Goal: Task Accomplishment & Management: Use online tool/utility

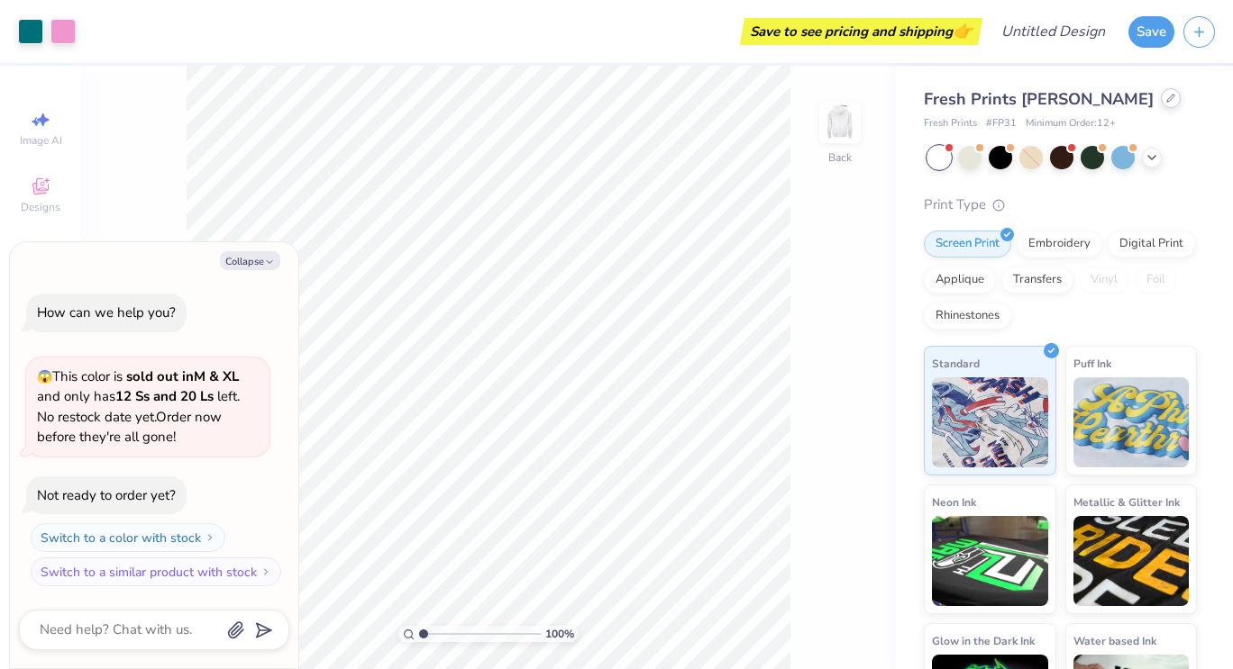
click at [1161, 106] on div at bounding box center [1171, 98] width 20 height 20
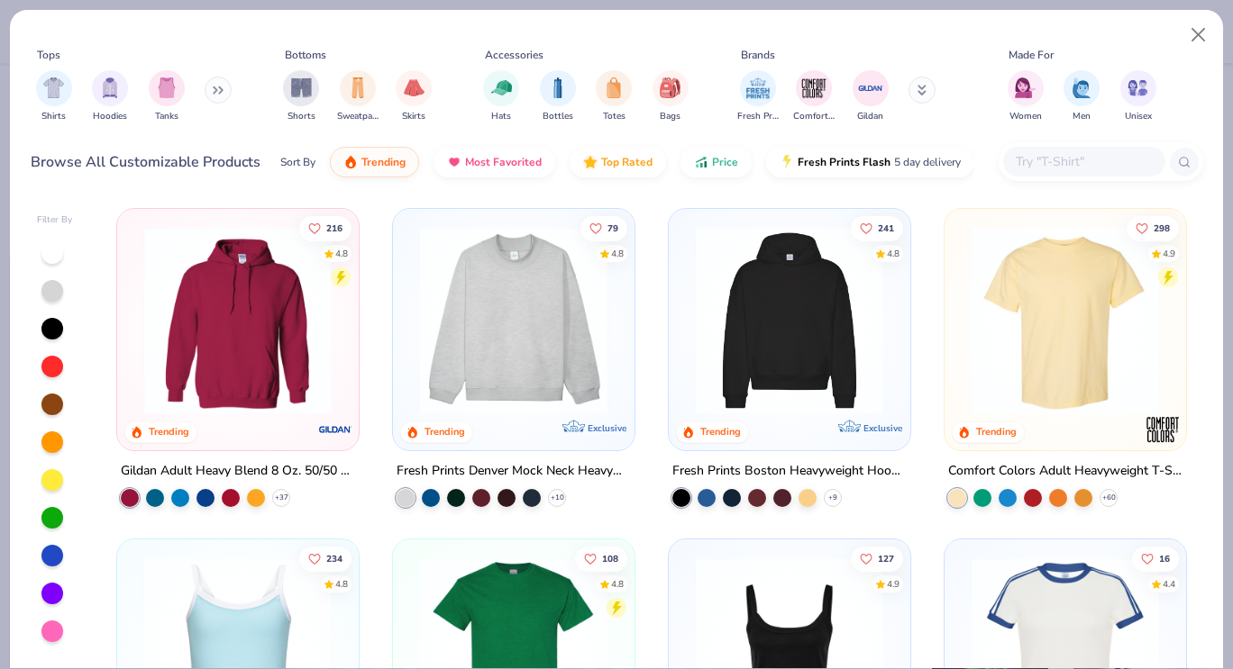
click at [309, 323] on img at bounding box center [237, 320] width 205 height 187
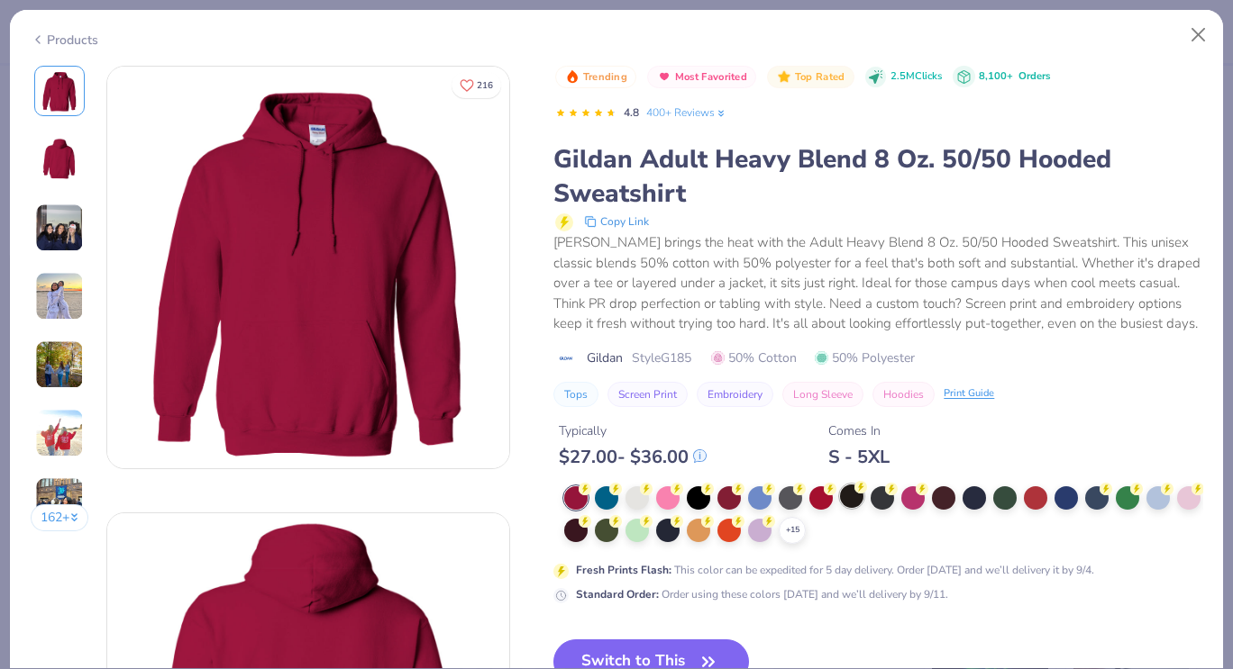
click at [858, 457] on div "S - 5XL" at bounding box center [858, 457] width 61 height 23
click at [853, 500] on div at bounding box center [851, 496] width 23 height 23
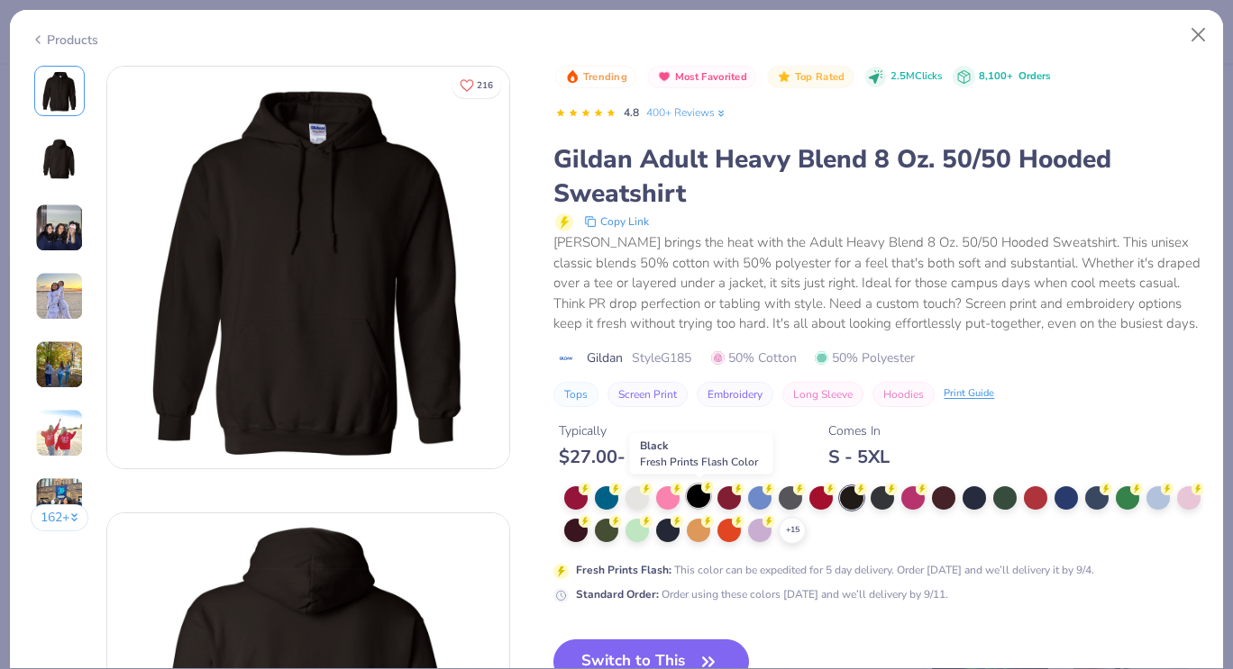
click at [698, 498] on div at bounding box center [698, 496] width 23 height 23
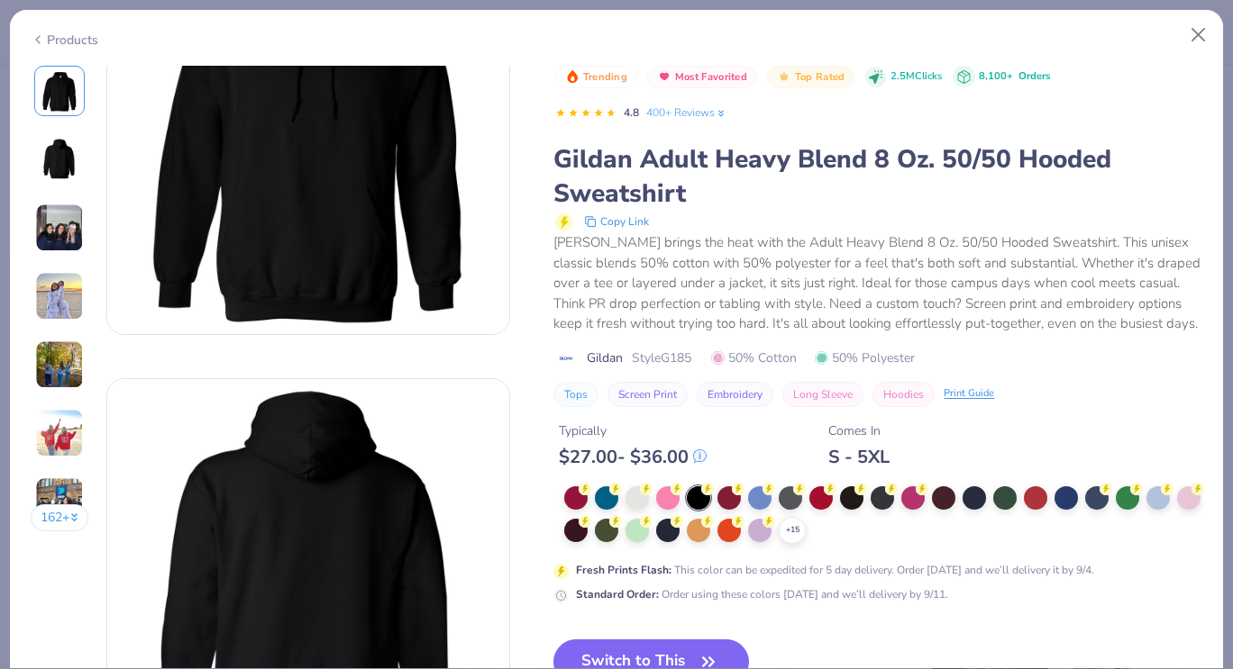
scroll to position [96, 0]
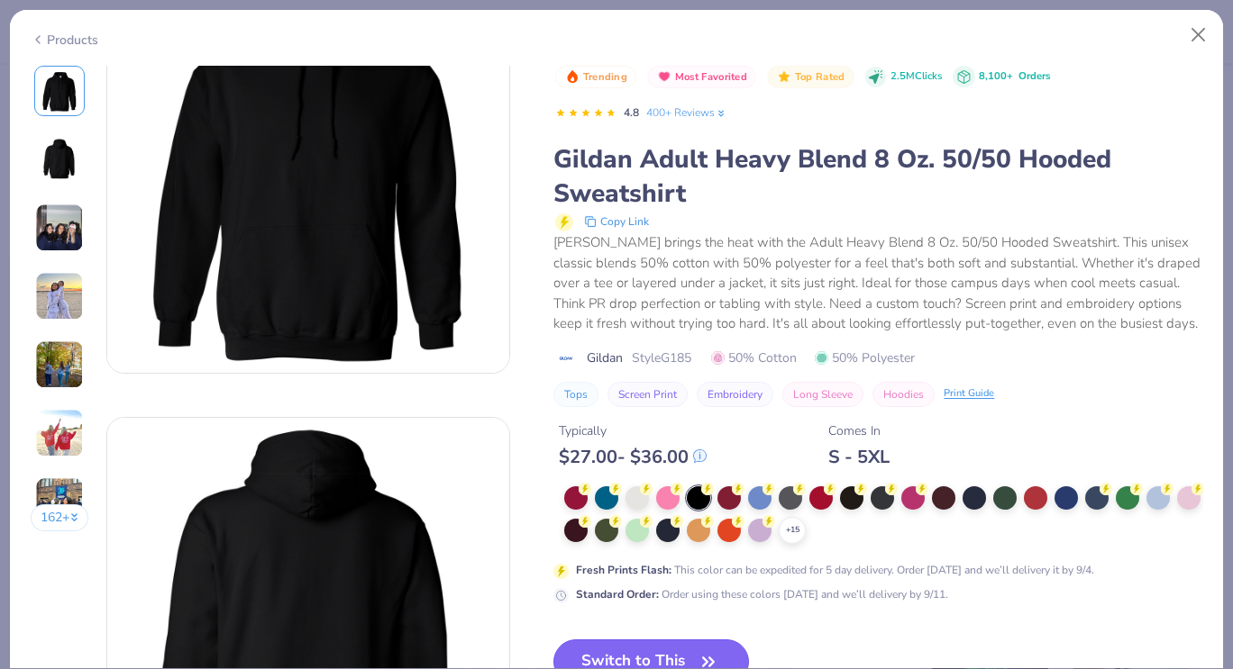
click at [710, 643] on button "Switch to This" at bounding box center [651, 662] width 196 height 45
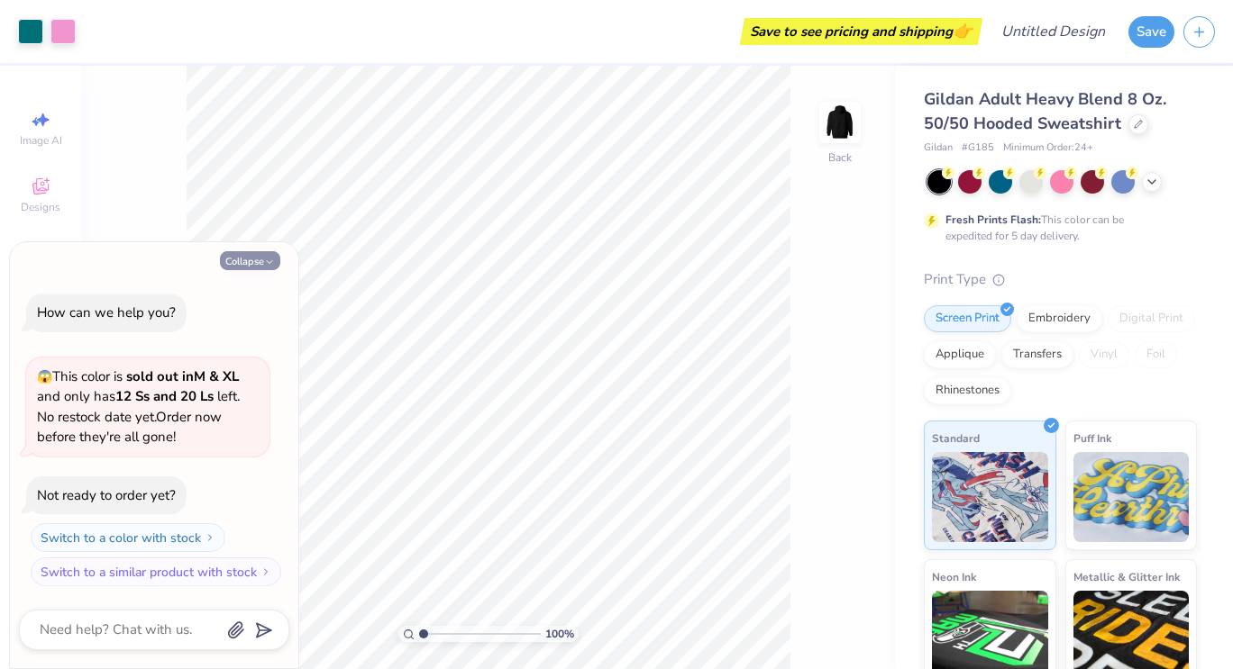
click at [260, 265] on button "Collapse" at bounding box center [250, 260] width 60 height 19
type textarea "x"
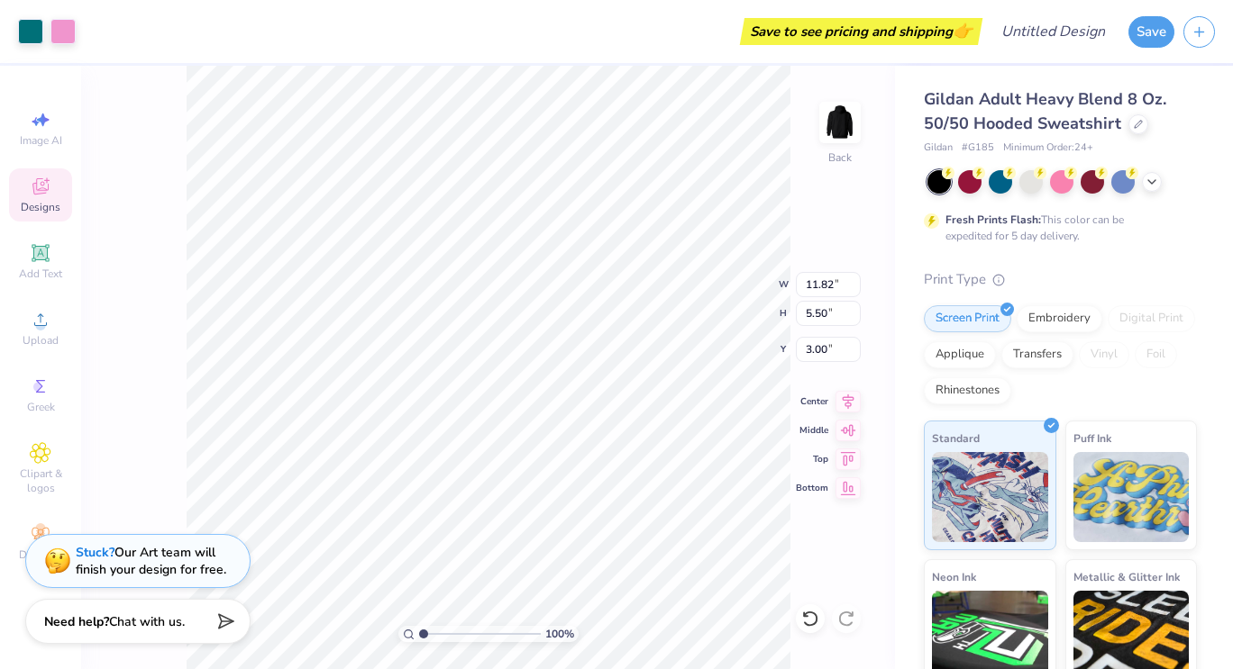
type input "3.00"
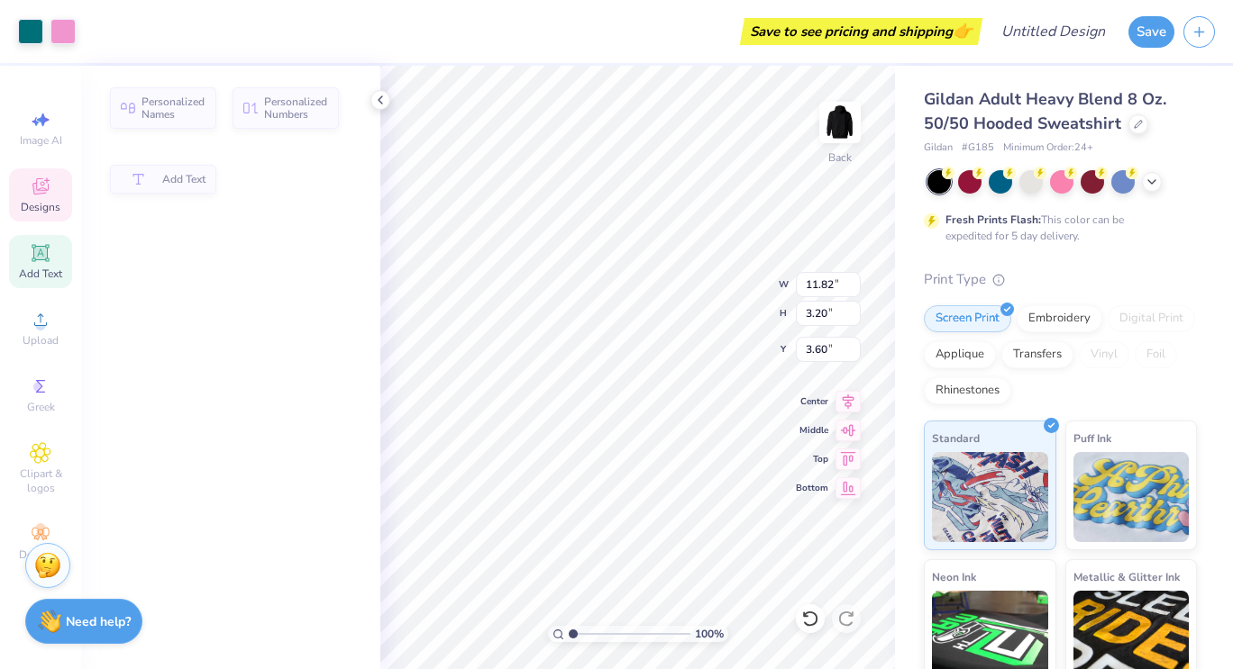
type input "3.20"
type input "3.60"
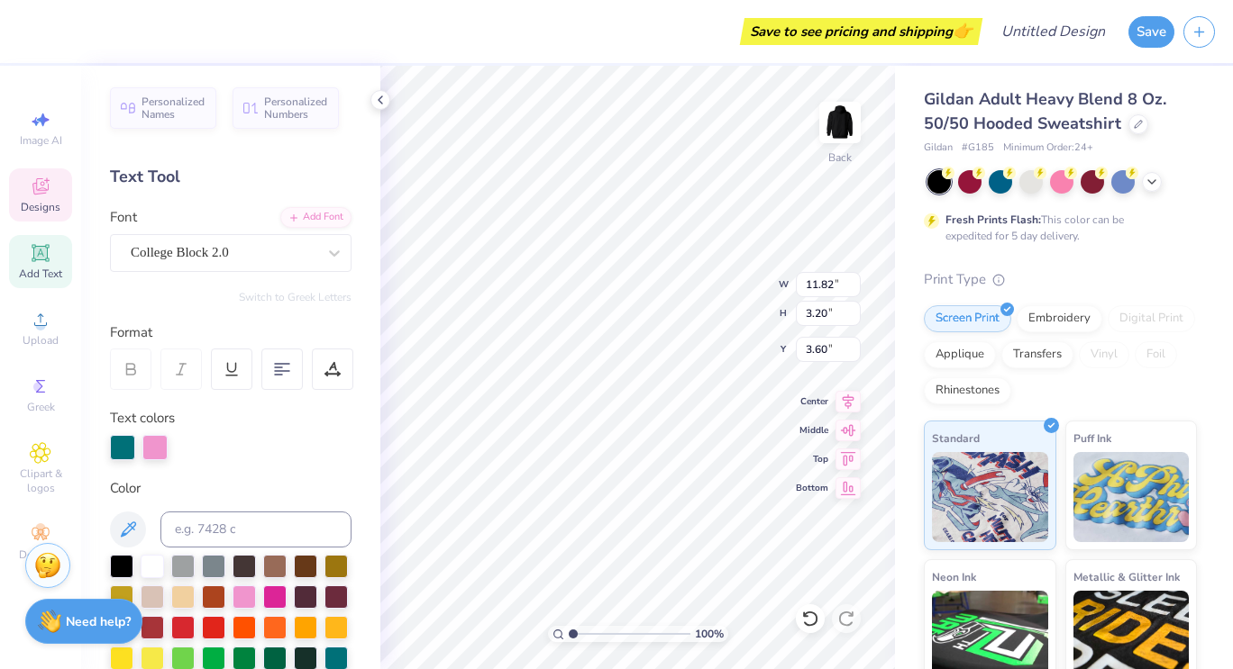
click at [176, 176] on div "Text Tool" at bounding box center [230, 177] width 241 height 24
click at [185, 176] on div "Text Tool" at bounding box center [230, 177] width 241 height 24
click at [163, 176] on div "Text Tool" at bounding box center [230, 177] width 241 height 24
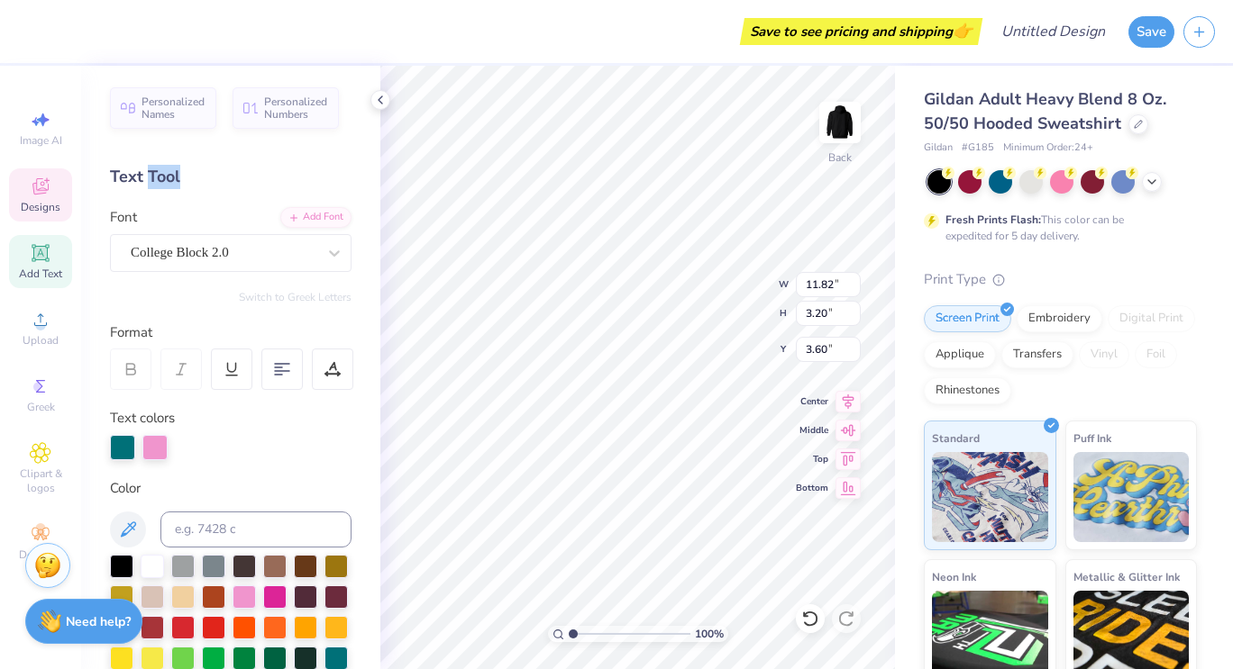
click at [163, 176] on div "Text Tool" at bounding box center [230, 177] width 241 height 24
type textarea "D"
type textarea "Peach by pump"
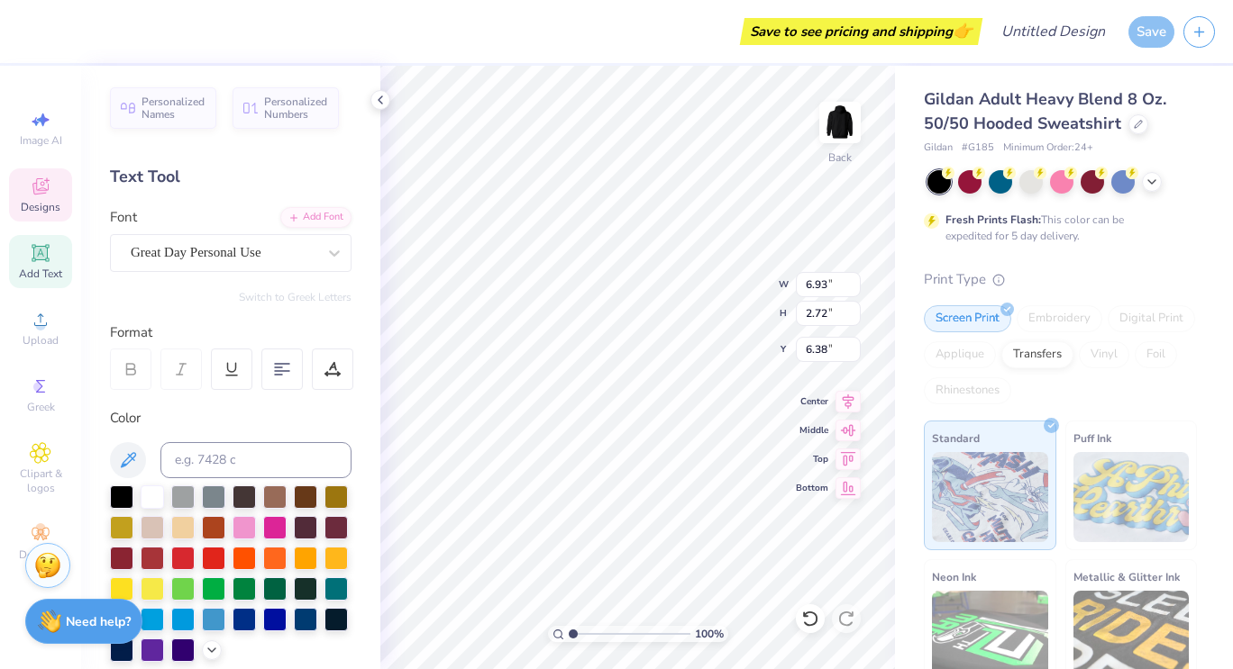
scroll to position [14, 2]
type textarea "Gainesville"
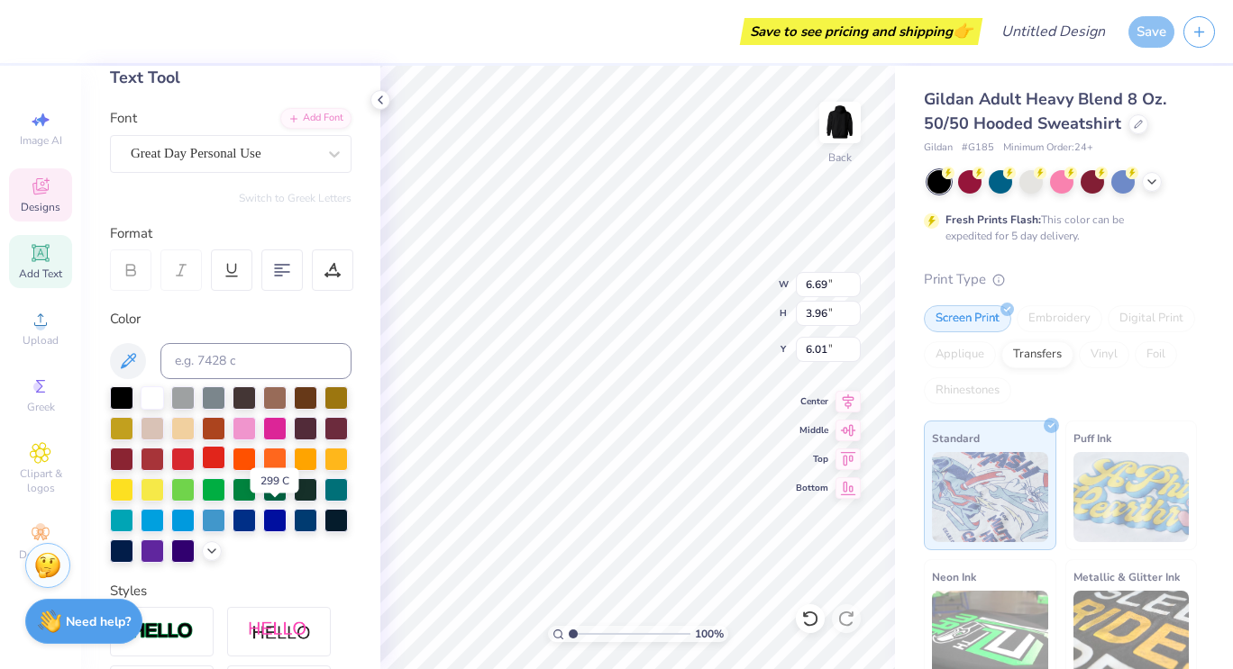
scroll to position [102, 0]
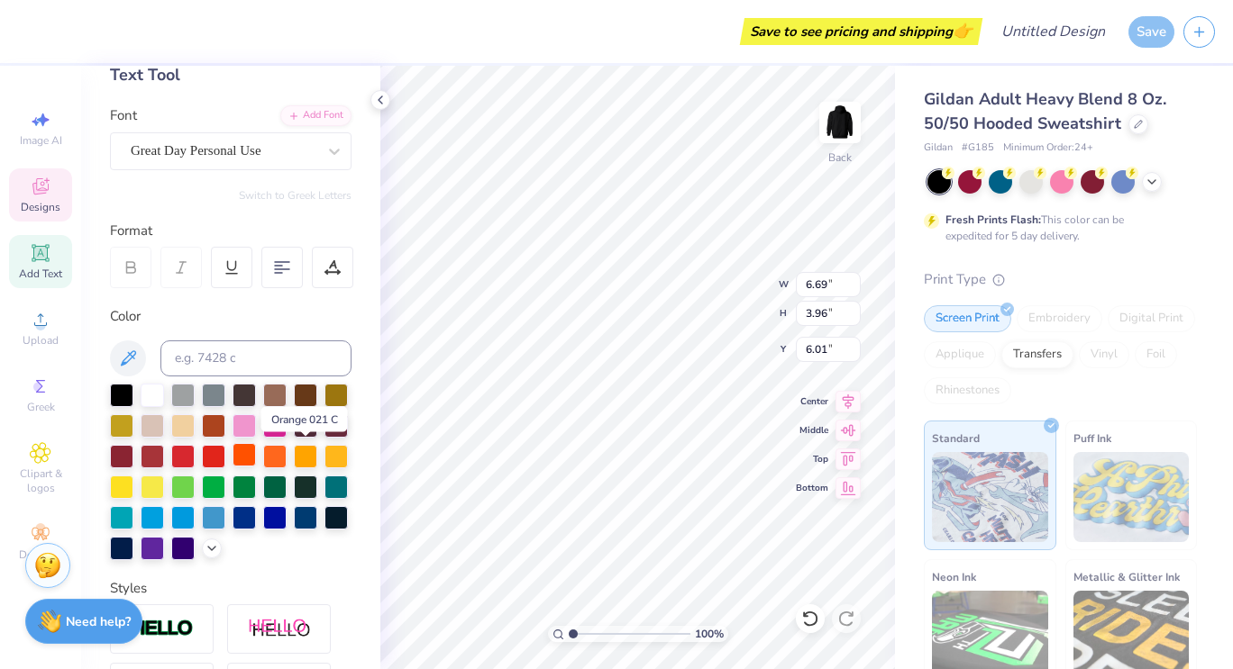
click at [256, 451] on div at bounding box center [243, 454] width 23 height 23
click at [229, 352] on input at bounding box center [255, 359] width 191 height 36
type input "efa498"
click at [241, 325] on div "Color" at bounding box center [230, 316] width 241 height 21
click at [232, 359] on input "efa498" at bounding box center [255, 359] width 191 height 36
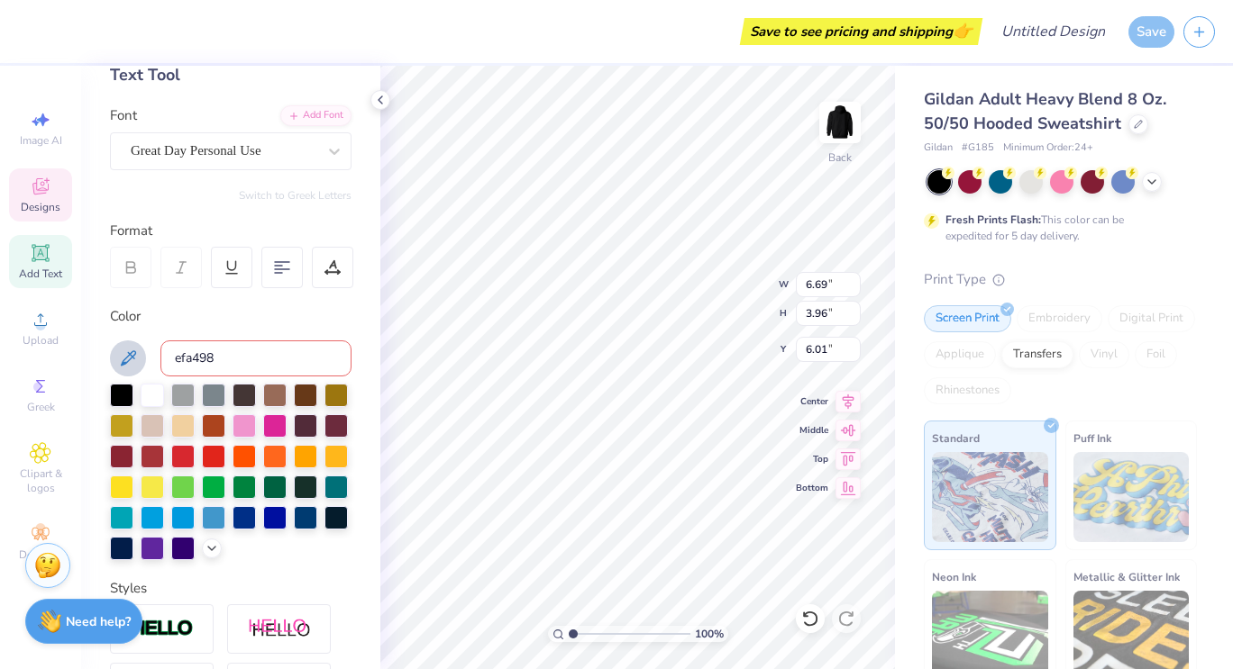
click at [135, 356] on icon at bounding box center [128, 359] width 22 height 22
click at [129, 357] on icon at bounding box center [128, 359] width 22 height 22
click at [238, 360] on input "efa498" at bounding box center [255, 359] width 191 height 36
drag, startPoint x: 216, startPoint y: 360, endPoint x: 159, endPoint y: 355, distance: 56.9
click at [159, 355] on div "efa498" at bounding box center [230, 359] width 241 height 36
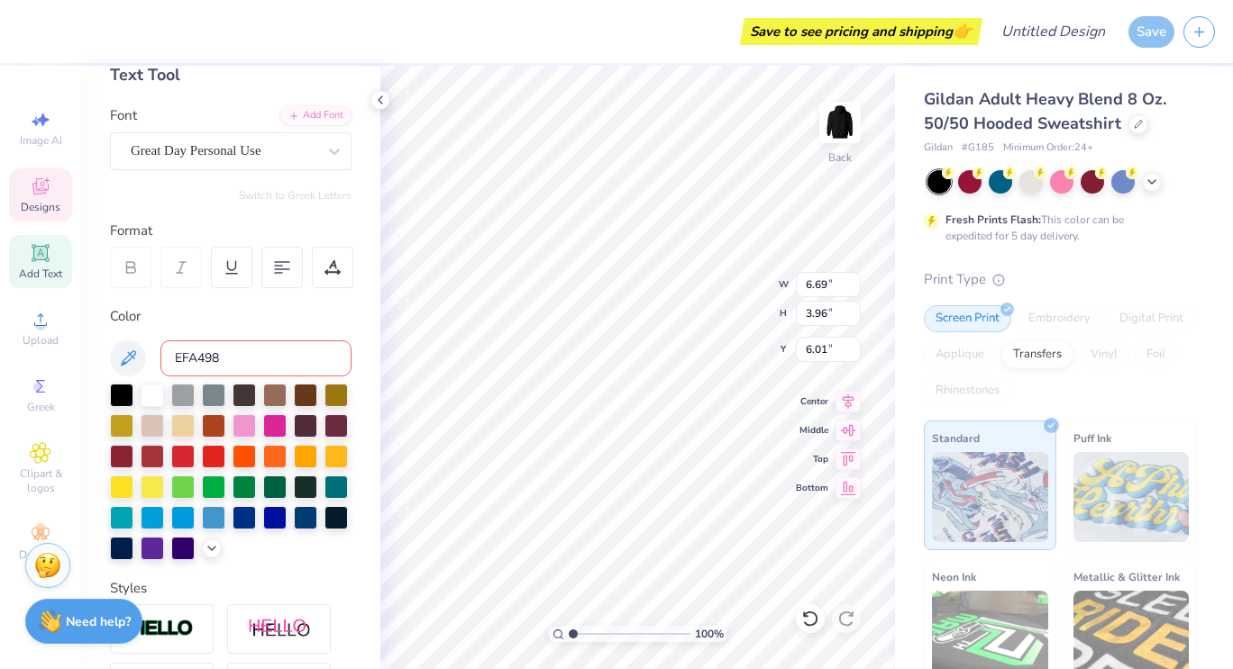
type input "EFA498"
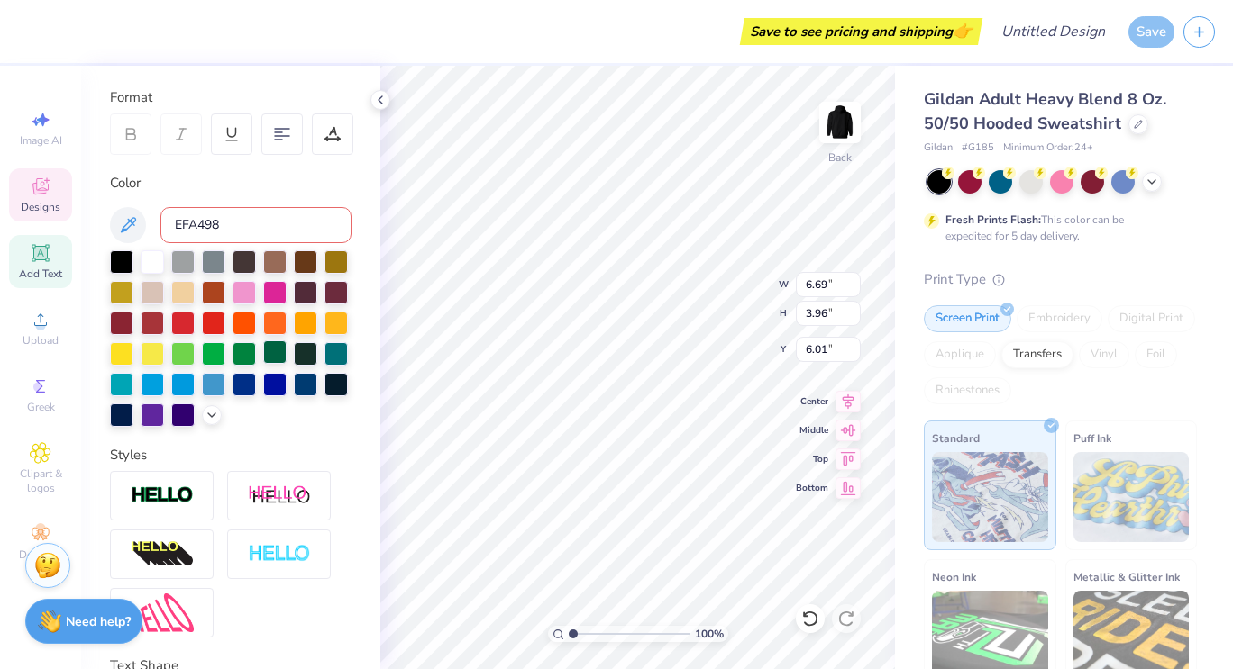
scroll to position [236, 0]
click at [205, 420] on icon at bounding box center [212, 412] width 14 height 14
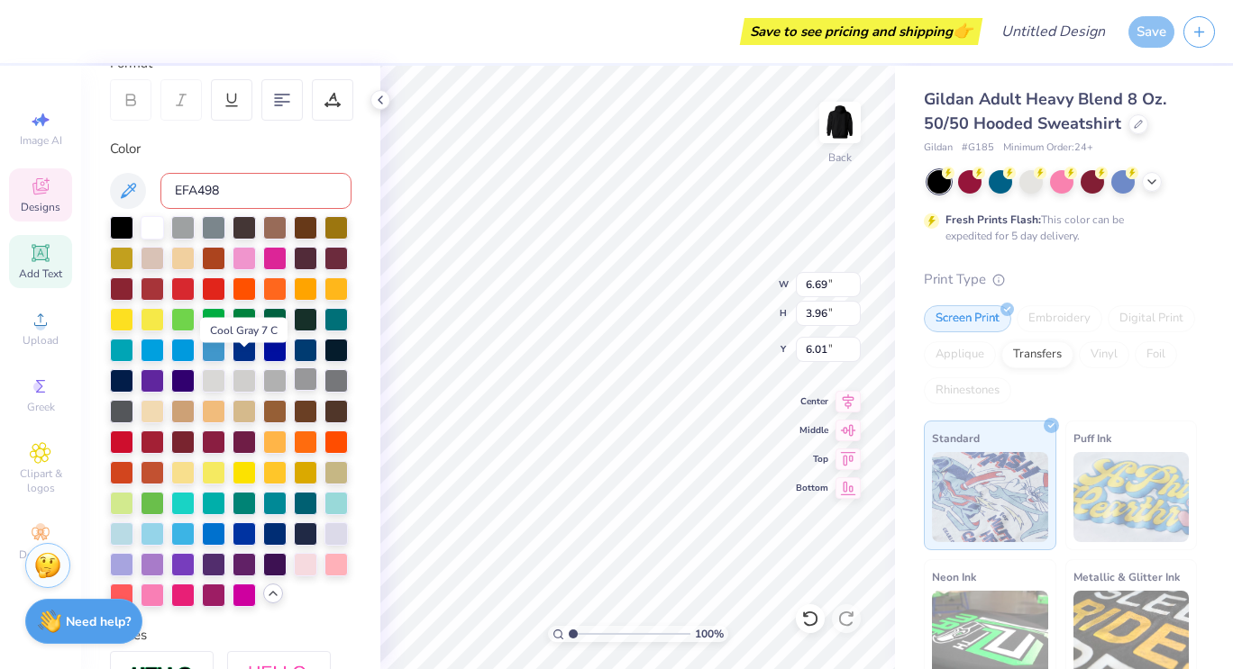
scroll to position [337, 0]
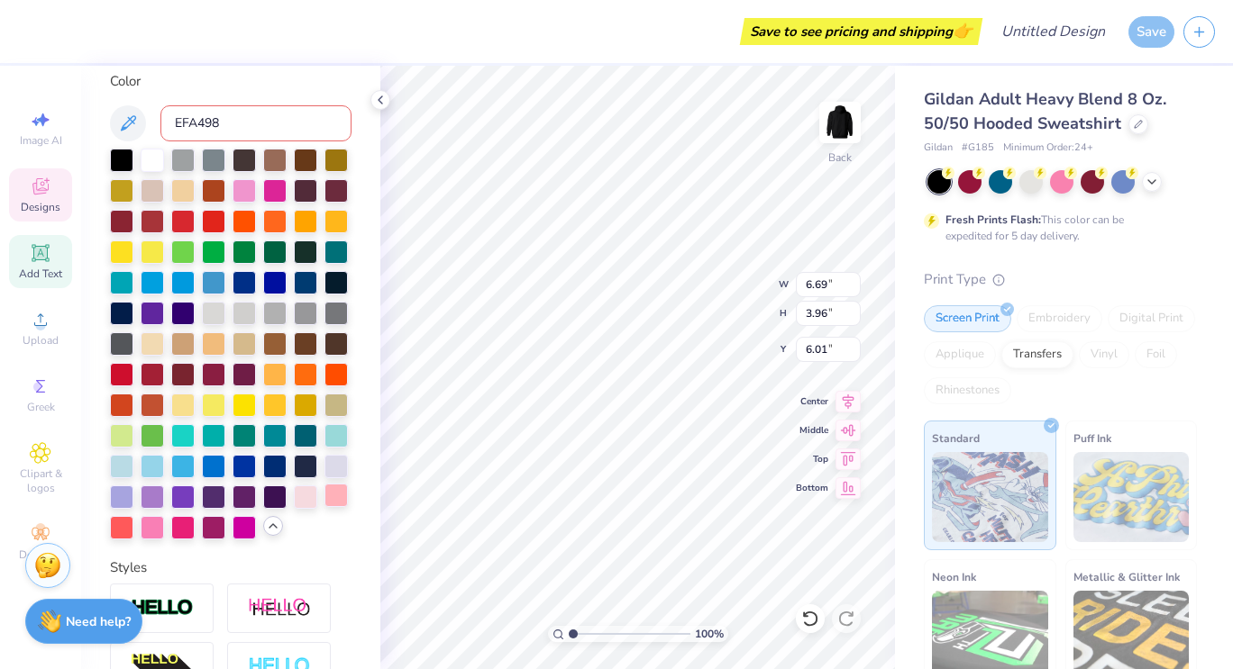
click at [324, 507] on div at bounding box center [335, 495] width 23 height 23
click at [202, 354] on div at bounding box center [213, 342] width 23 height 23
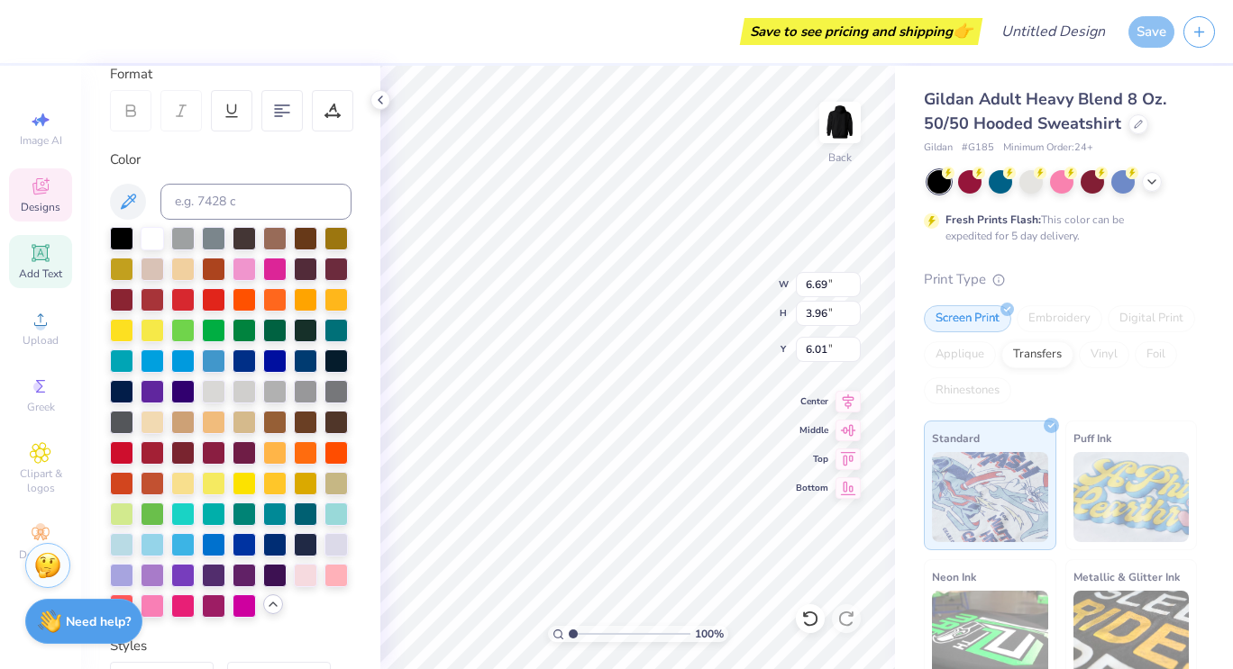
scroll to position [258, 0]
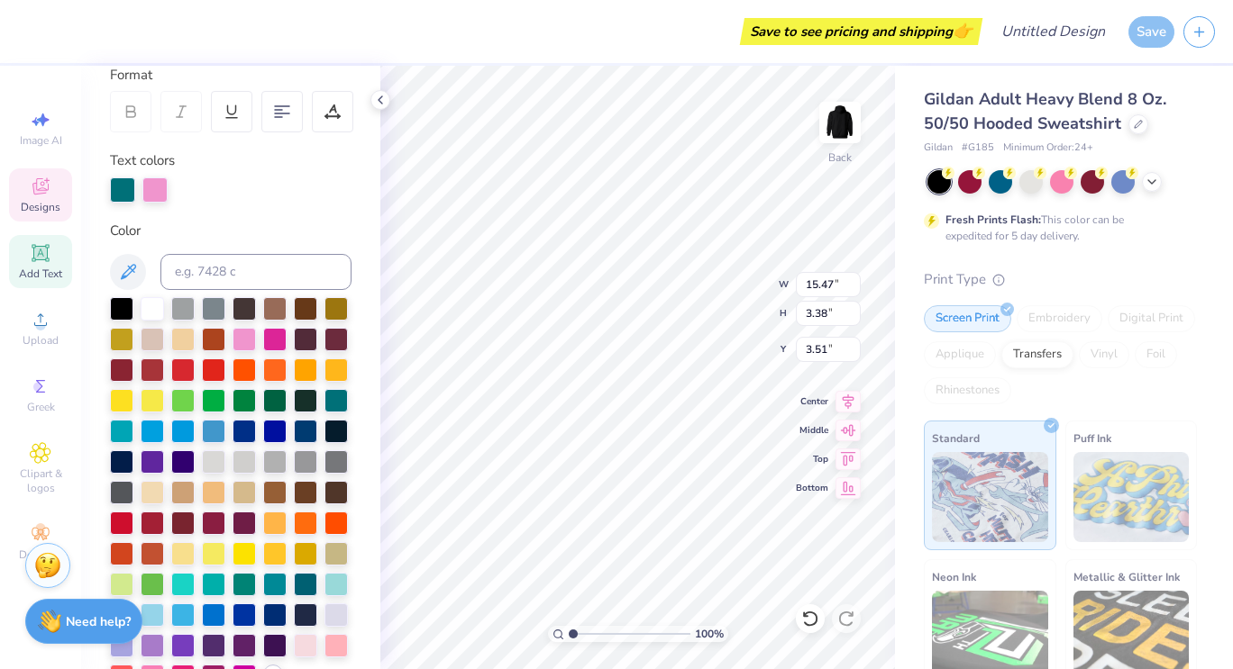
type input "15.47"
type input "3.38"
type input "3.51"
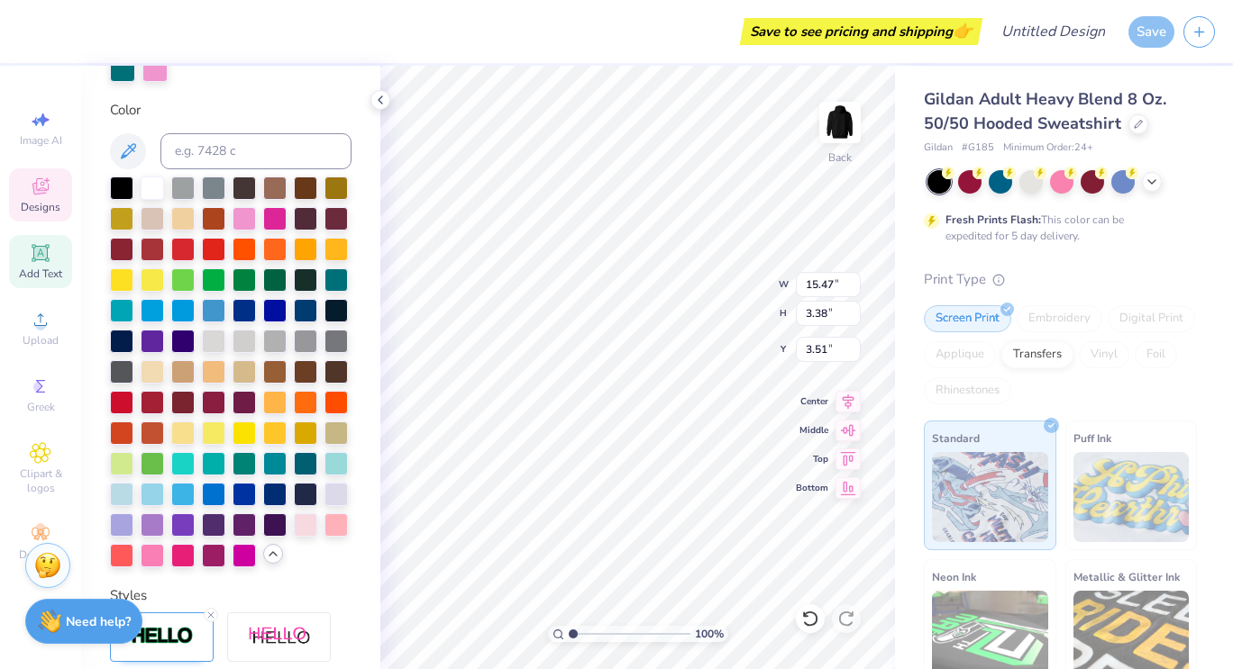
scroll to position [379, 0]
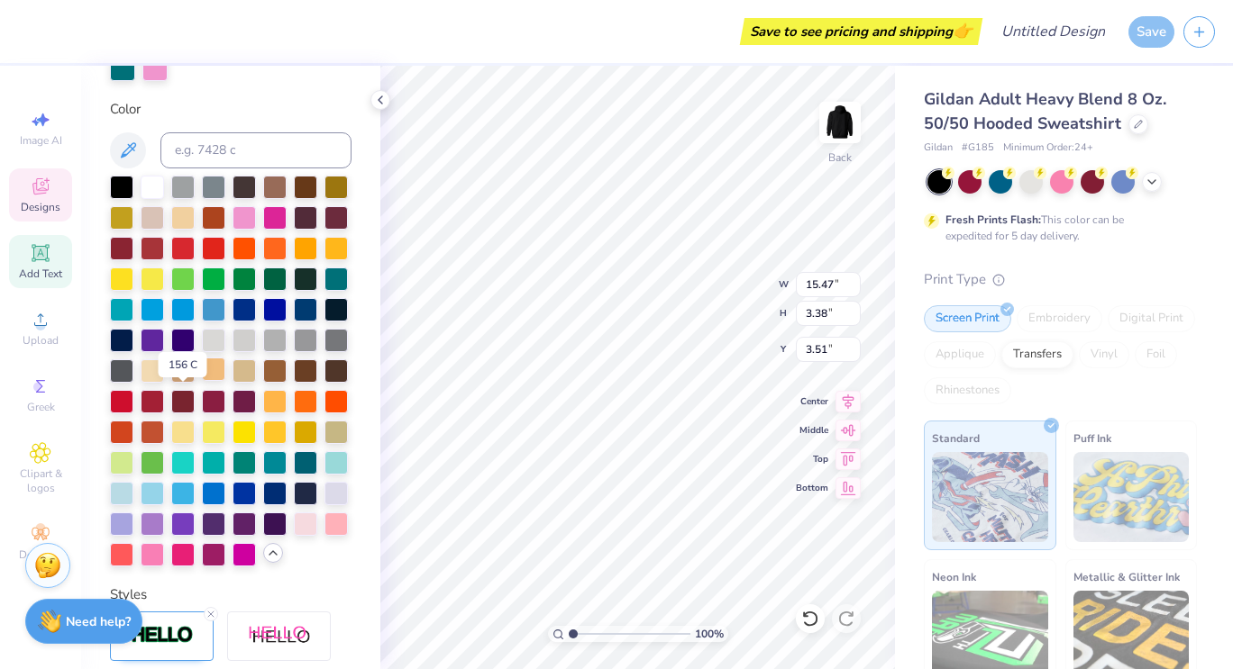
click at [202, 381] on div at bounding box center [213, 369] width 23 height 23
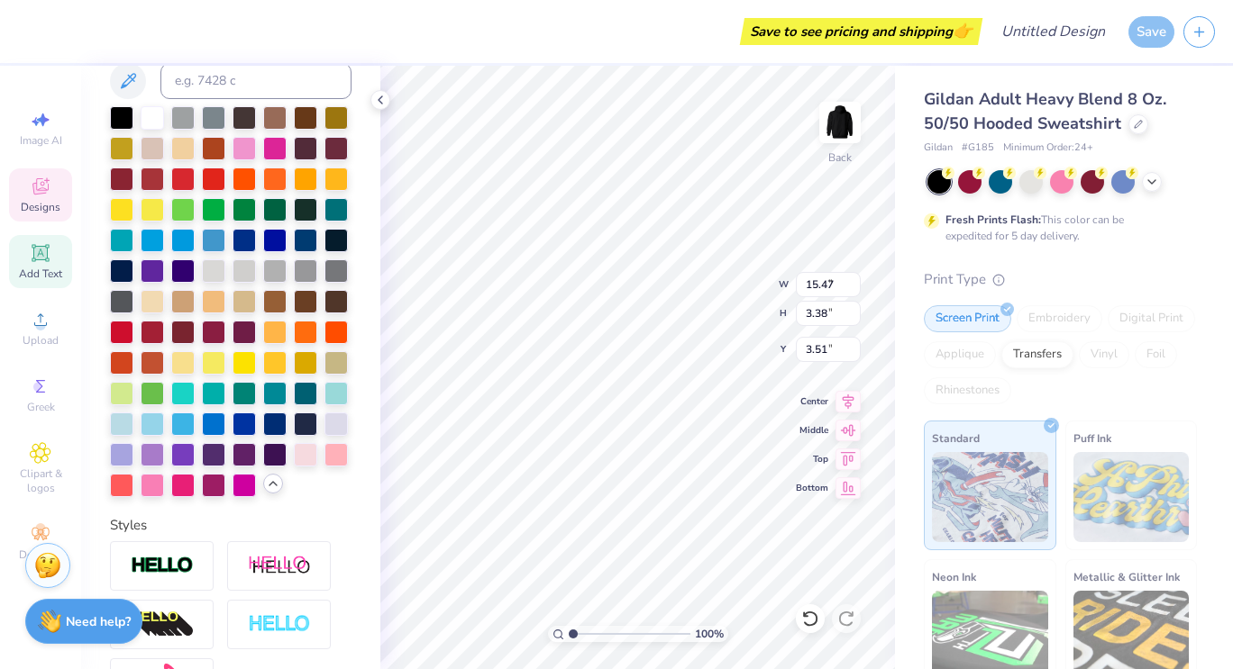
type input "6.69"
type input "3.96"
type input "6.01"
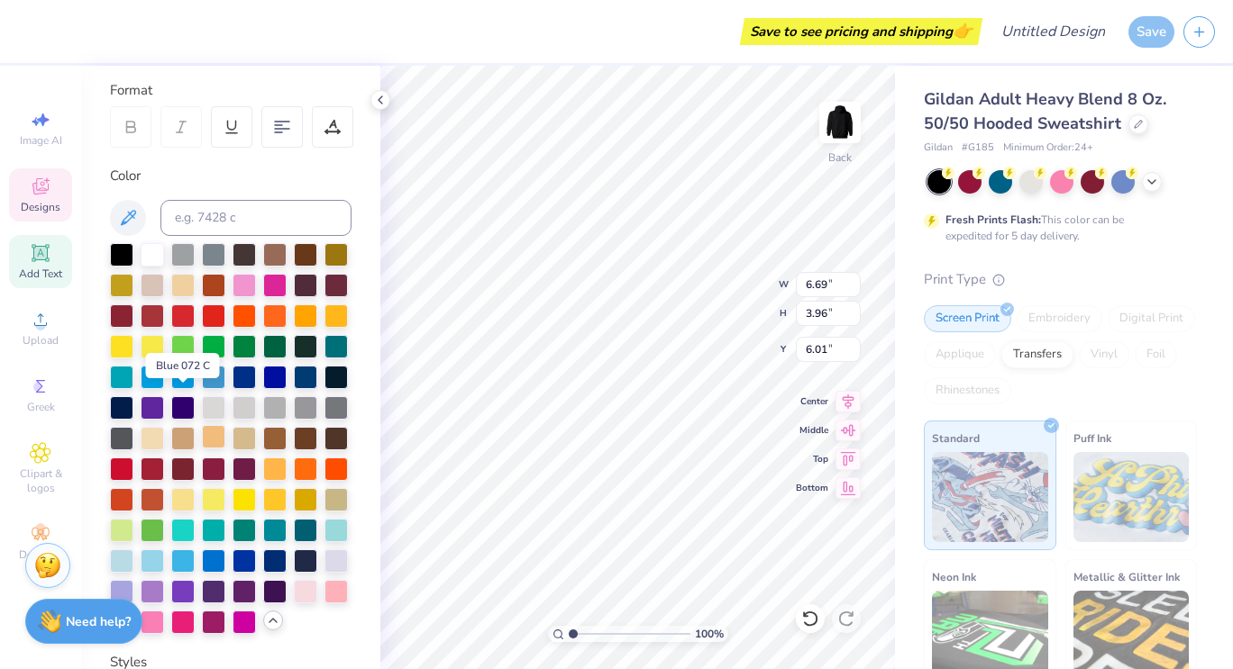
scroll to position [250, 0]
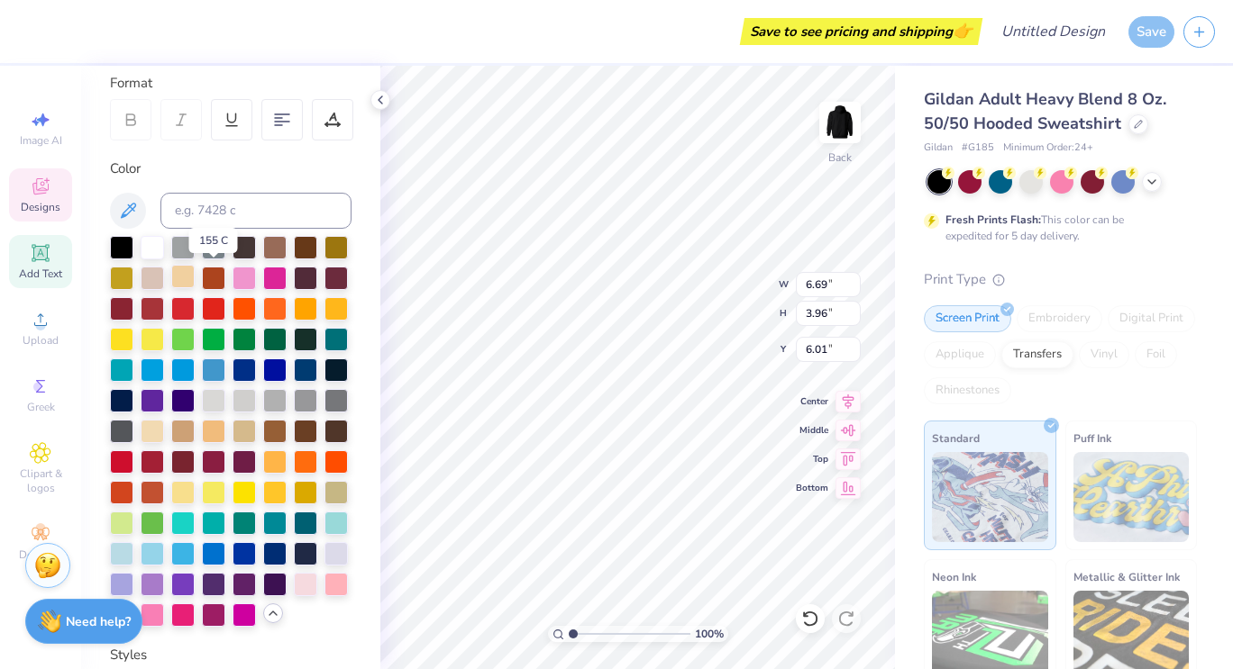
click at [195, 273] on div at bounding box center [182, 276] width 23 height 23
click at [202, 442] on div at bounding box center [213, 429] width 23 height 23
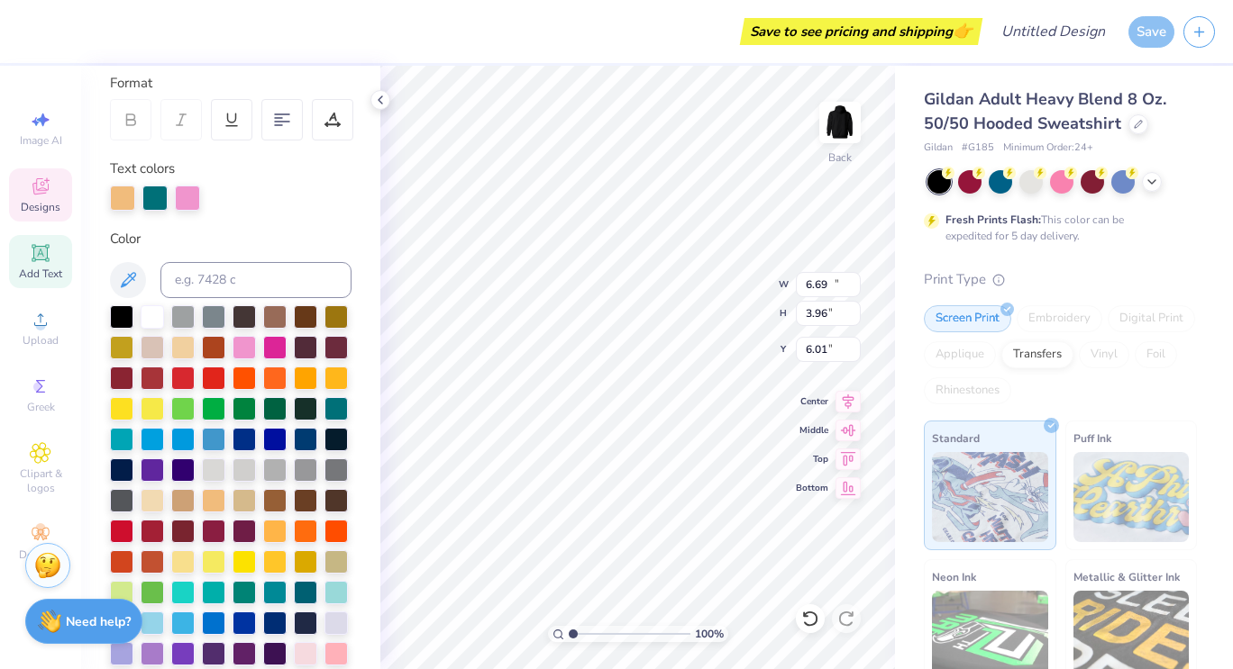
type input "15.47"
type input "3.38"
type input "3.51"
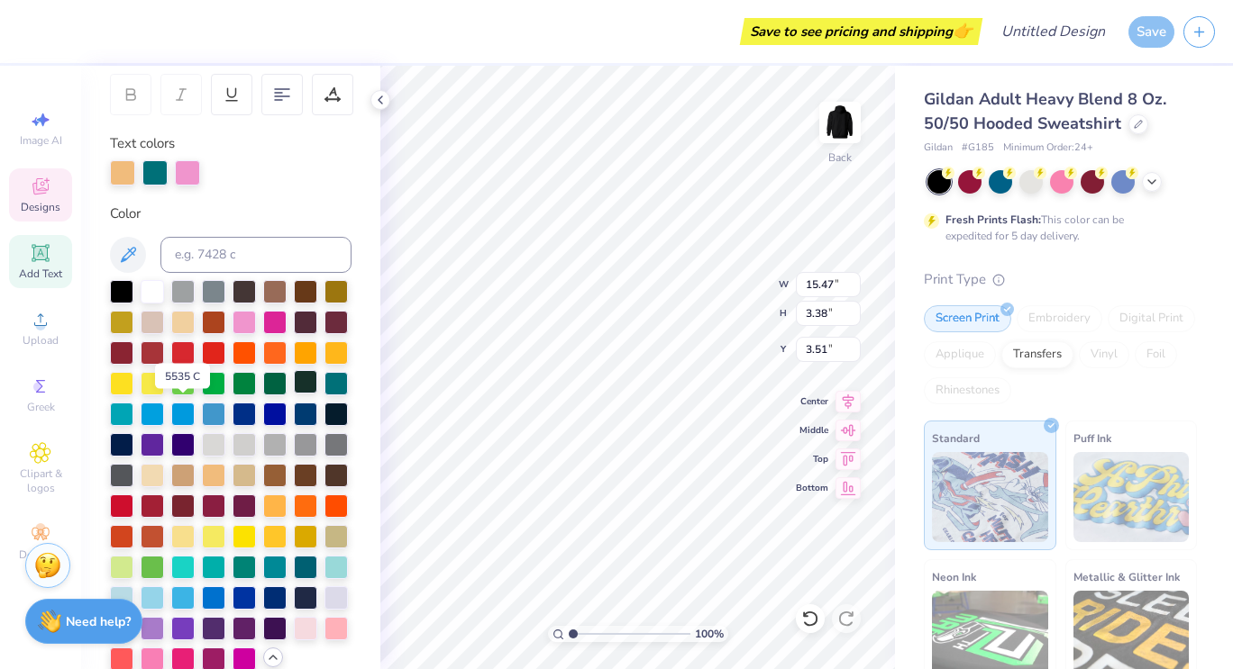
scroll to position [276, 0]
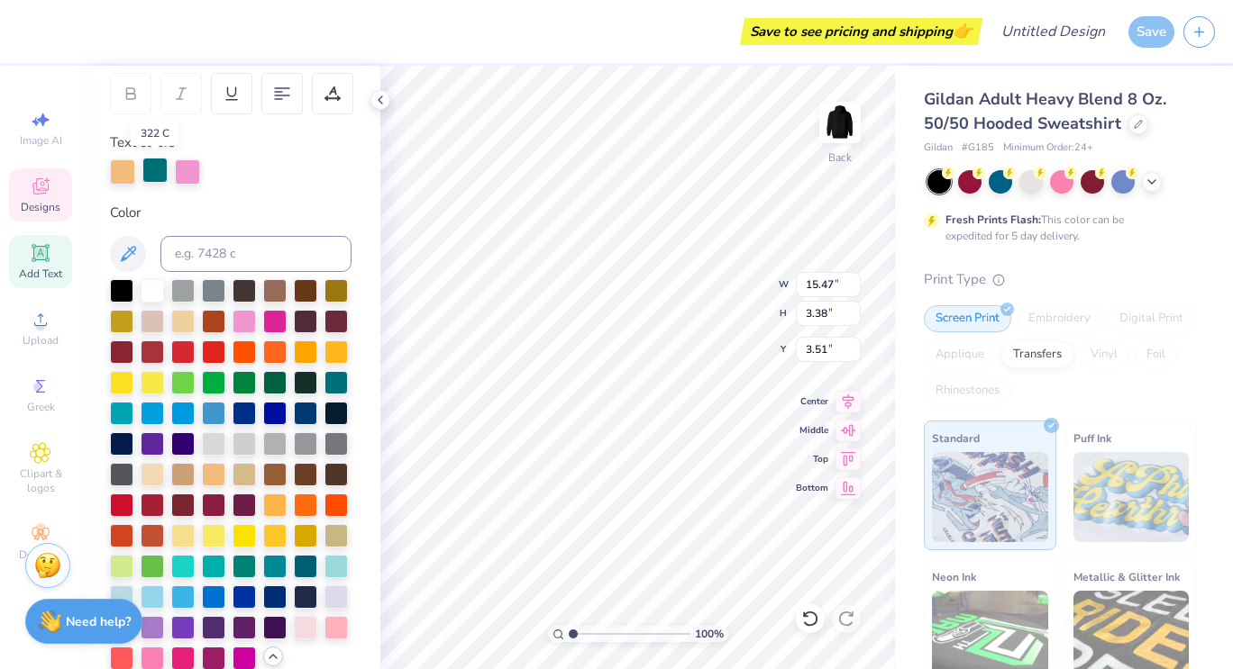
click at [155, 169] on div at bounding box center [154, 170] width 25 height 25
click at [187, 168] on div at bounding box center [187, 170] width 25 height 25
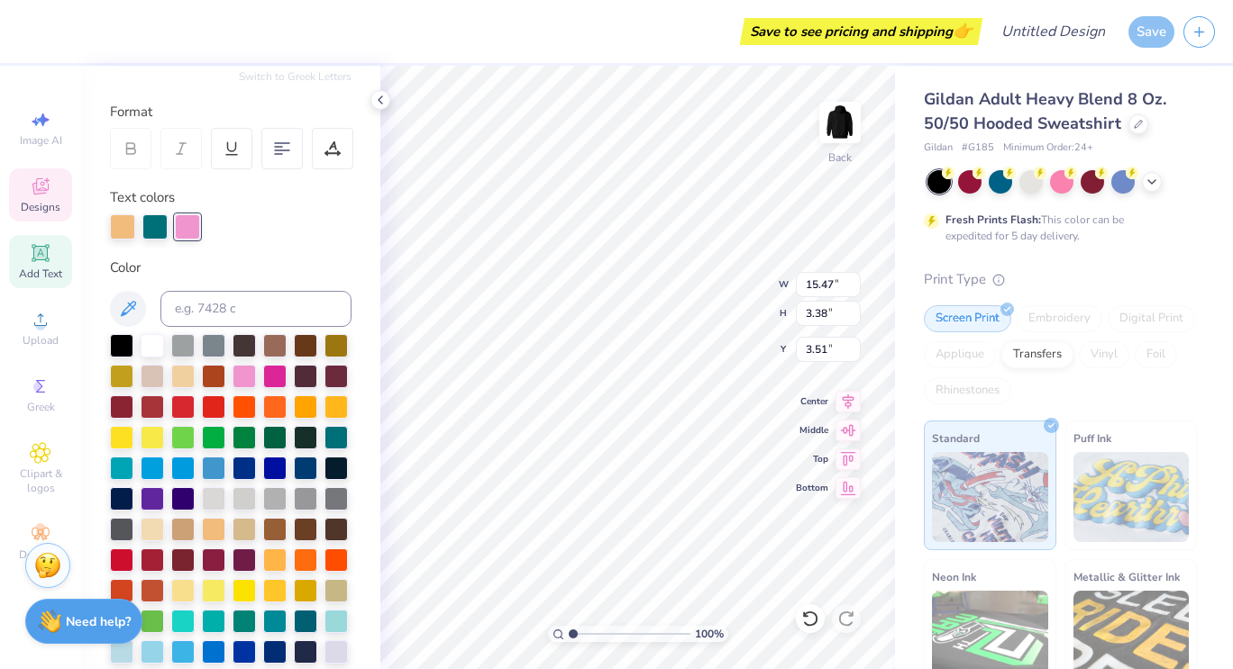
scroll to position [219, 0]
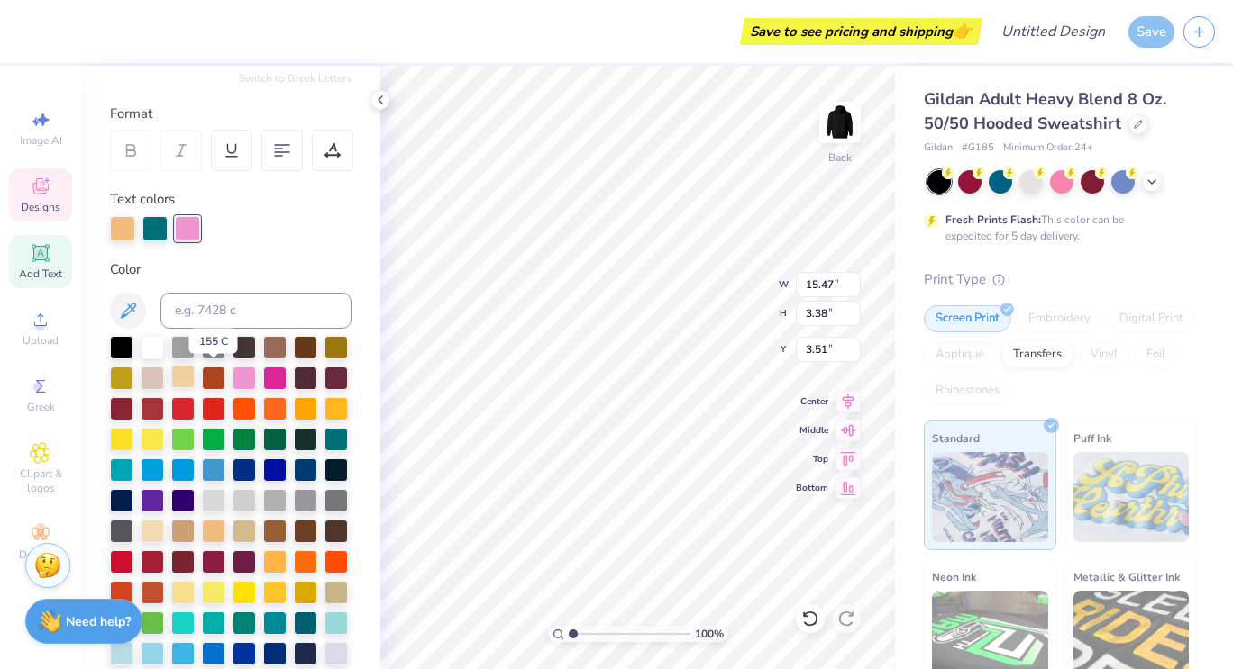
click at [195, 379] on div at bounding box center [182, 376] width 23 height 23
click at [124, 228] on div at bounding box center [122, 226] width 25 height 25
click at [124, 352] on div at bounding box center [121, 345] width 23 height 23
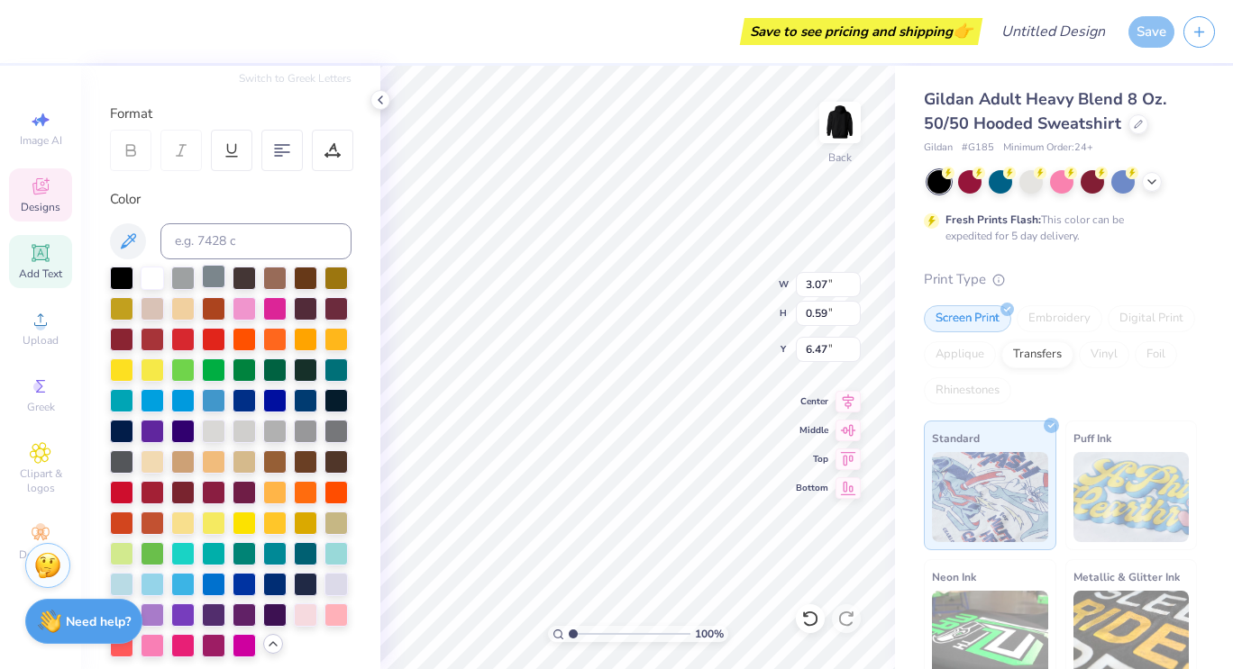
scroll to position [14, 4]
type textarea "EST. !2025"
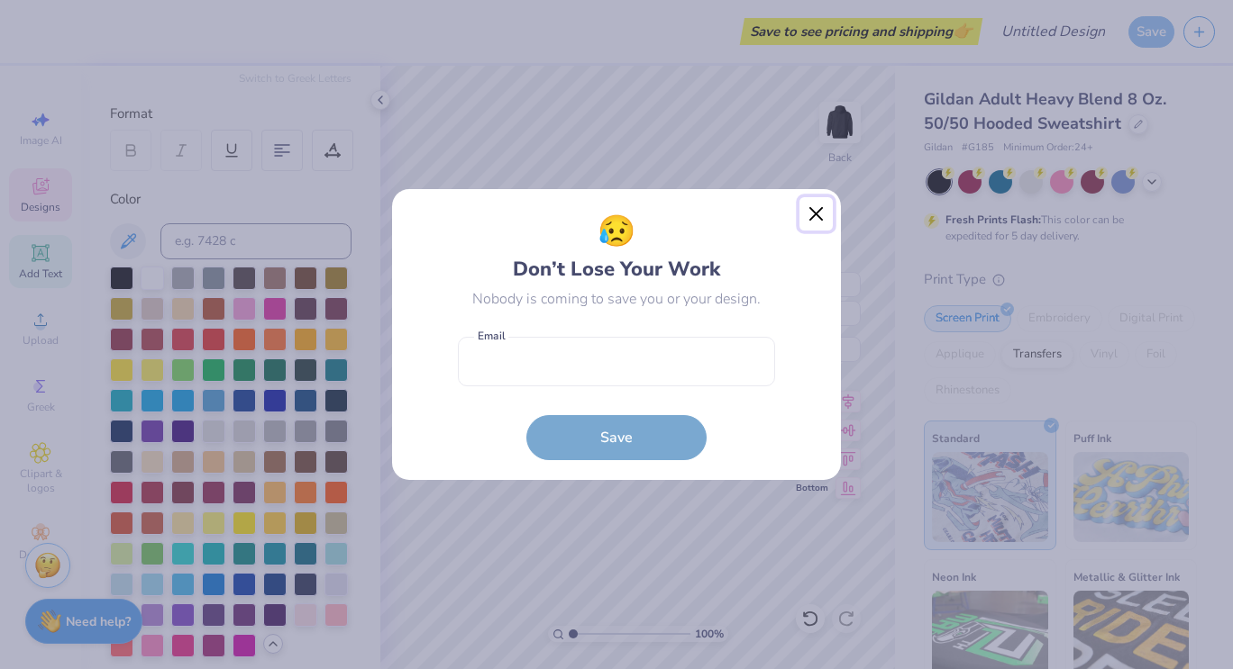
click at [819, 214] on button "Close" at bounding box center [816, 214] width 34 height 34
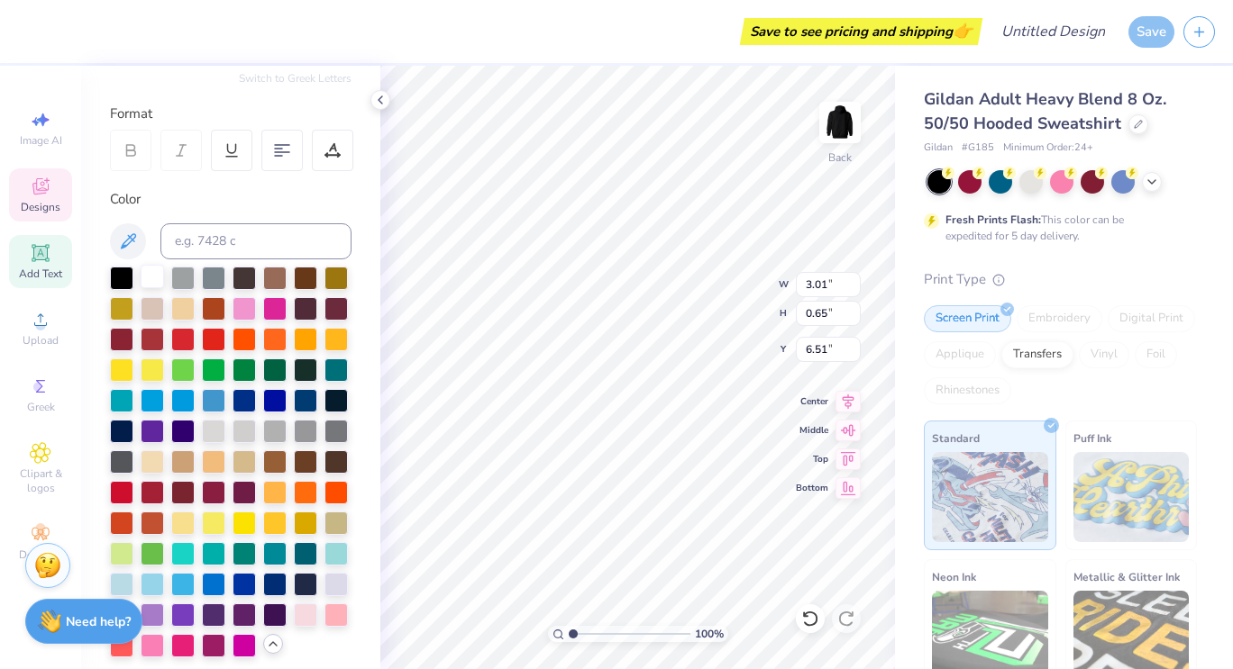
click at [153, 280] on div at bounding box center [152, 276] width 23 height 23
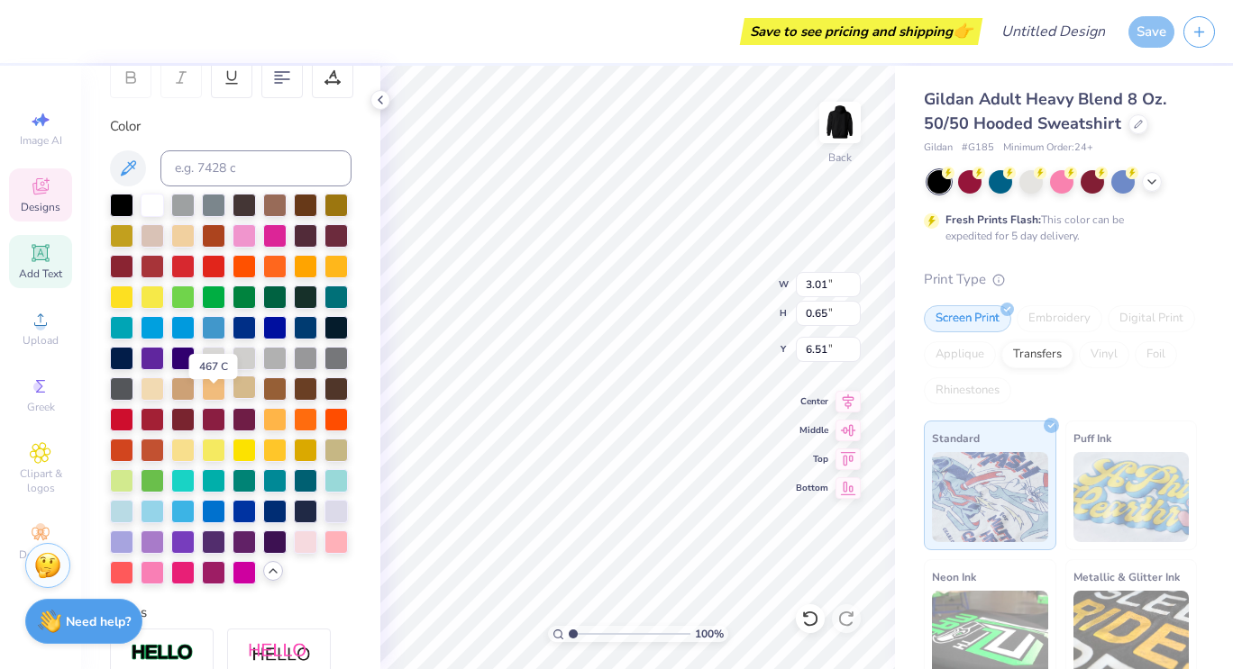
scroll to position [314, 0]
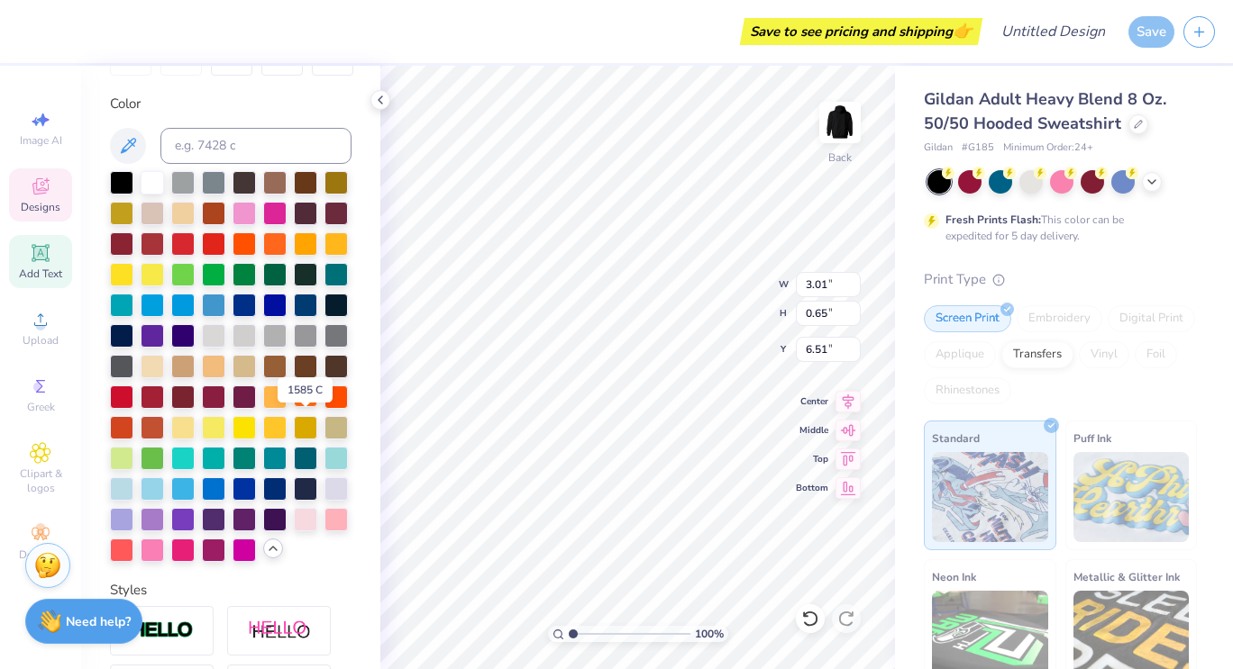
click at [308, 407] on div at bounding box center [305, 395] width 23 height 23
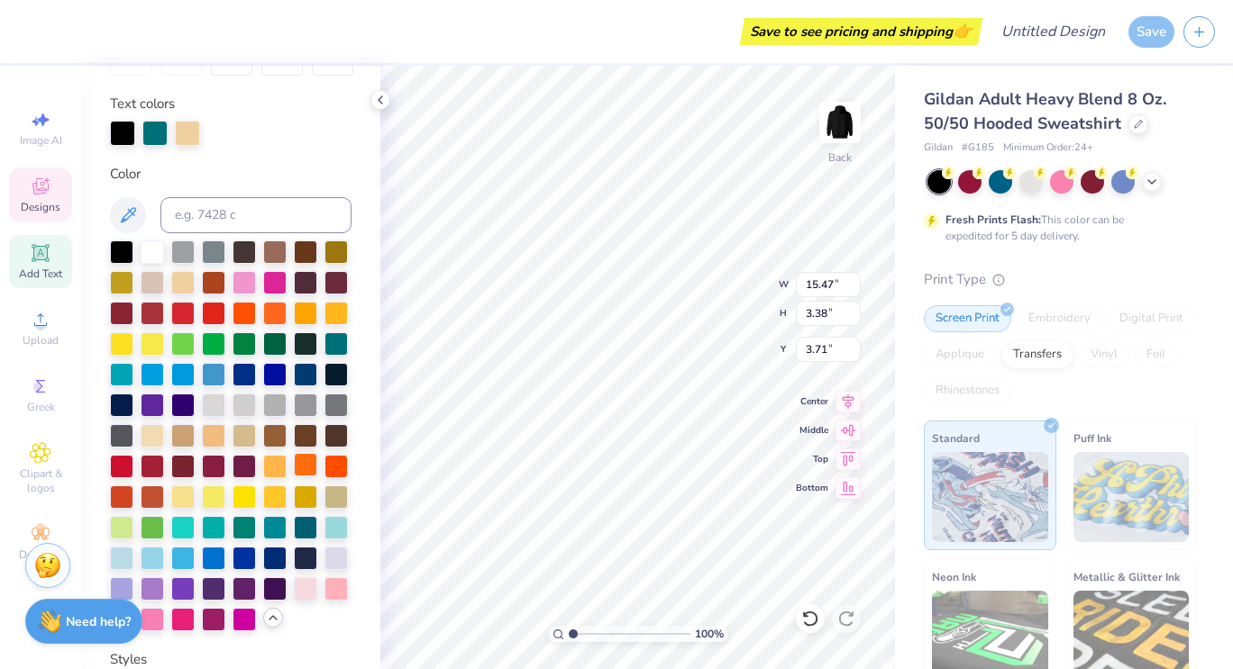
type input "15.47"
type input "3.38"
type input "3.71"
type input "3.87"
type input "15.47"
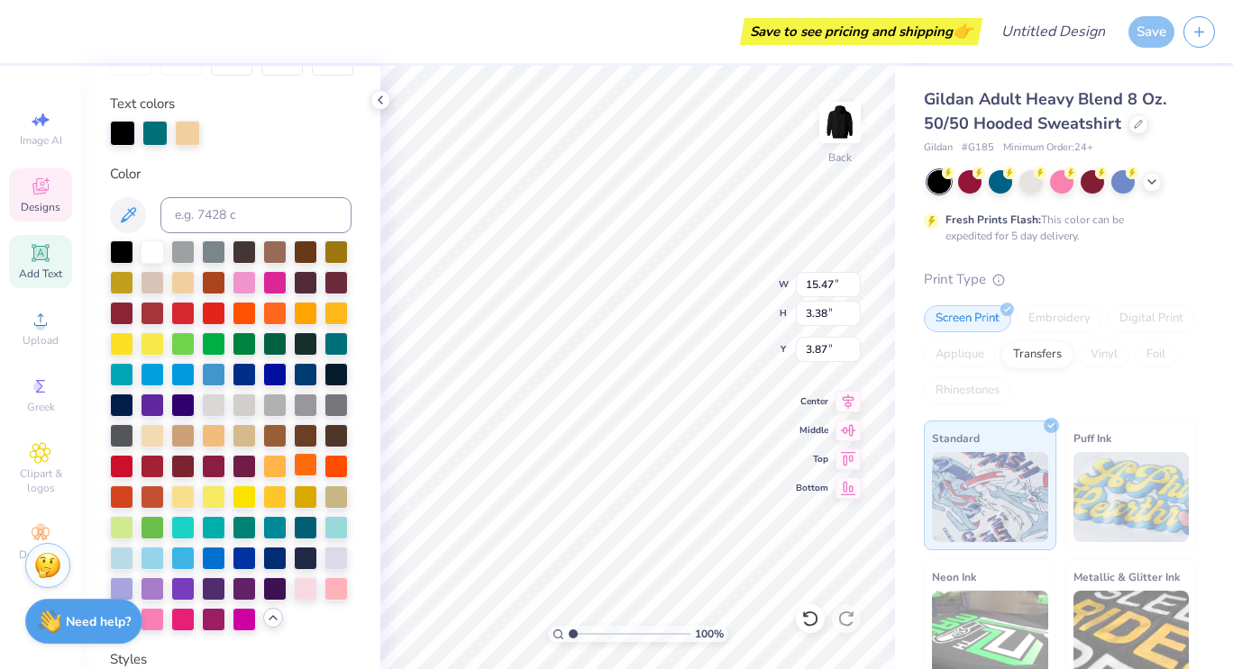
type input "3.38"
type input "3.87"
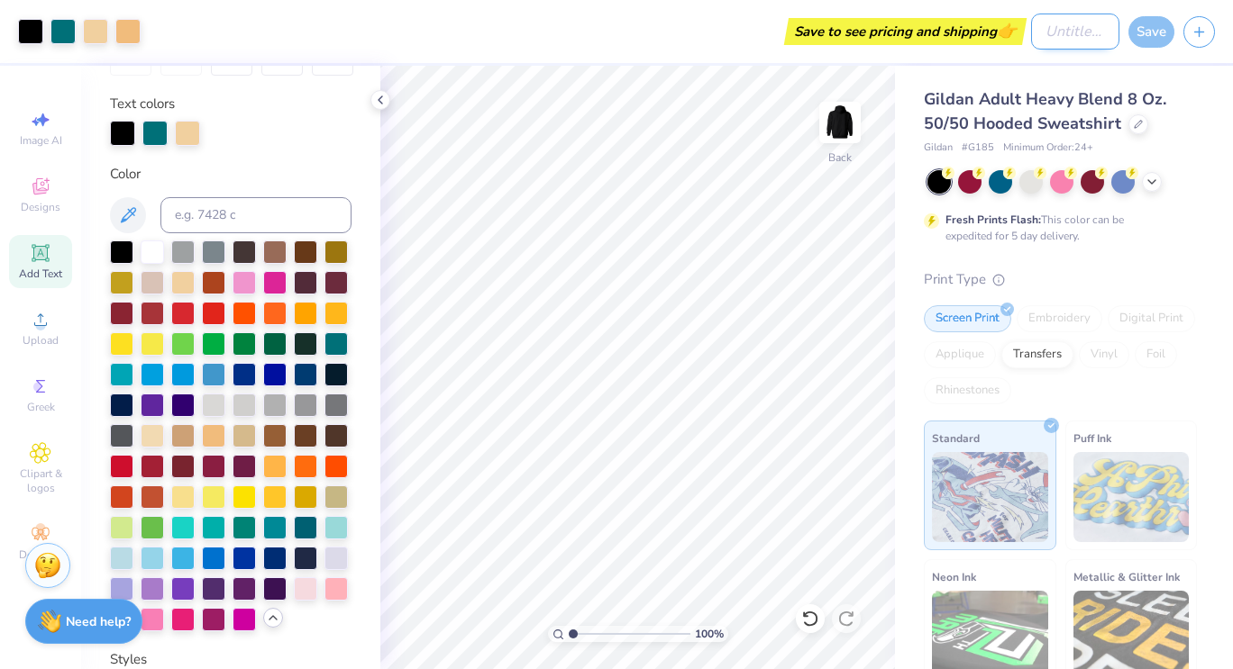
click at [1035, 32] on input "Design Title" at bounding box center [1075, 32] width 88 height 36
click at [1063, 28] on input "Varsity hoodie" at bounding box center [1075, 32] width 88 height 36
type input "Peach Varsity hoodie"
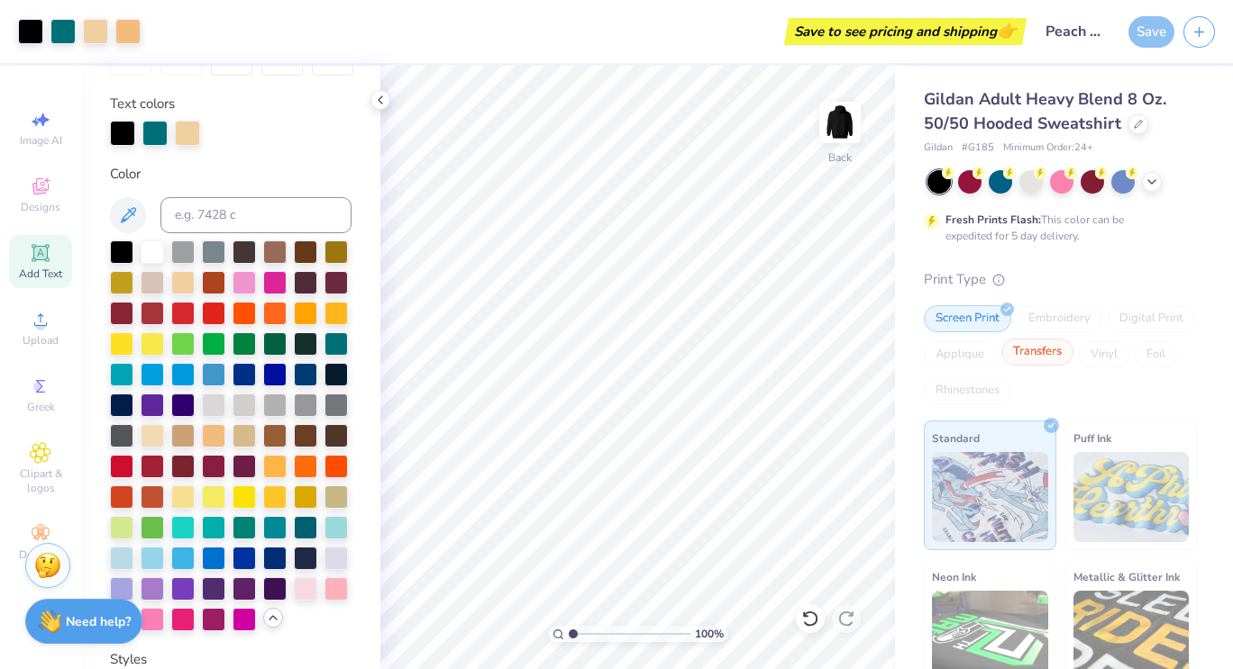
click at [1073, 349] on div "Transfers" at bounding box center [1037, 352] width 72 height 27
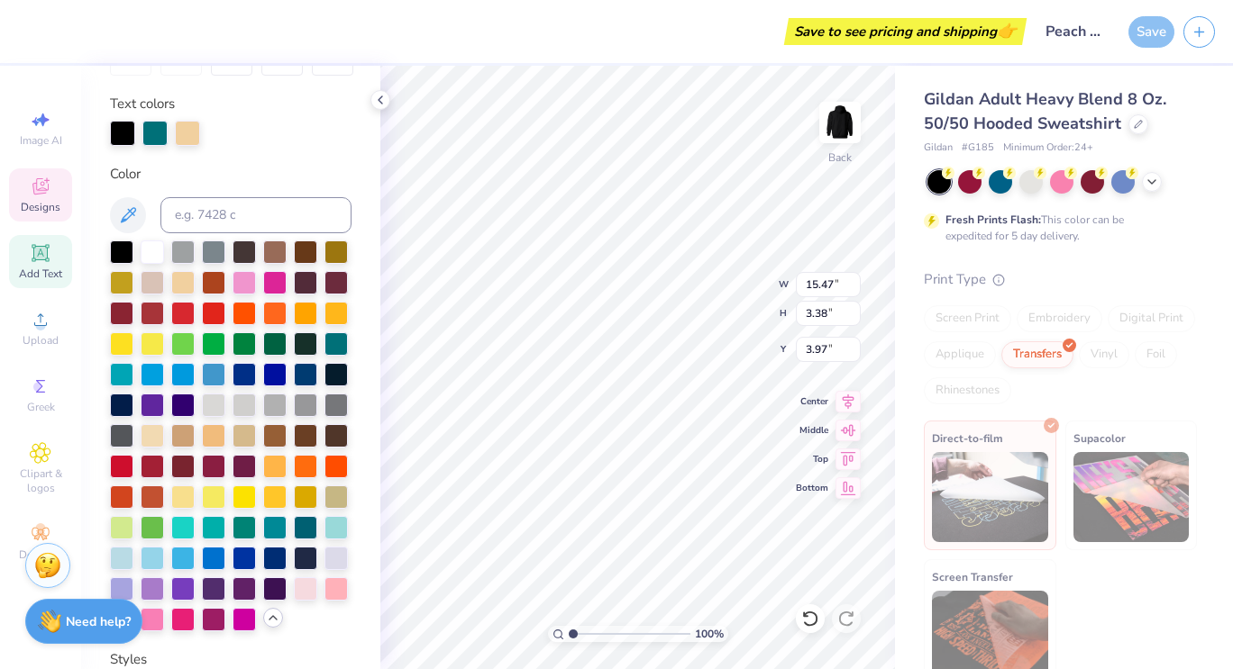
type input "15.47"
type input "3.38"
type input "3.97"
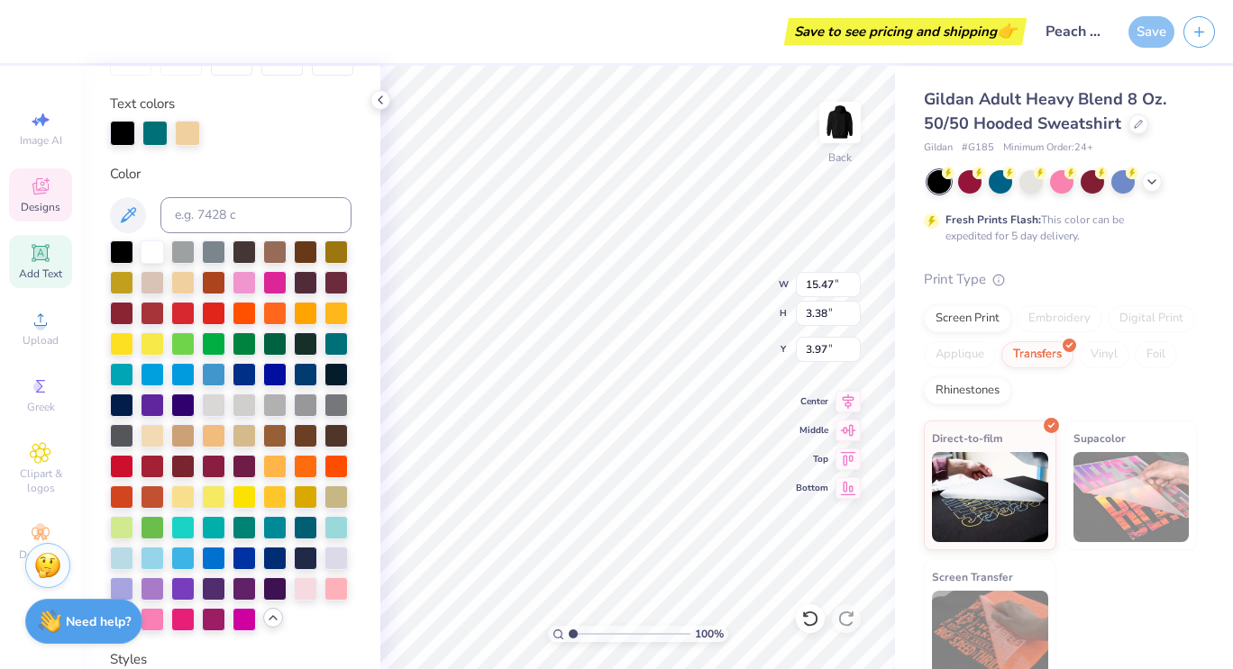
type input "14.79"
type input "3.23"
type input "4.12"
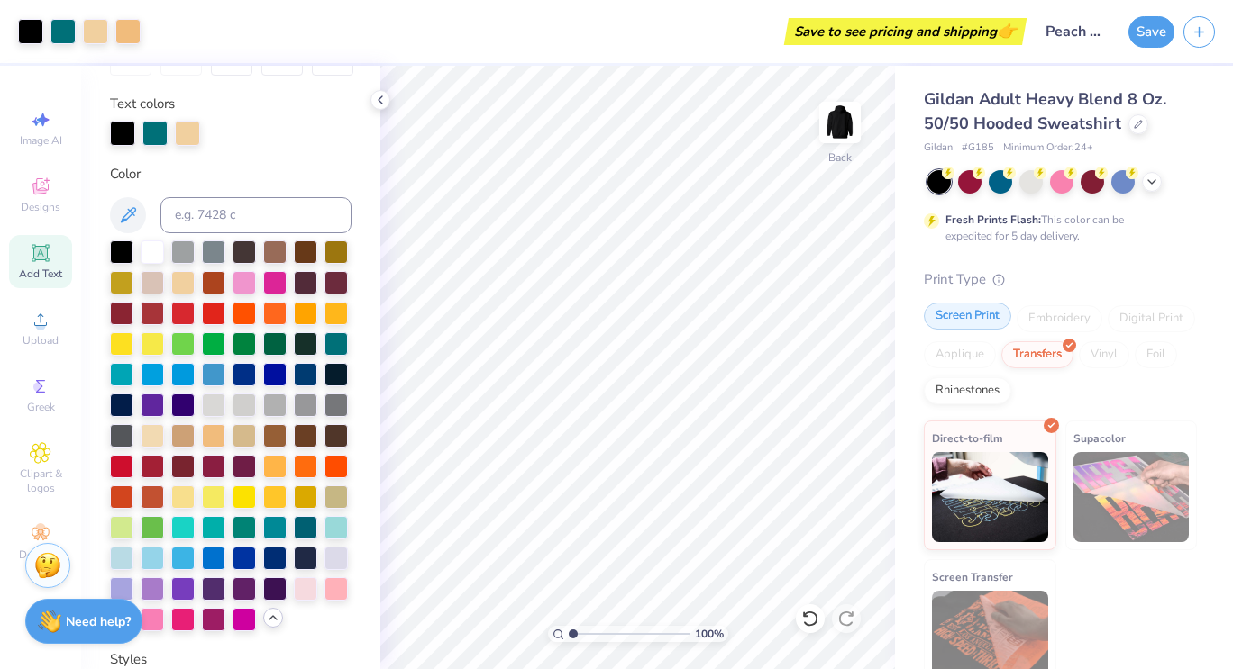
click at [972, 316] on div "Screen Print" at bounding box center [967, 316] width 87 height 27
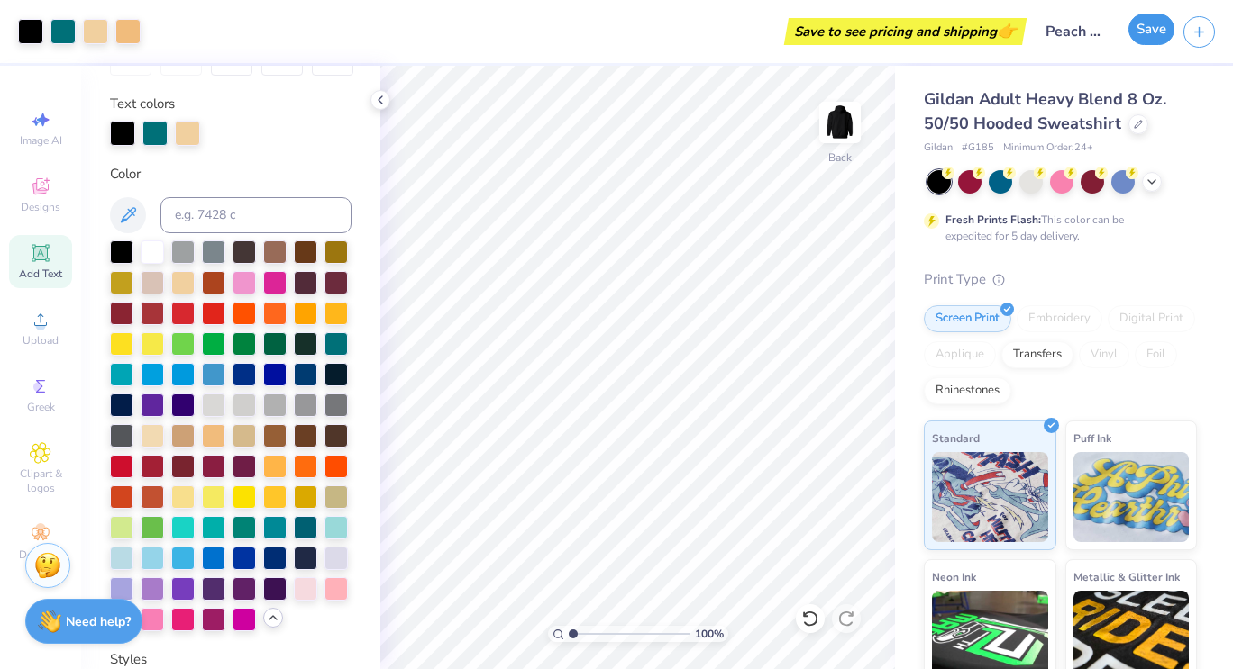
click at [1141, 31] on button "Save" at bounding box center [1151, 30] width 46 height 32
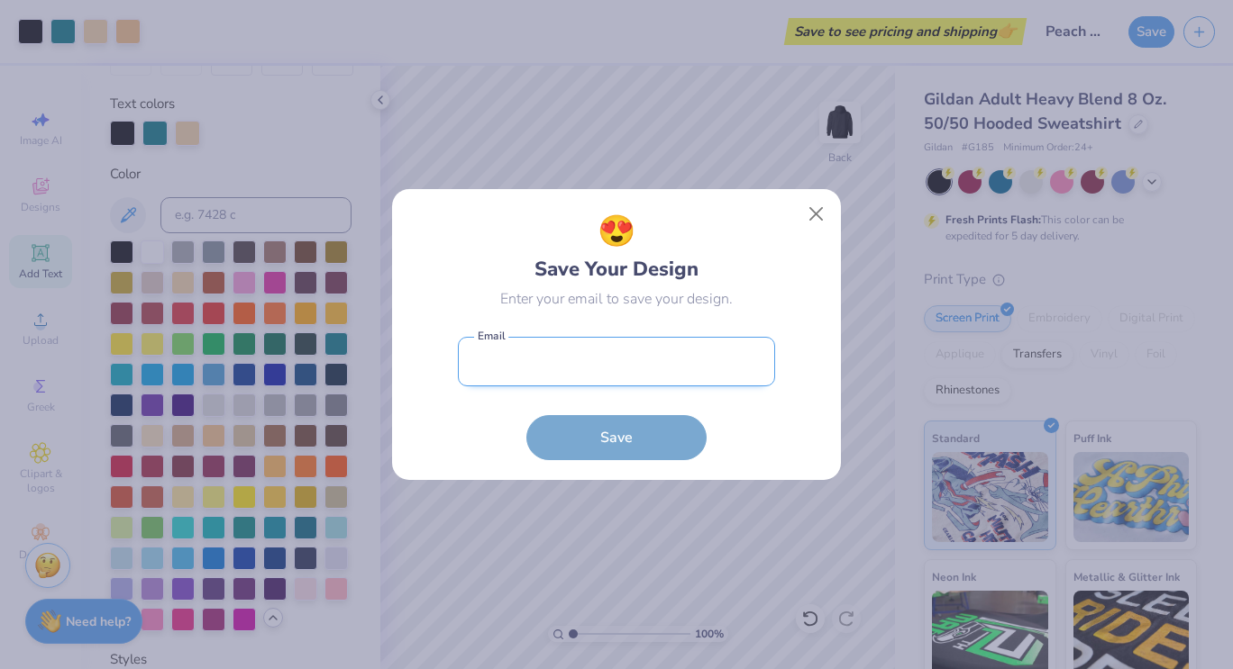
click at [741, 350] on input "email" at bounding box center [616, 362] width 317 height 50
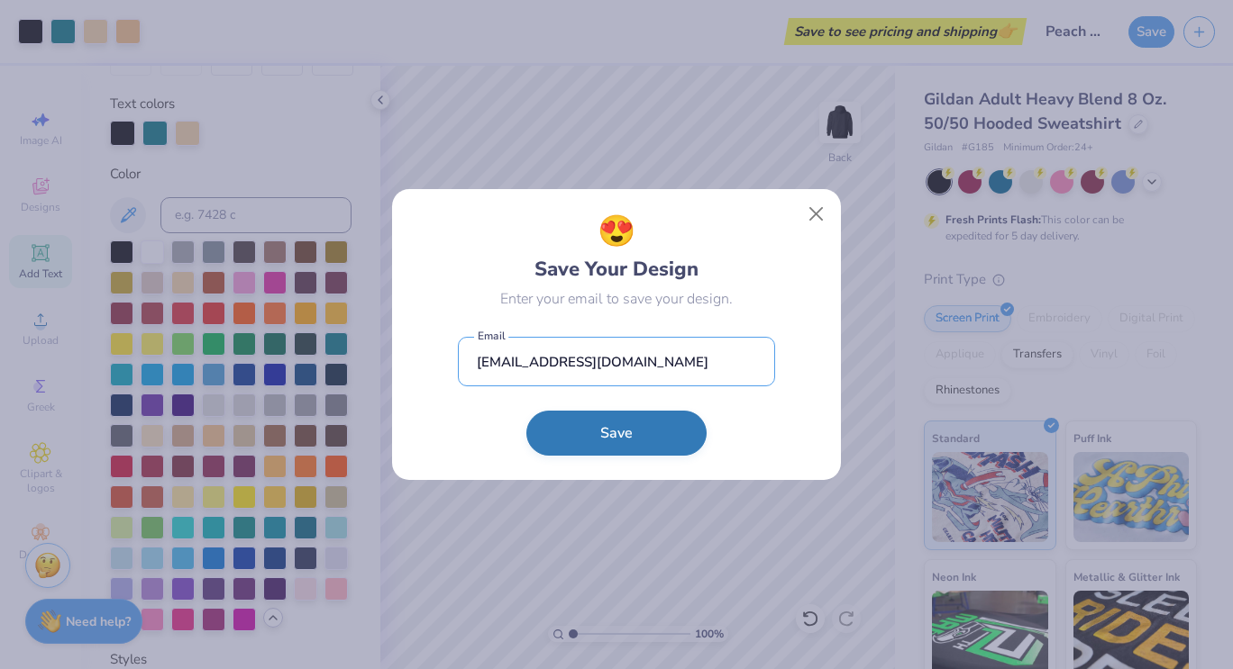
type input "gainesville@peachbypump.com"
click at [612, 451] on button "Save" at bounding box center [616, 433] width 180 height 45
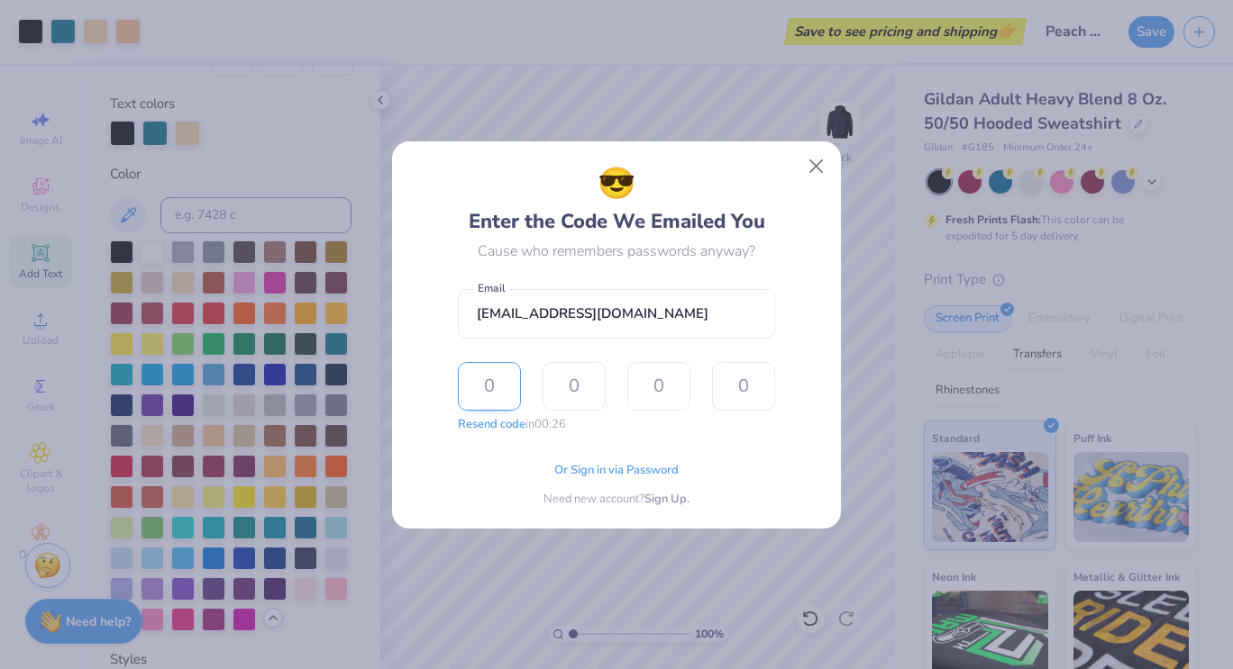
click at [497, 387] on input "text" at bounding box center [489, 386] width 63 height 49
type input "8"
type input "6"
type input "5"
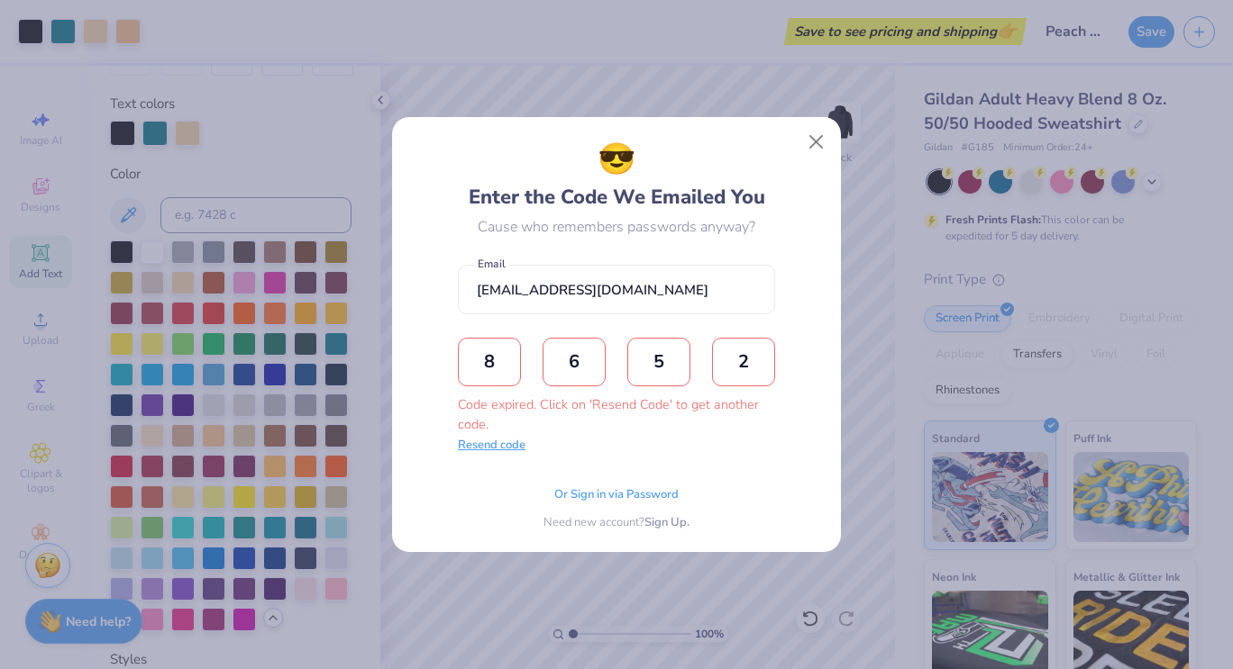
type input "2"
click at [516, 448] on button "Resend code" at bounding box center [492, 446] width 68 height 18
click at [487, 360] on input "text" at bounding box center [489, 362] width 63 height 49
type input "1"
type input "9"
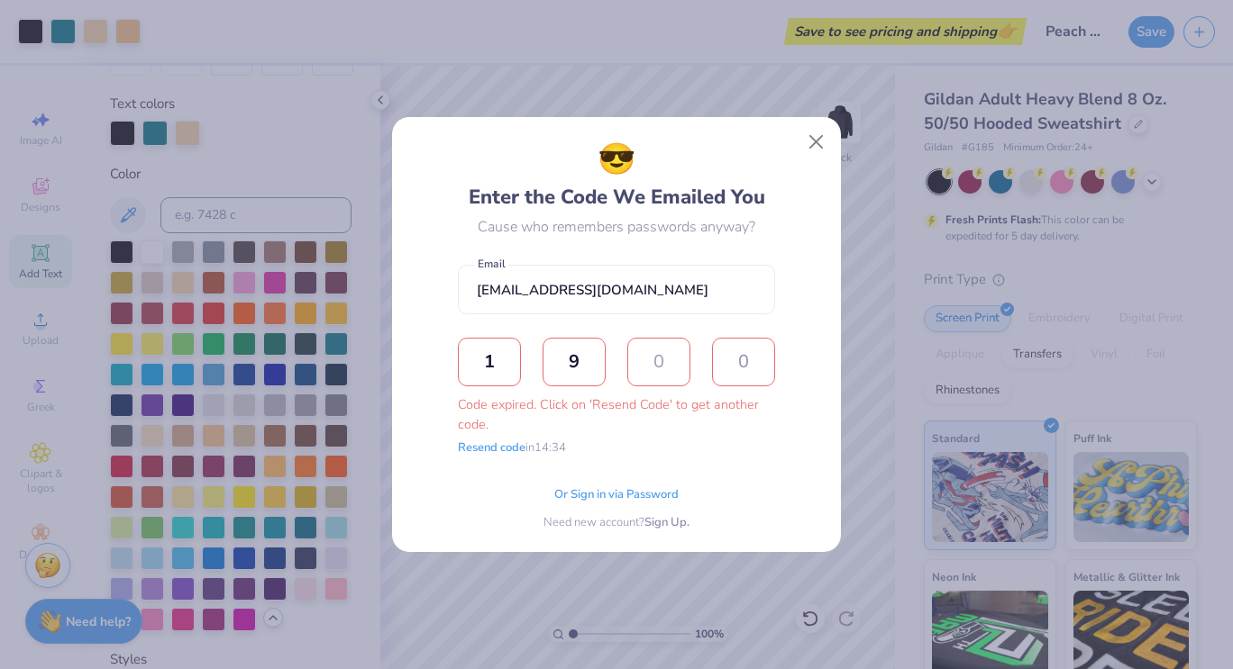
type input "0"
type input "1"
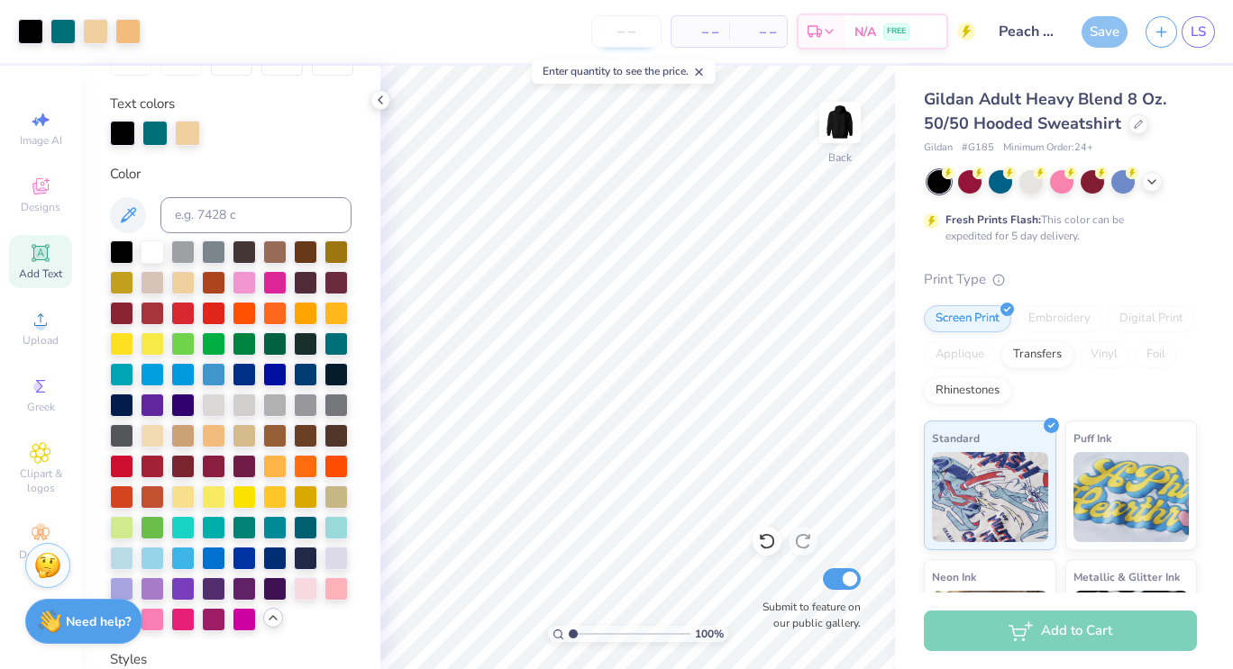
click at [632, 22] on input "number" at bounding box center [626, 31] width 70 height 32
type input "24"
click at [380, 101] on icon at bounding box center [380, 100] width 14 height 14
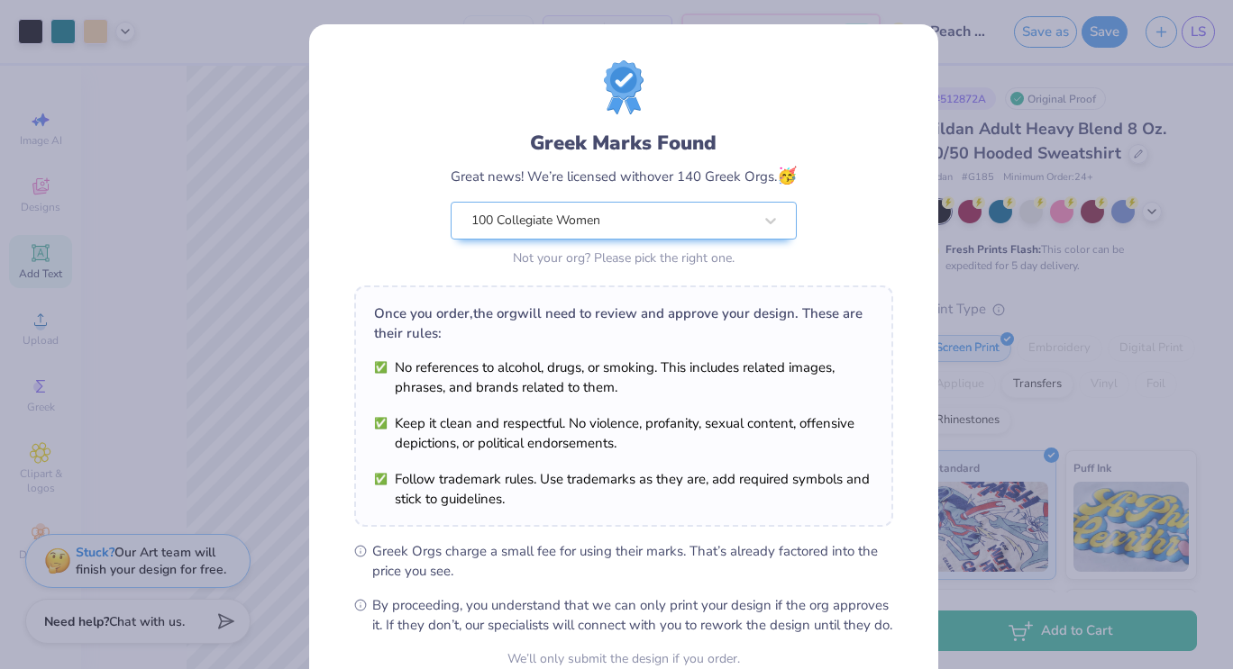
scroll to position [174, 0]
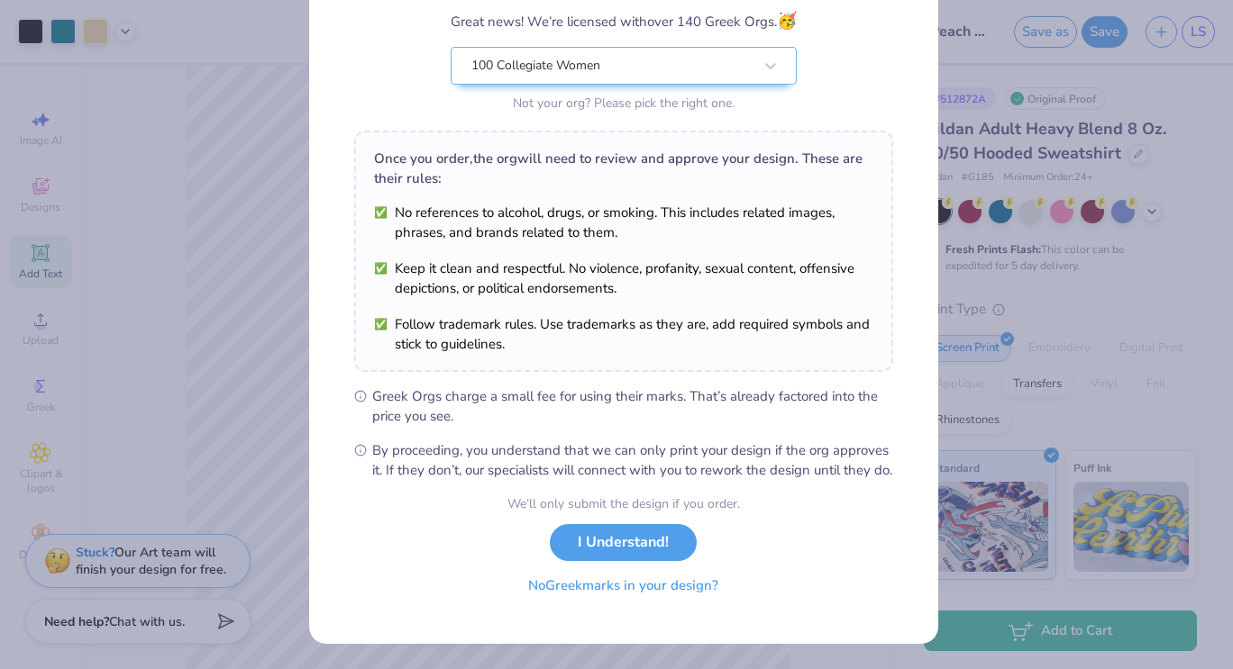
click at [617, 593] on button "No Greek marks in your design?" at bounding box center [623, 586] width 221 height 37
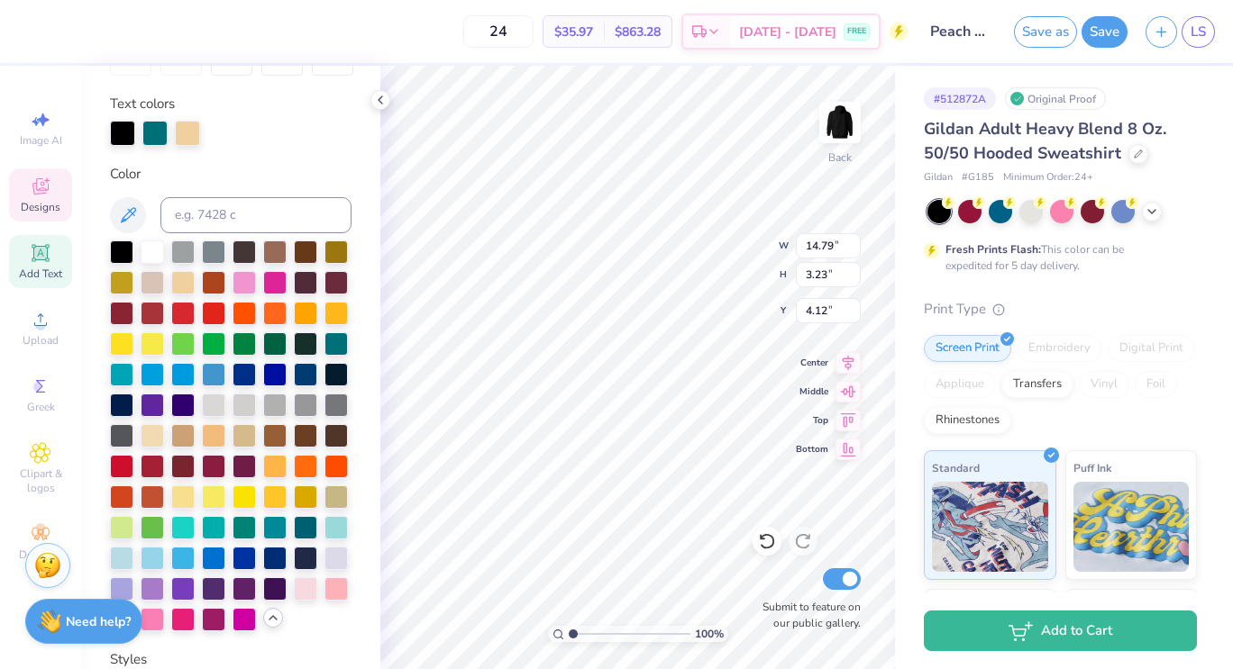
scroll to position [14, 3]
type textarea "Peach"
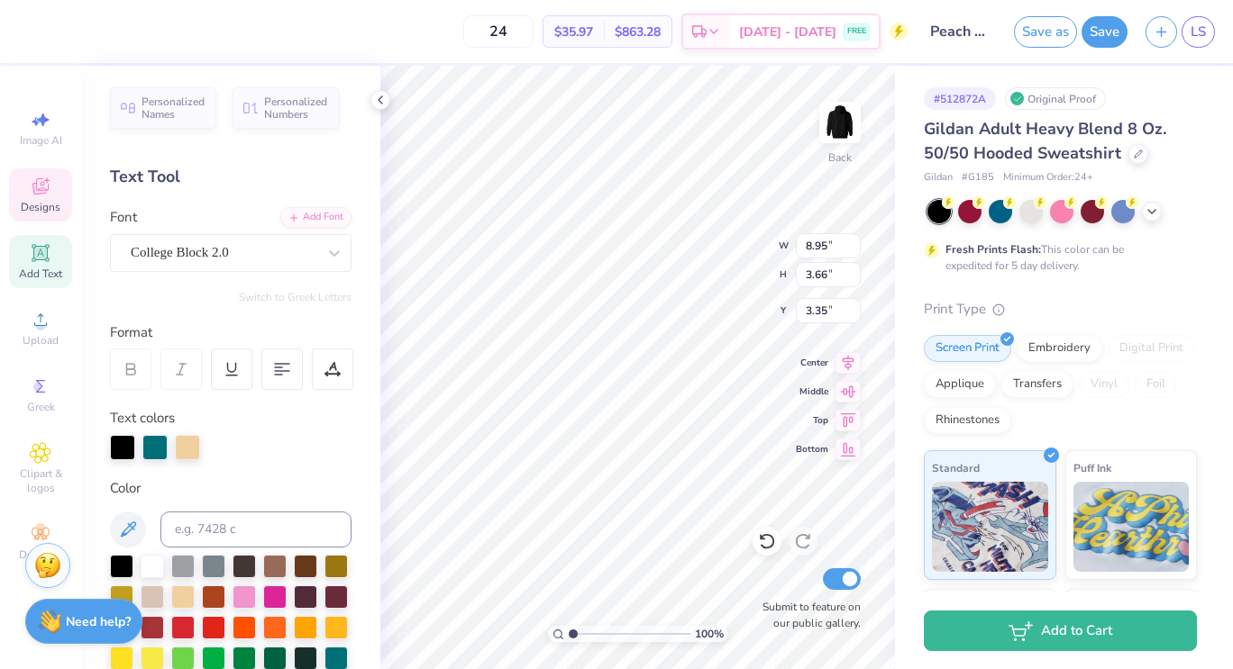
type input "8.95"
type input "3.66"
type input "3.35"
type input "10.61"
type input "4.34"
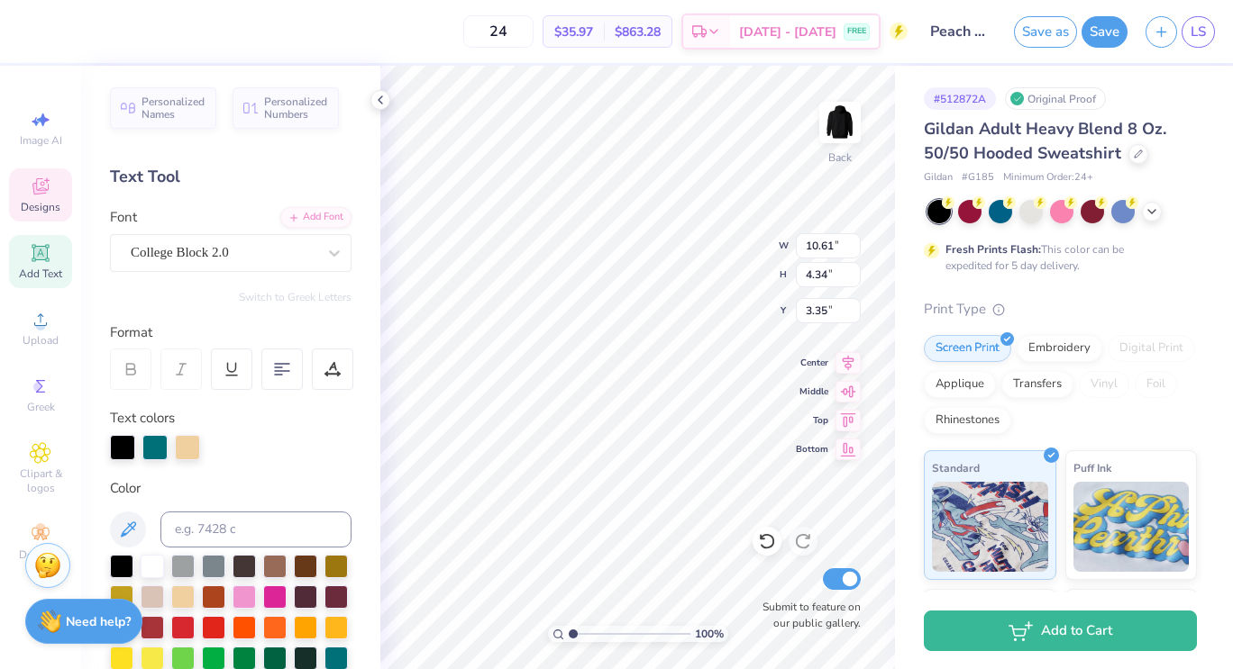
type input "6.85"
type input "3.44"
type input "5.39"
type input "10.61"
type input "4.34"
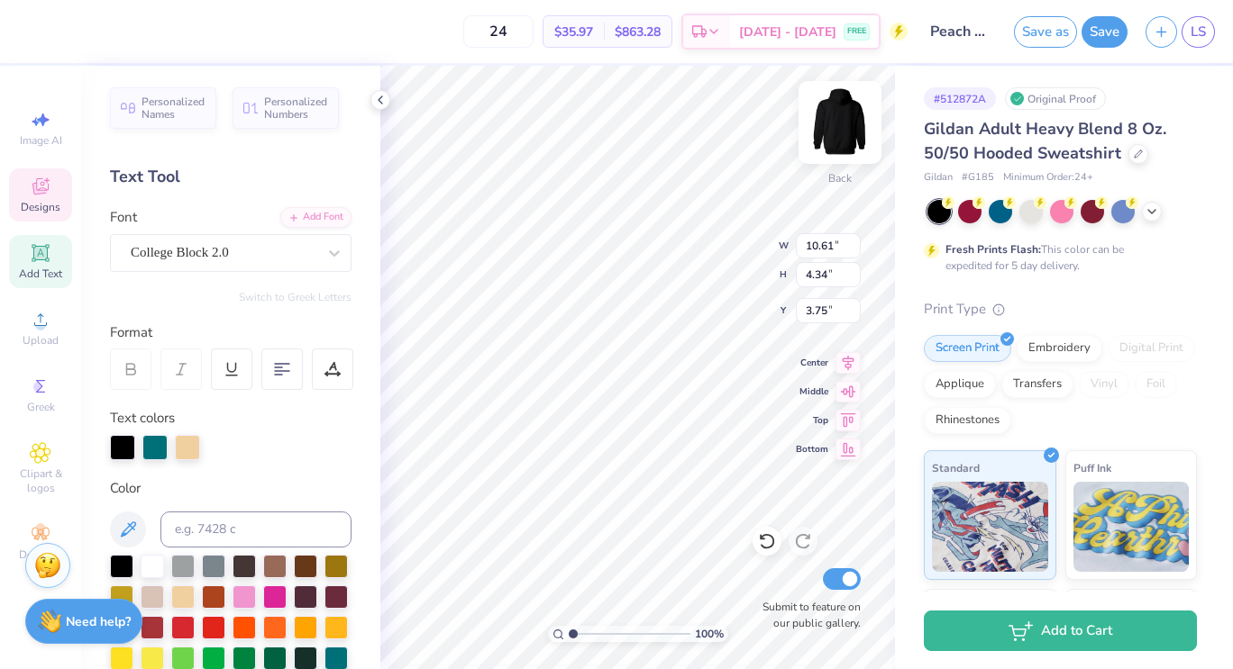
type input "3.75"
type input "11.59"
type input "4.74"
type input "3.35"
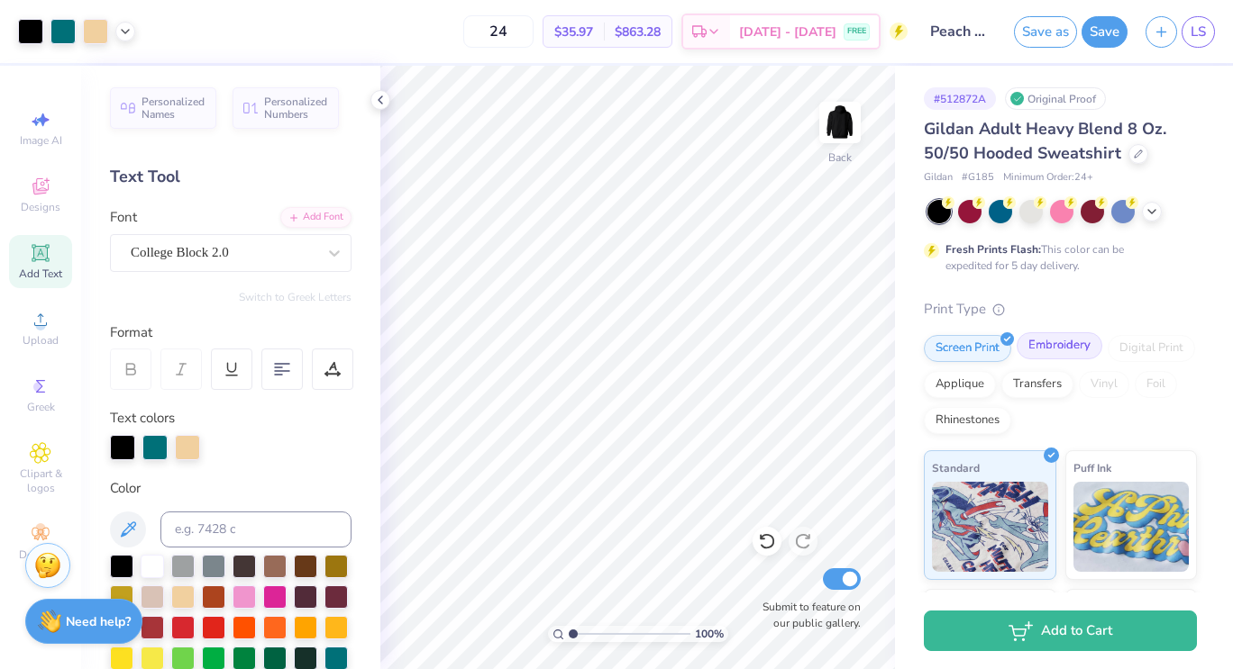
click at [1051, 355] on div "Embroidery" at bounding box center [1059, 345] width 86 height 27
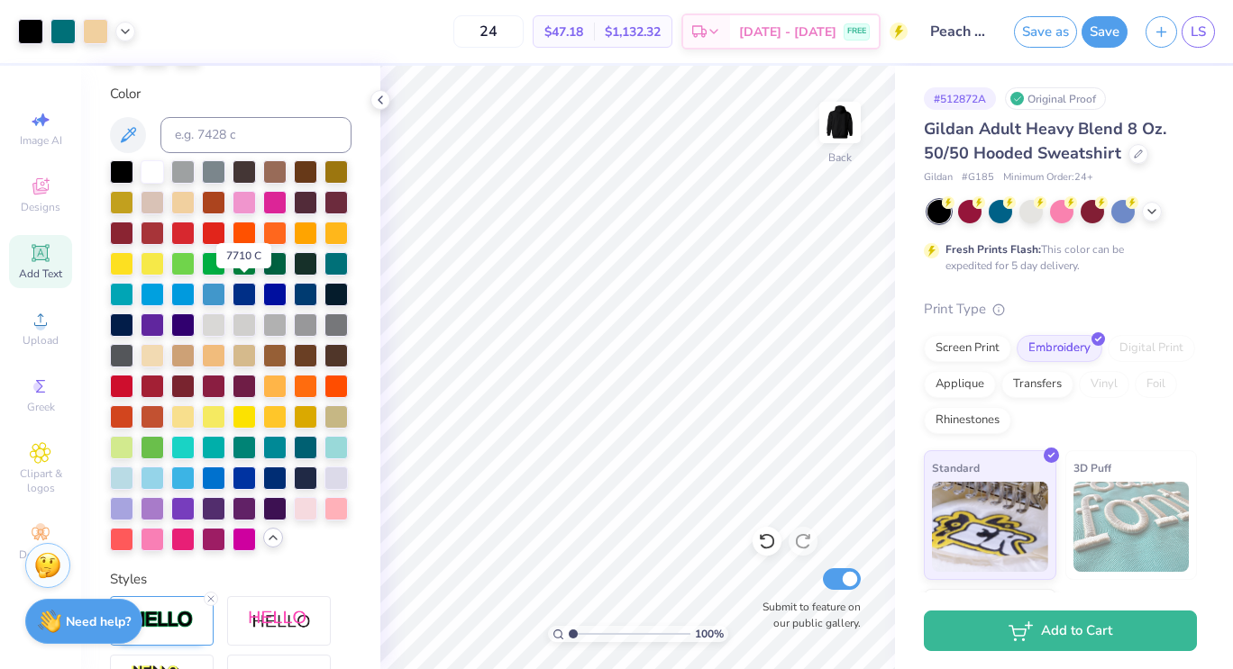
scroll to position [400, 0]
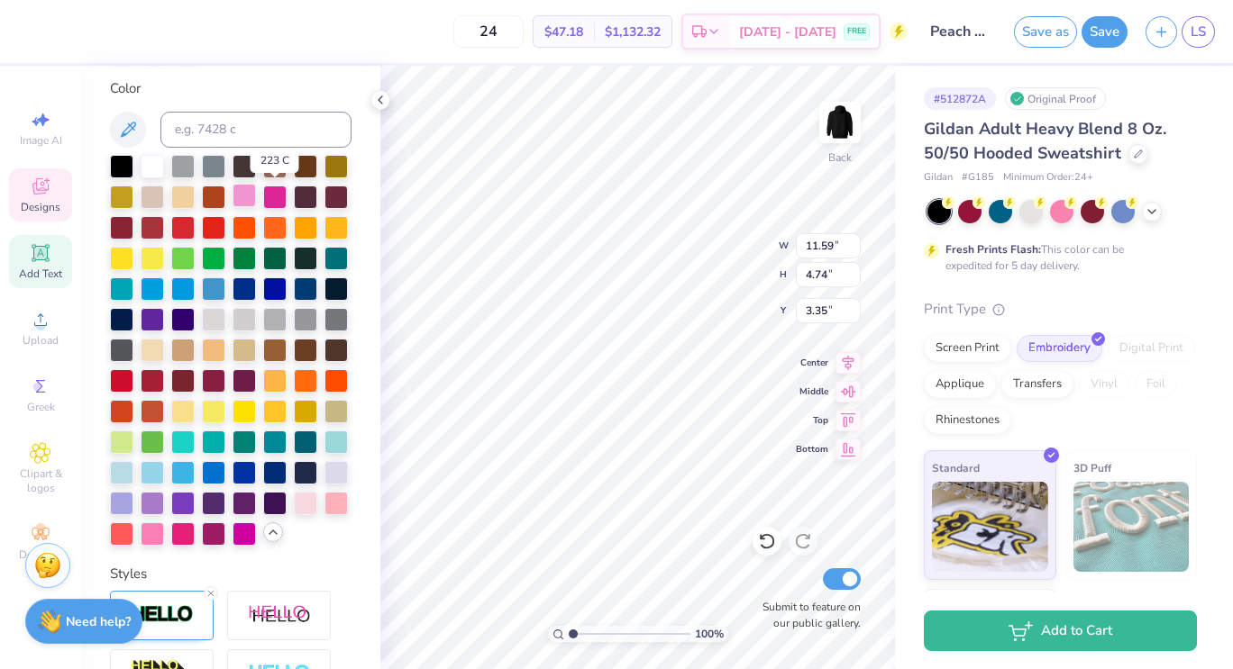
click at [256, 195] on div at bounding box center [243, 195] width 23 height 23
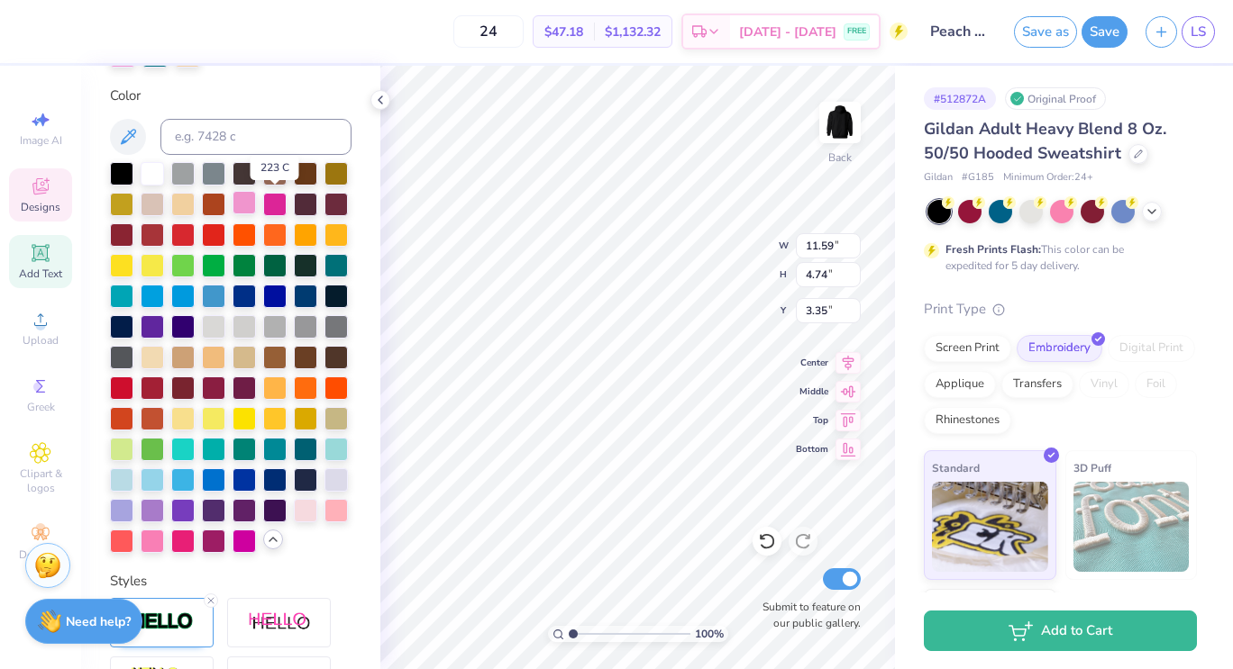
scroll to position [389, 0]
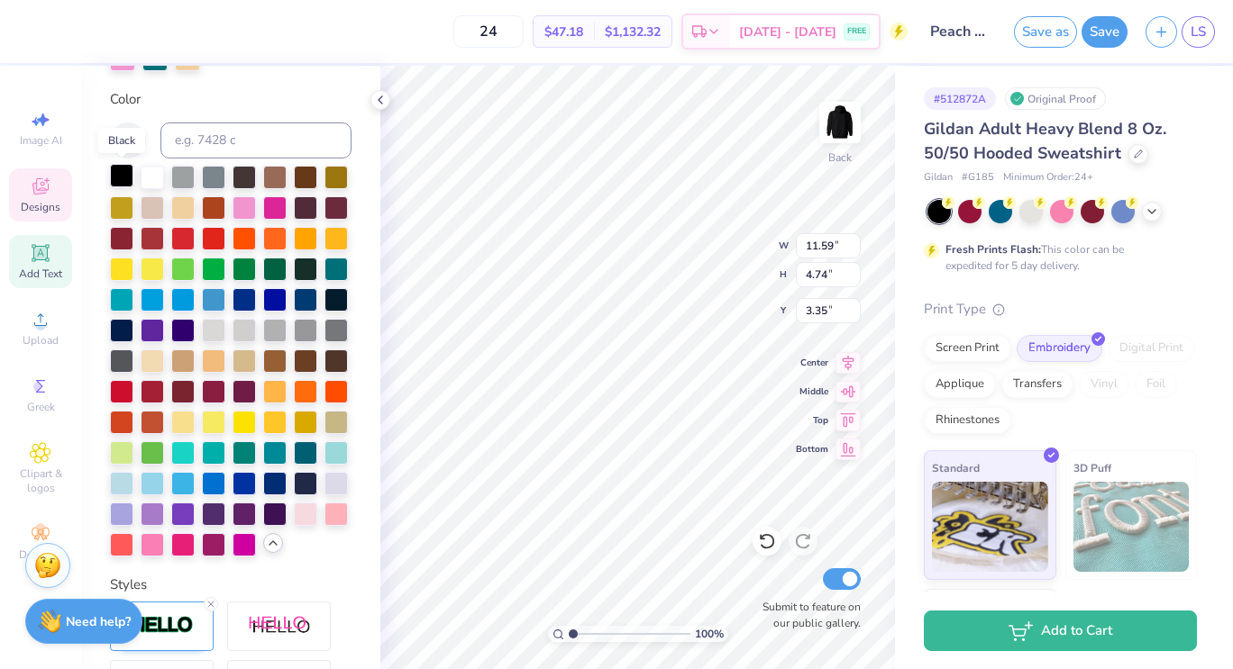
click at [124, 175] on div at bounding box center [121, 175] width 23 height 23
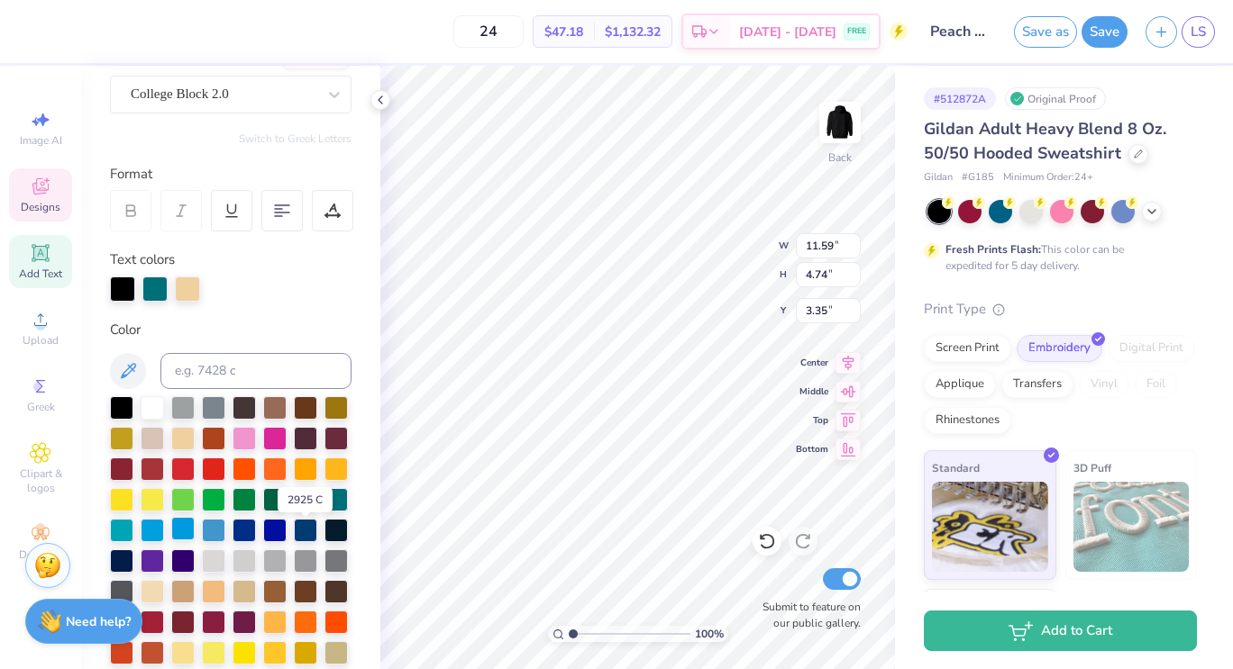
scroll to position [143, 0]
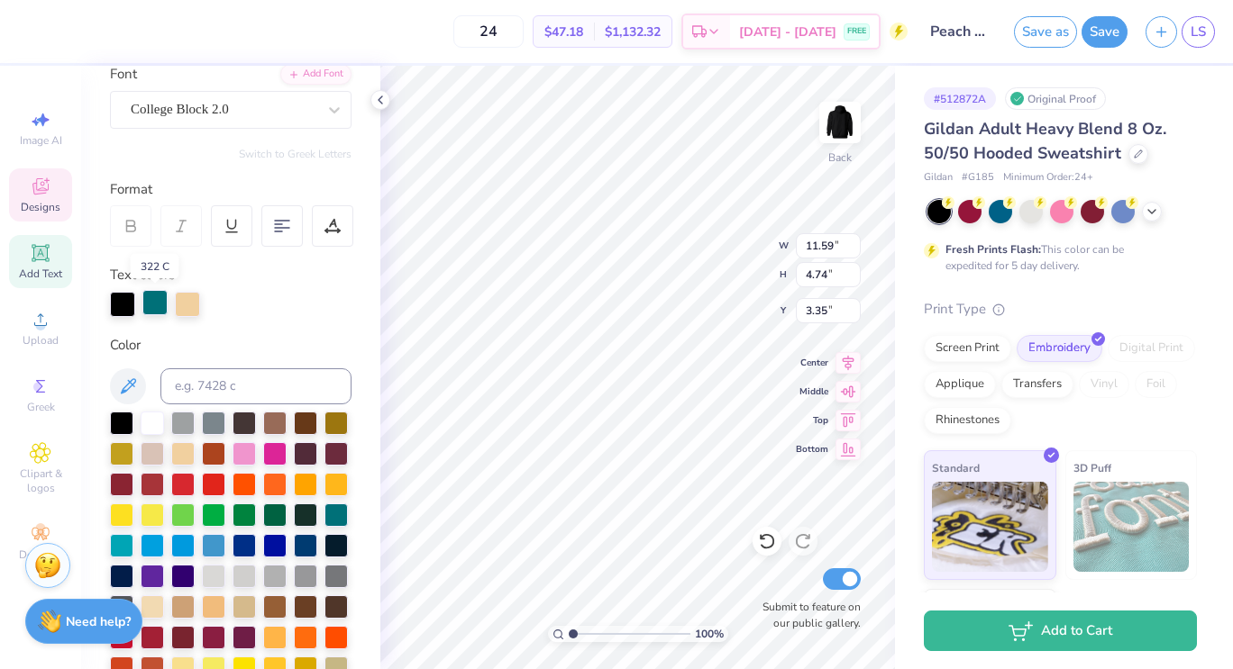
click at [154, 298] on div at bounding box center [154, 302] width 25 height 25
click at [287, 451] on div at bounding box center [274, 452] width 23 height 23
click at [189, 307] on div at bounding box center [187, 302] width 25 height 25
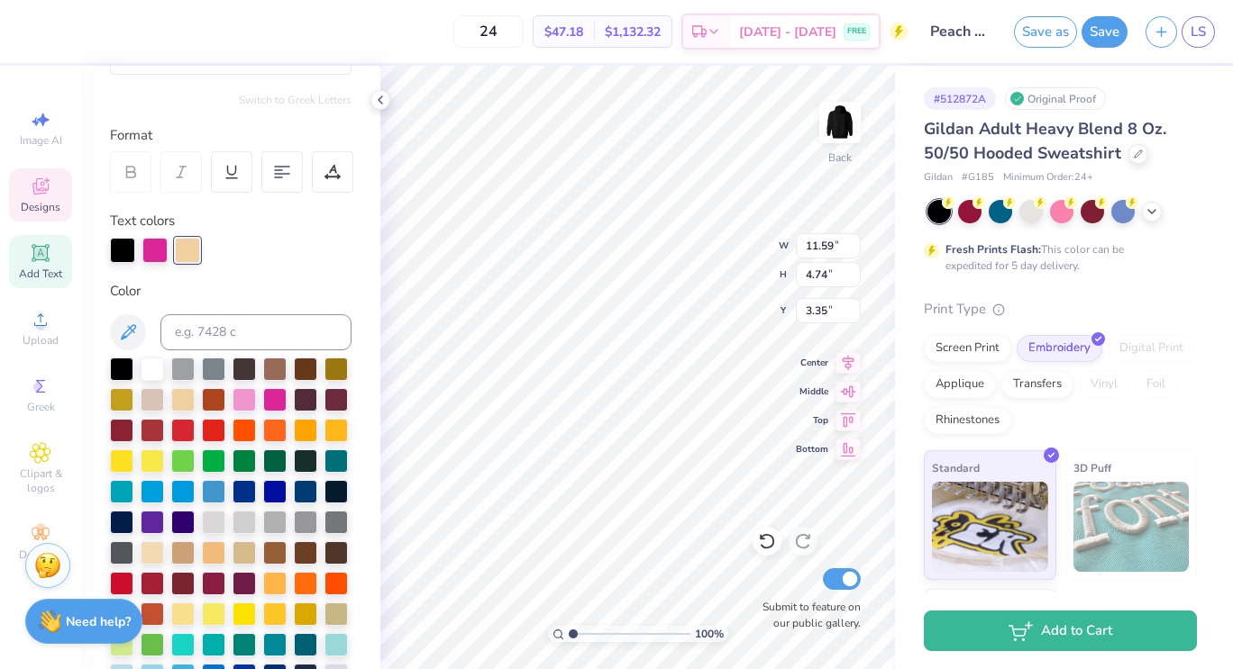
scroll to position [199, 0]
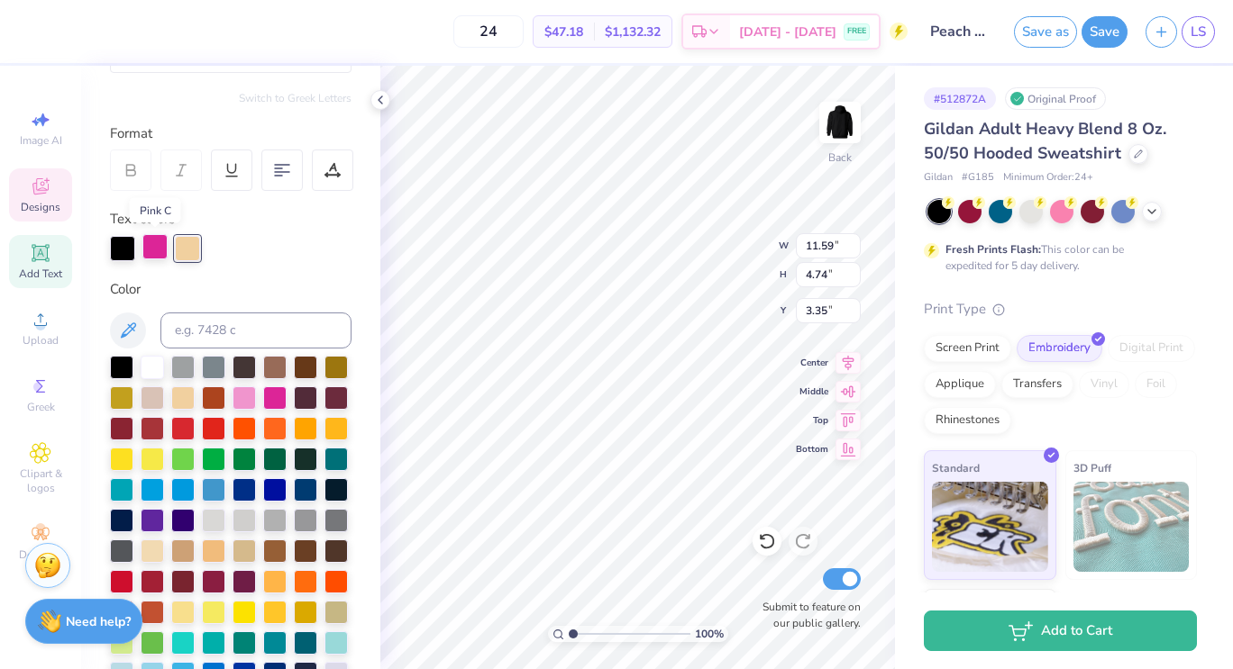
click at [151, 241] on div at bounding box center [154, 246] width 25 height 25
click at [121, 366] on div at bounding box center [121, 365] width 23 height 23
click at [159, 250] on div at bounding box center [154, 246] width 25 height 25
click at [256, 396] on div at bounding box center [243, 396] width 23 height 23
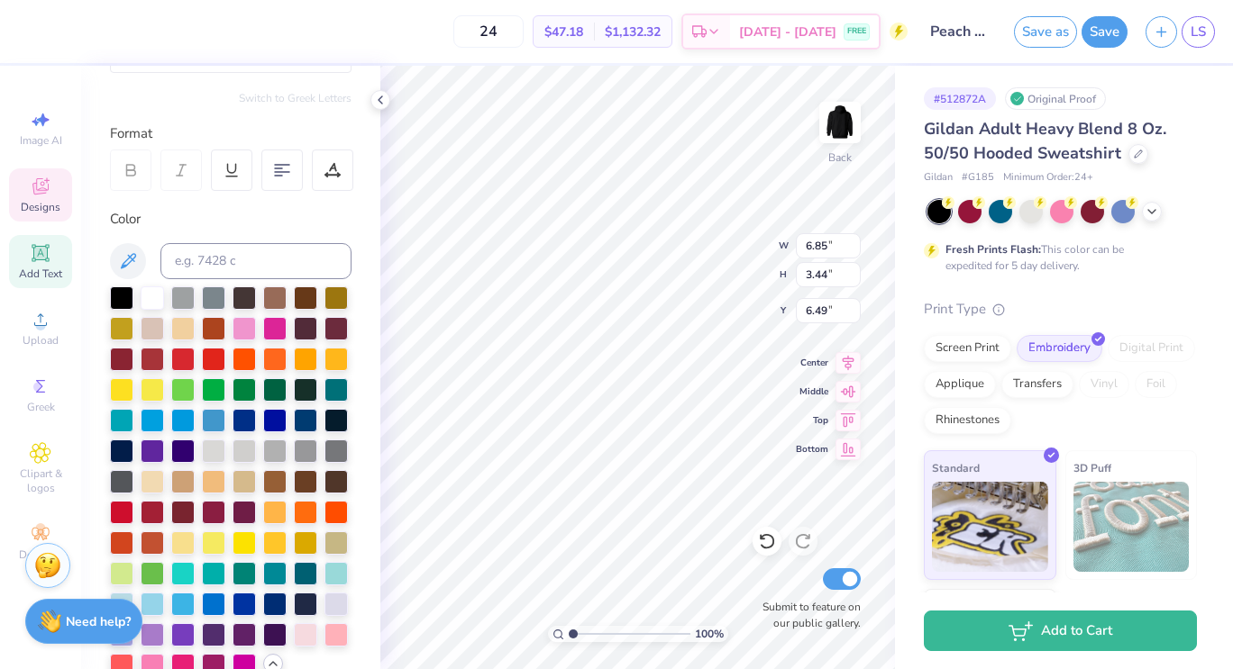
type input "6.85"
type input "3.44"
type input "6.49"
click at [256, 331] on div at bounding box center [243, 326] width 23 height 23
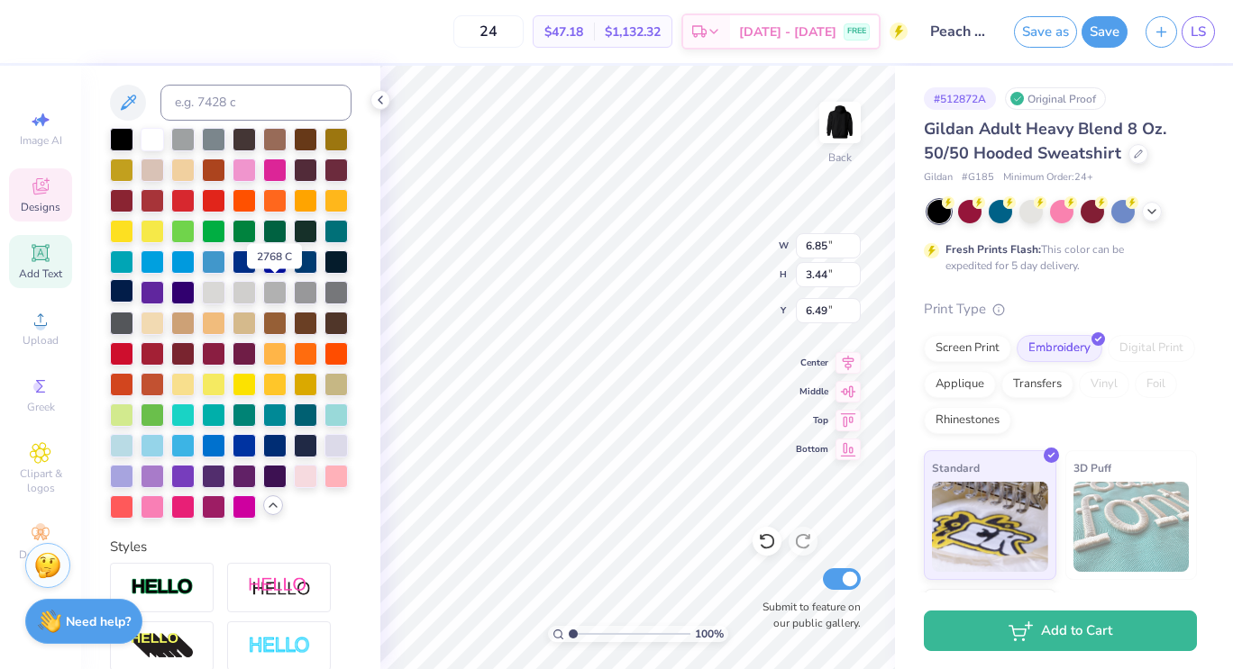
scroll to position [360, 0]
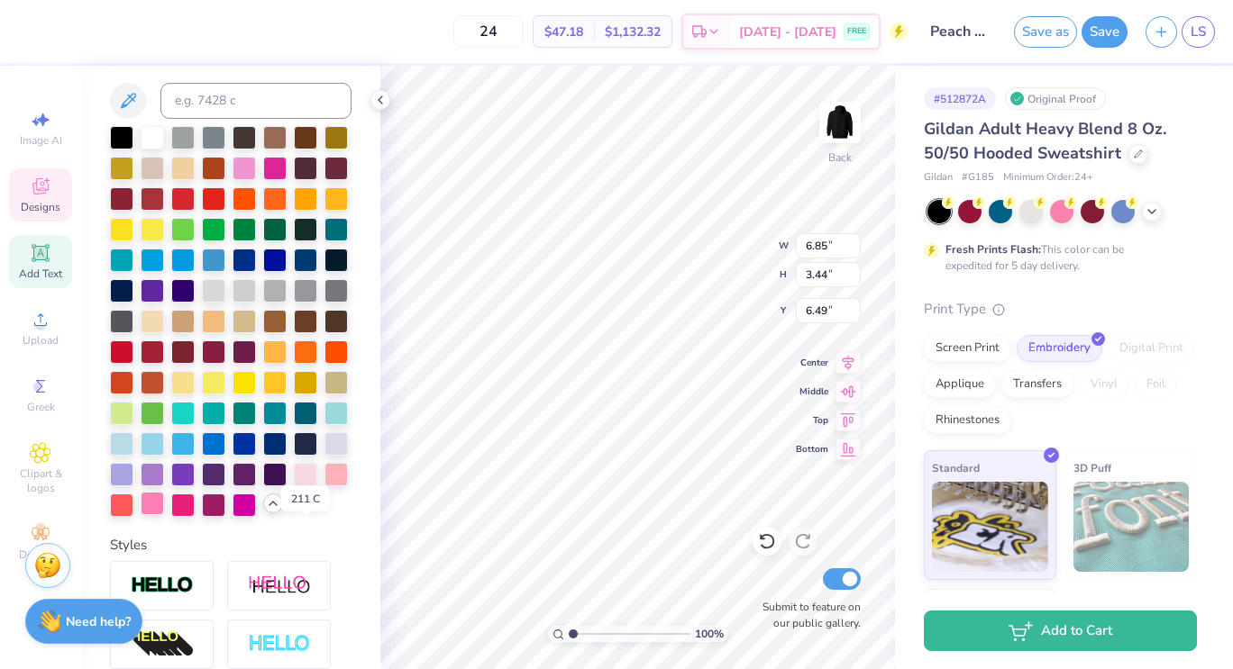
click at [164, 515] on div at bounding box center [152, 503] width 23 height 23
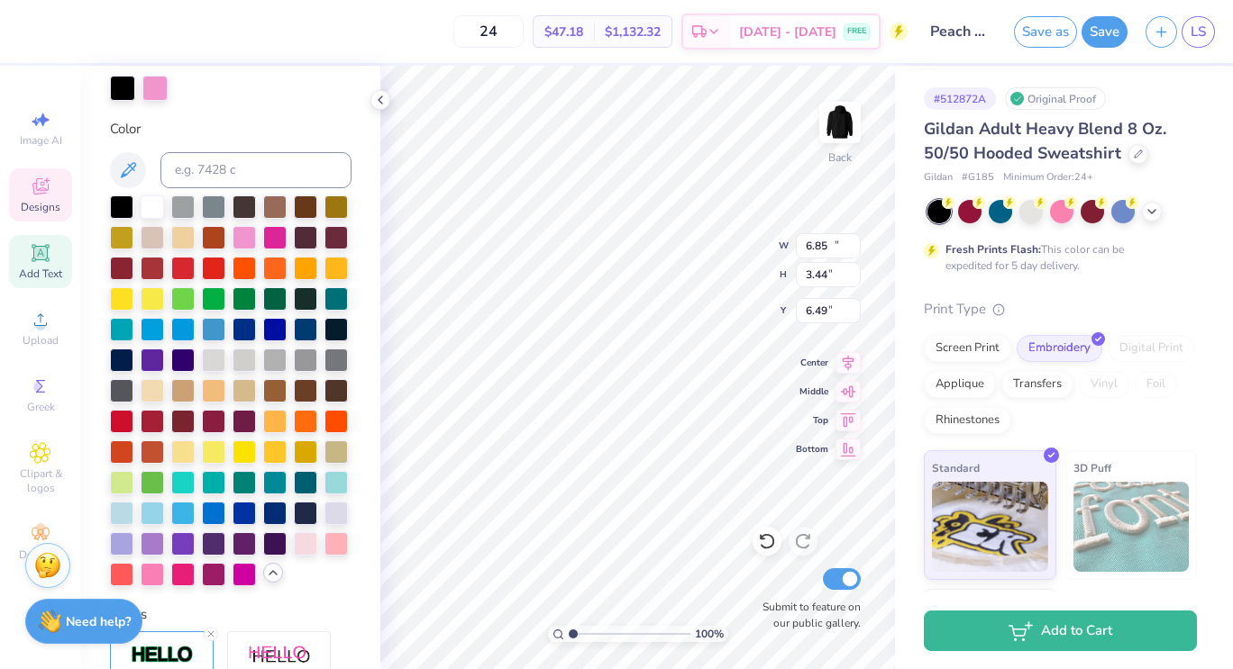
type input "11.59"
type input "4.74"
type input "3.35"
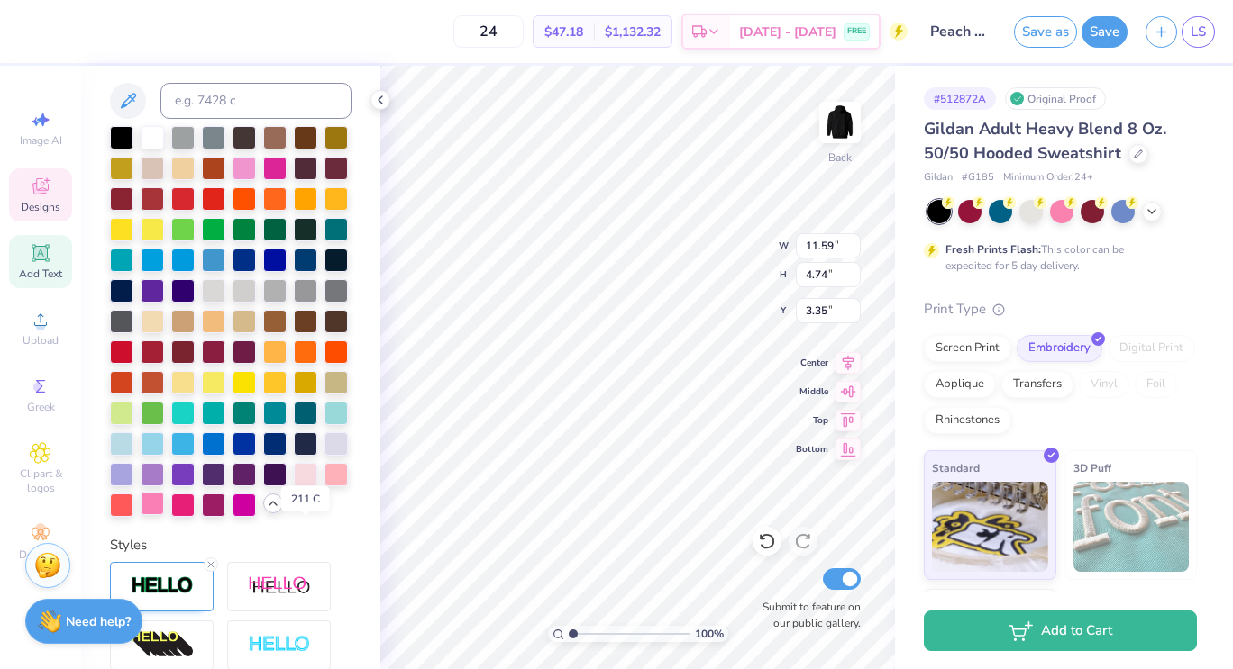
click at [164, 515] on div at bounding box center [152, 503] width 23 height 23
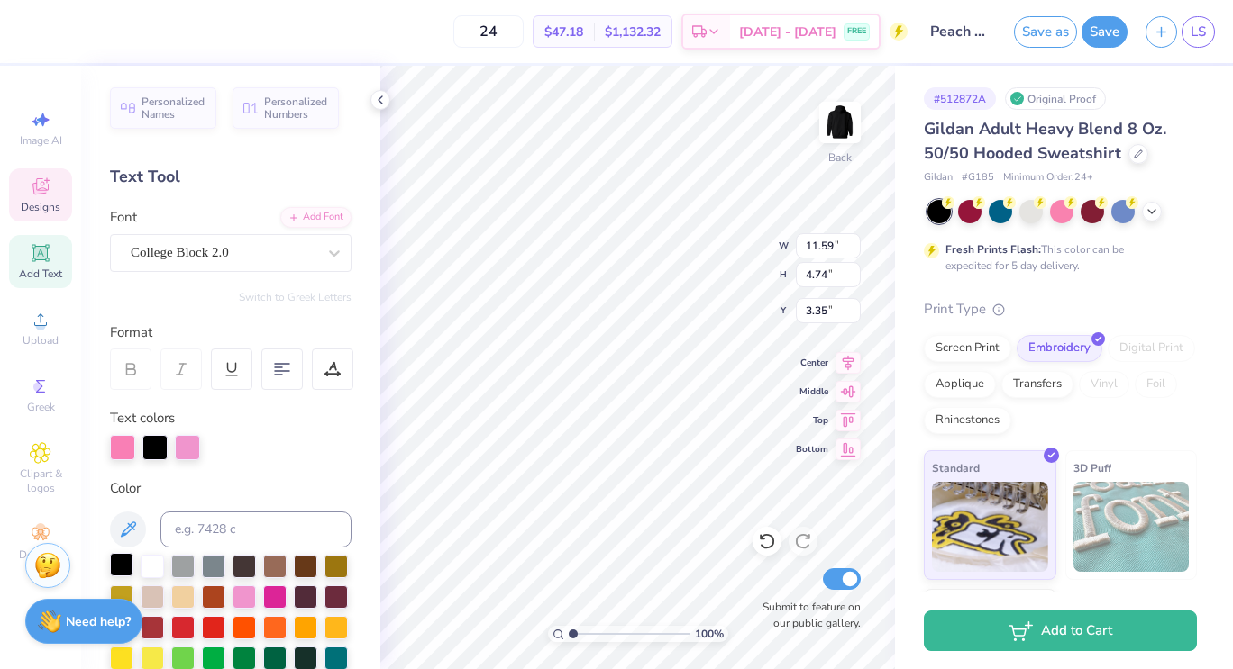
click at [119, 563] on div at bounding box center [121, 564] width 23 height 23
click at [151, 449] on div at bounding box center [154, 445] width 25 height 25
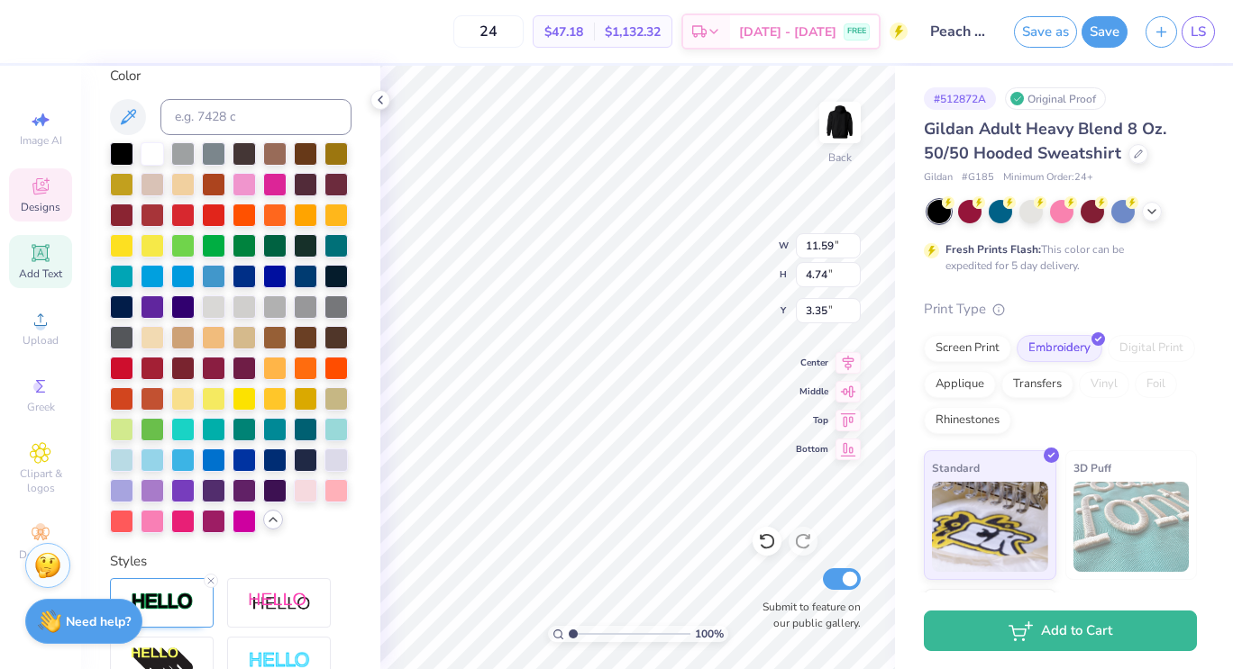
scroll to position [414, 0]
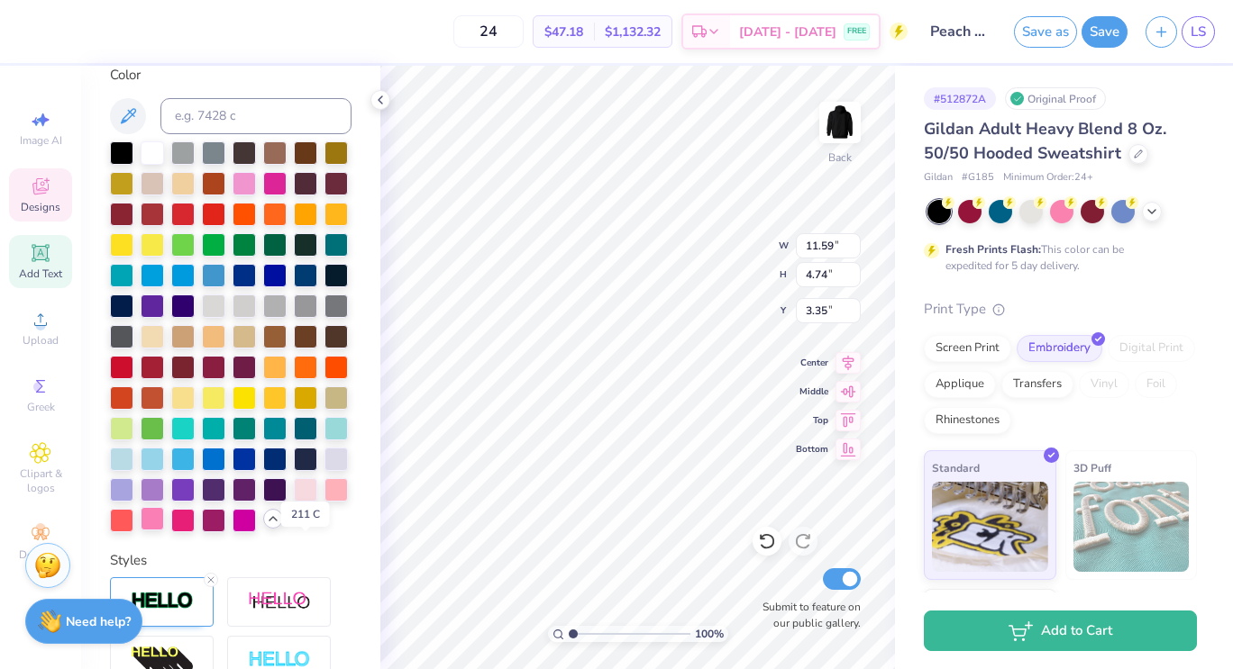
click at [164, 531] on div at bounding box center [152, 518] width 23 height 23
click at [294, 500] on div at bounding box center [305, 488] width 23 height 23
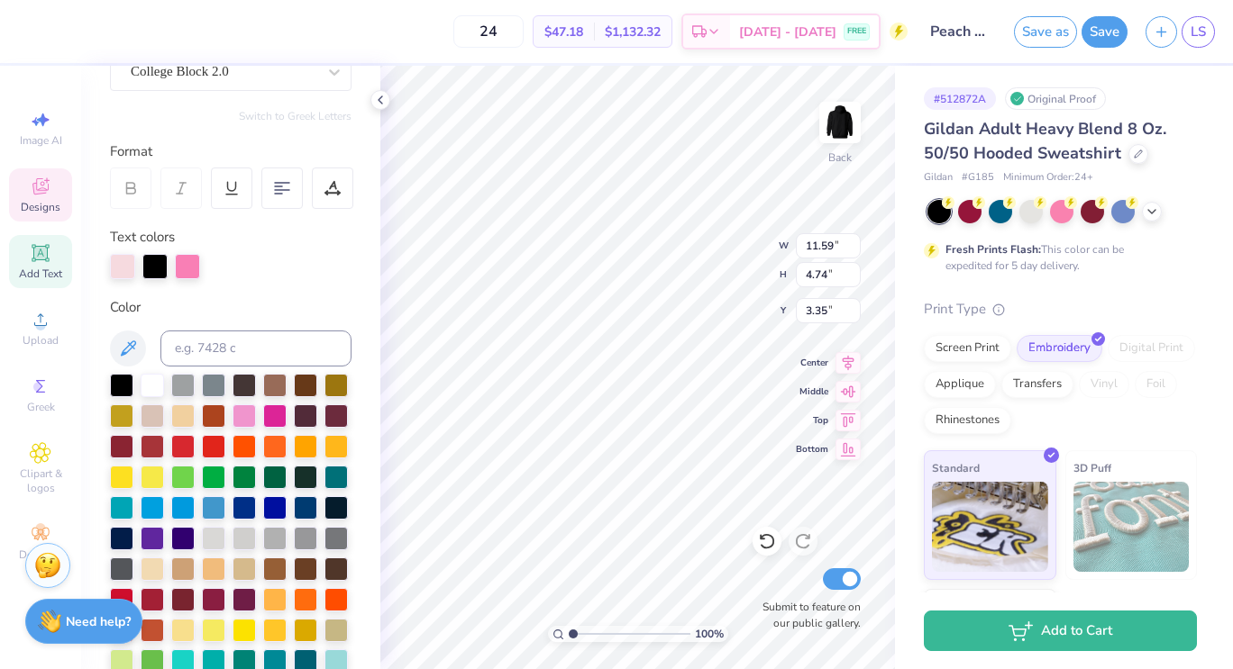
scroll to position [178, 0]
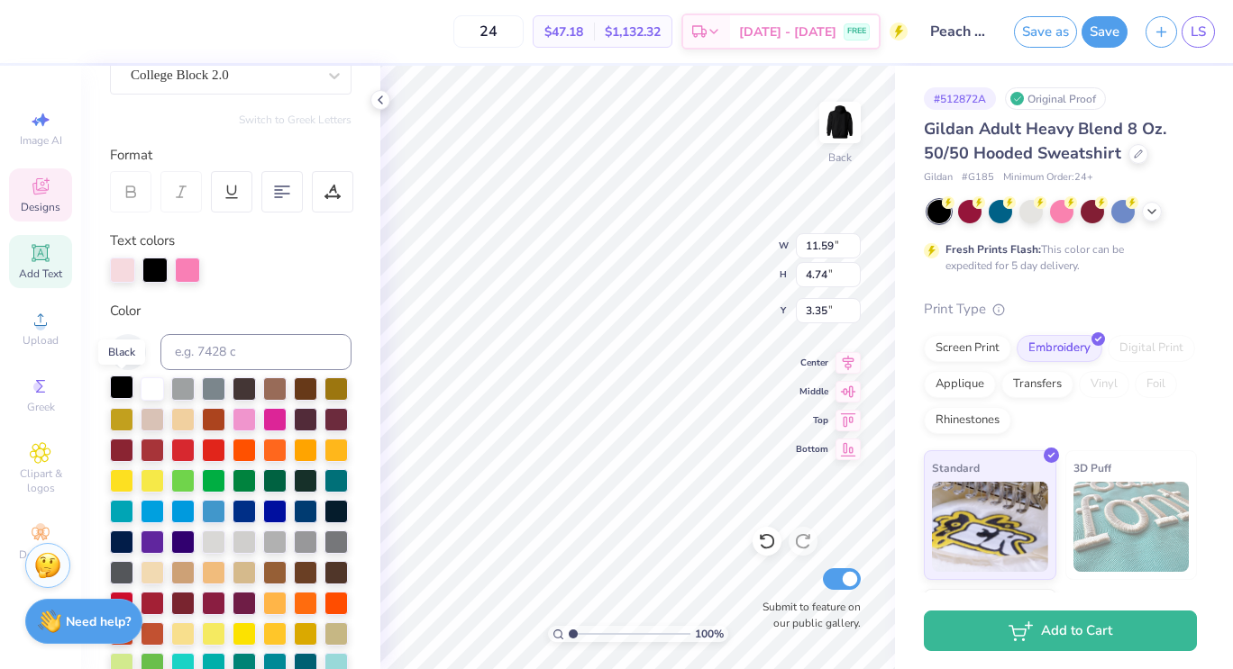
click at [131, 390] on div at bounding box center [121, 387] width 23 height 23
click at [155, 270] on div at bounding box center [154, 268] width 25 height 25
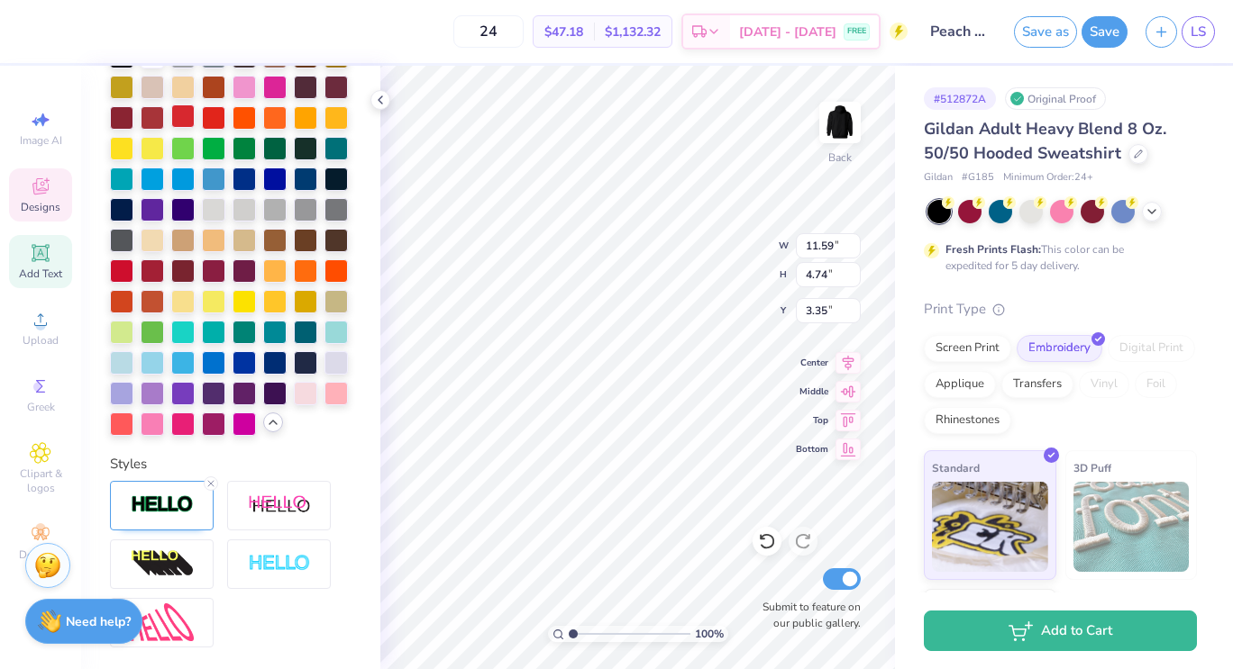
scroll to position [511, 0]
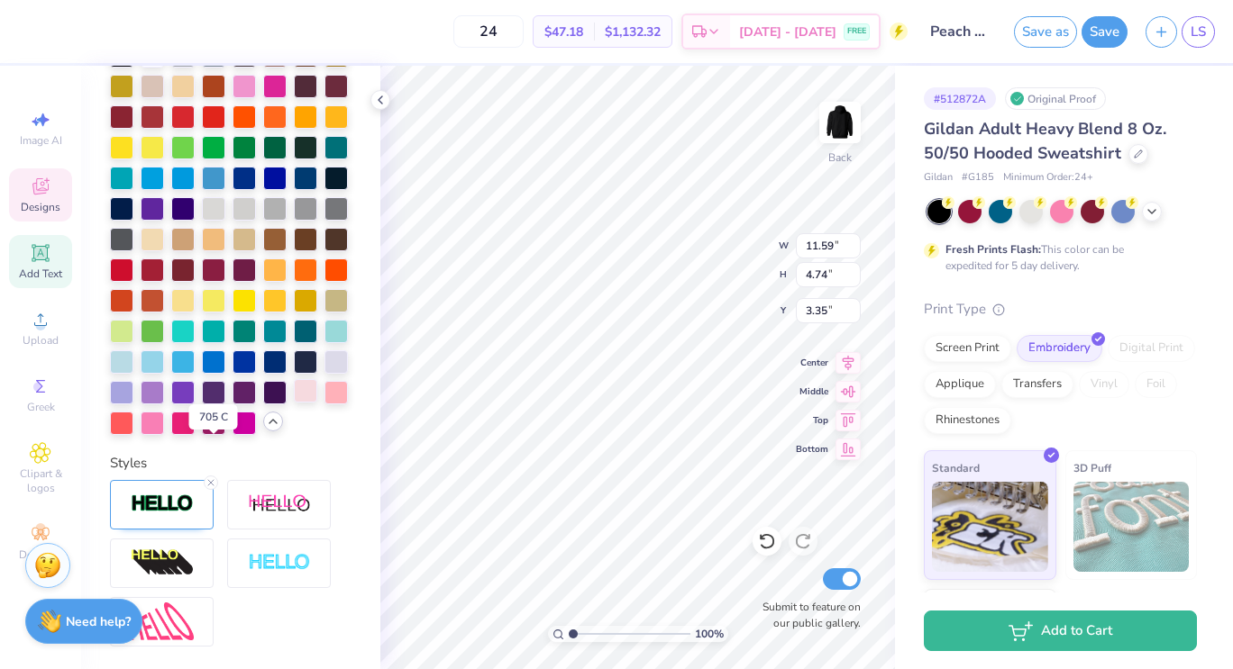
click at [294, 403] on div at bounding box center [305, 390] width 23 height 23
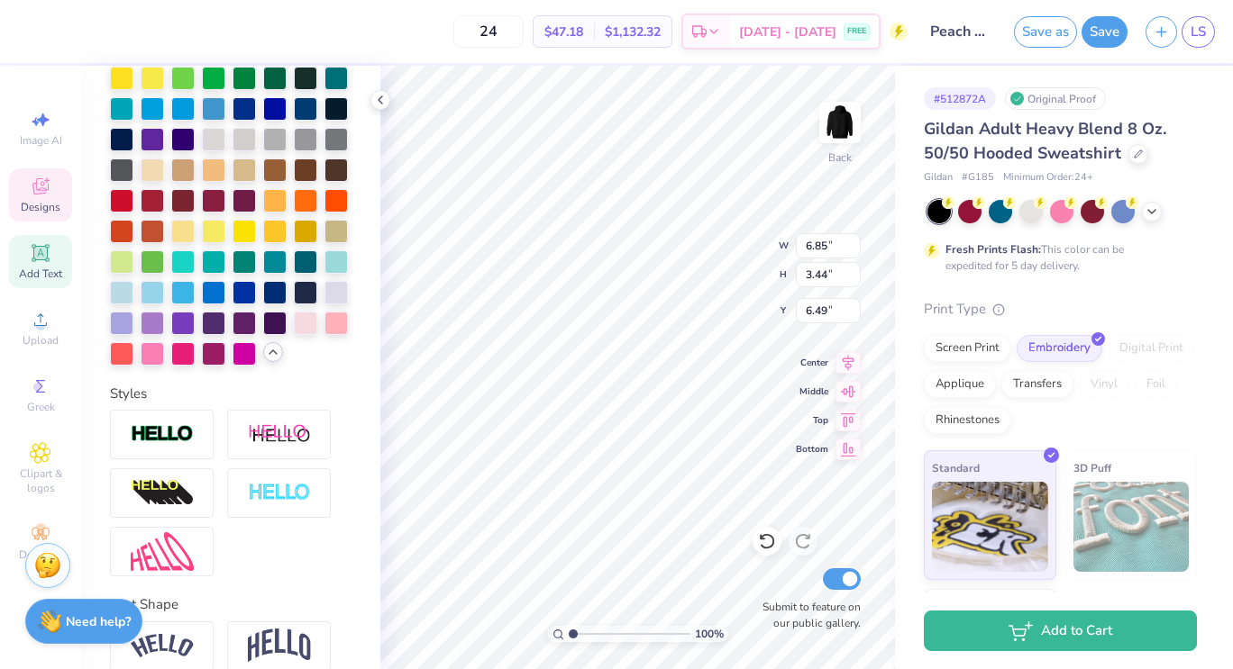
type input "6.85"
type input "3.44"
type input "6.49"
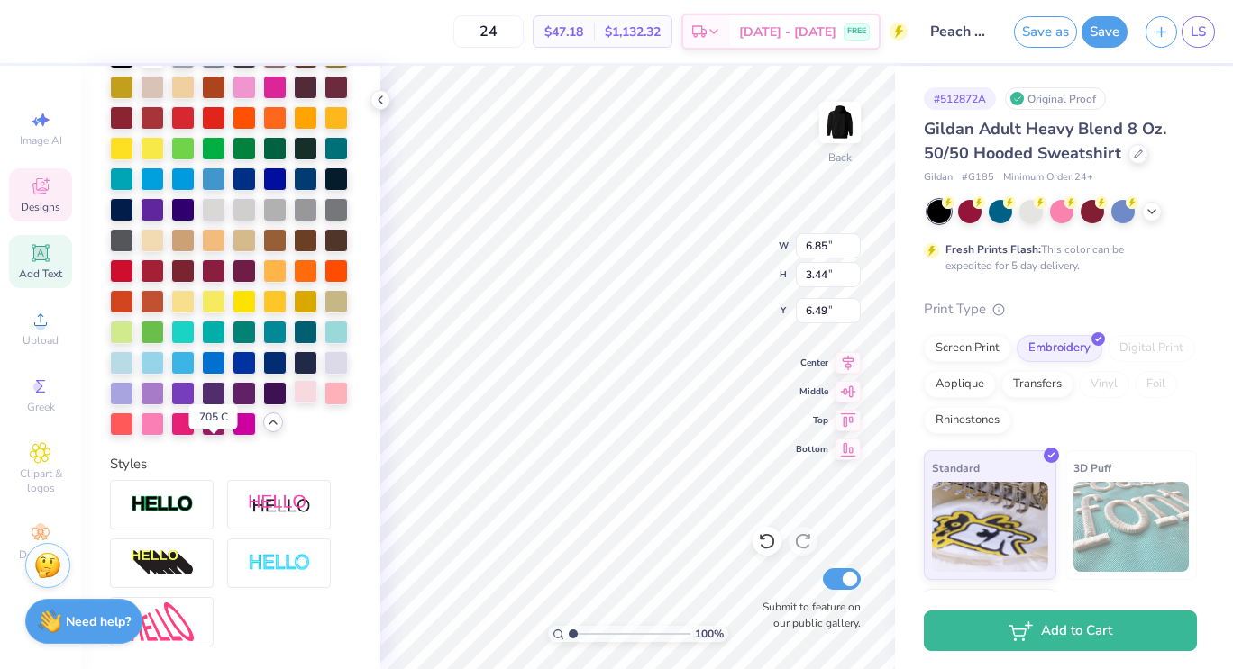
click at [294, 404] on div at bounding box center [305, 391] width 23 height 23
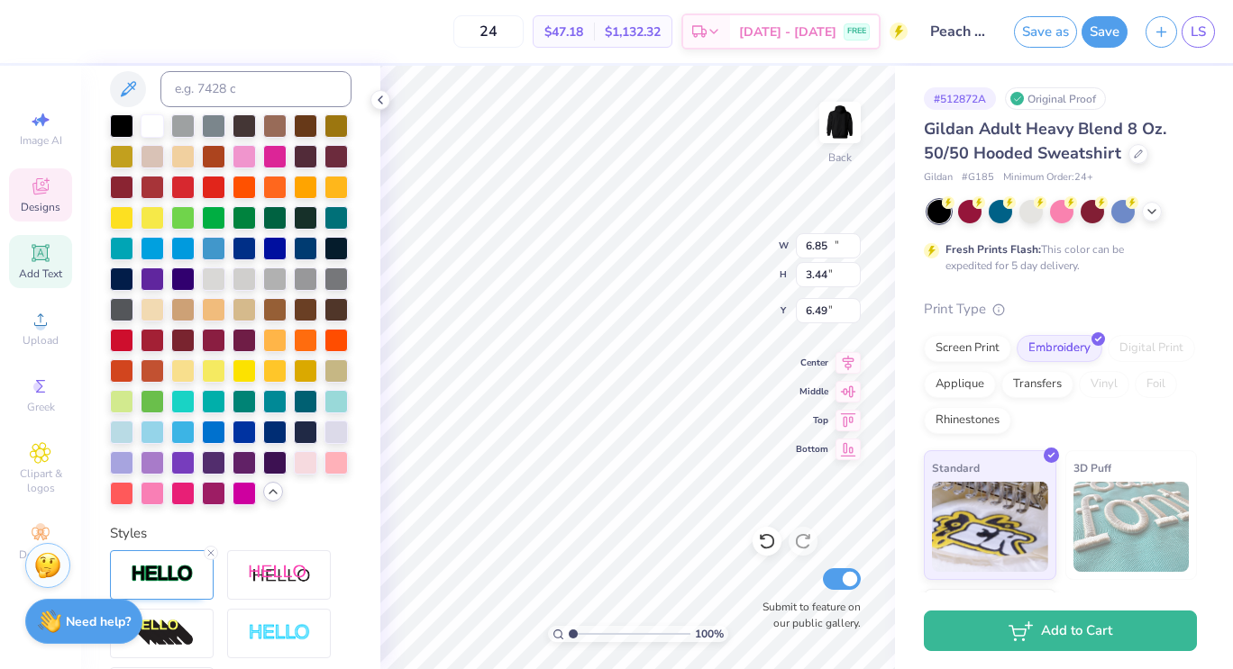
type input "11.59"
type input "4.74"
type input "3.35"
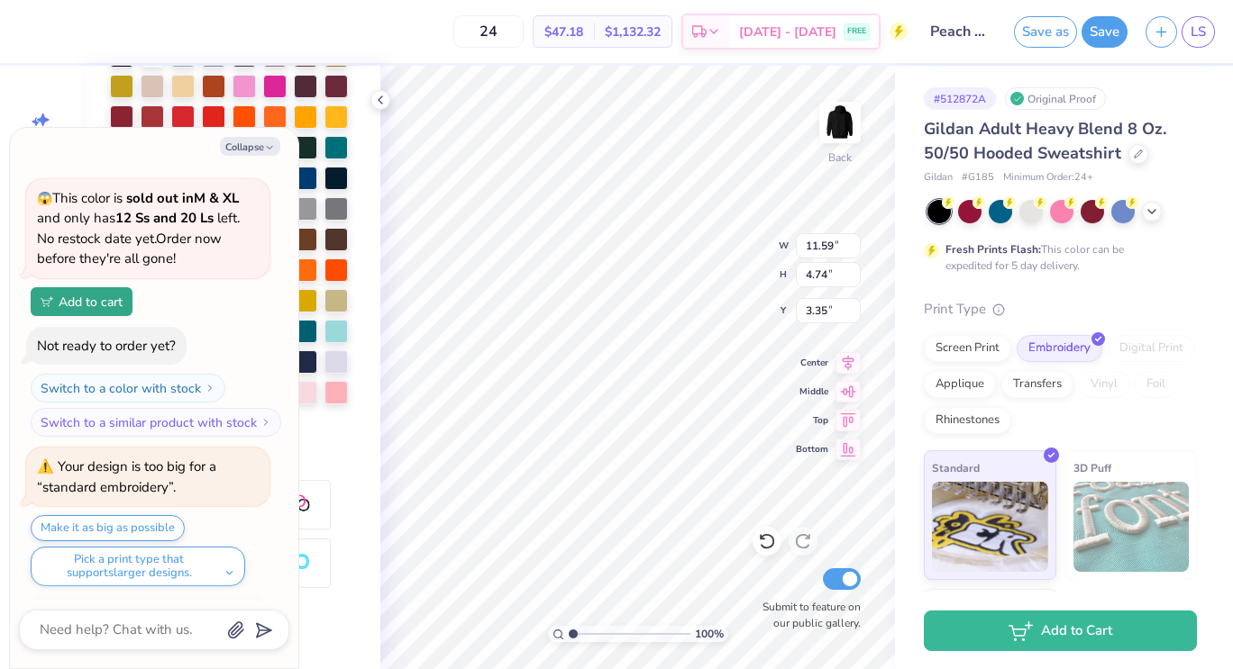
scroll to position [214, 0]
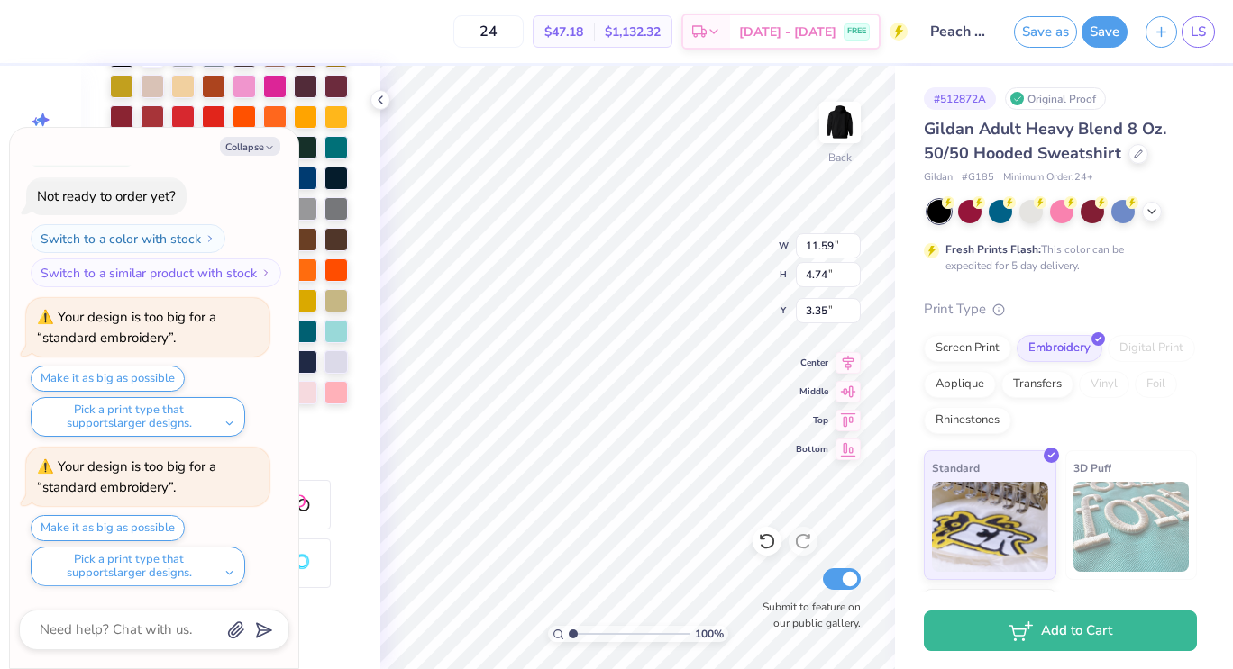
type textarea "x"
type input "6.85"
type input "3.44"
type input "6.49"
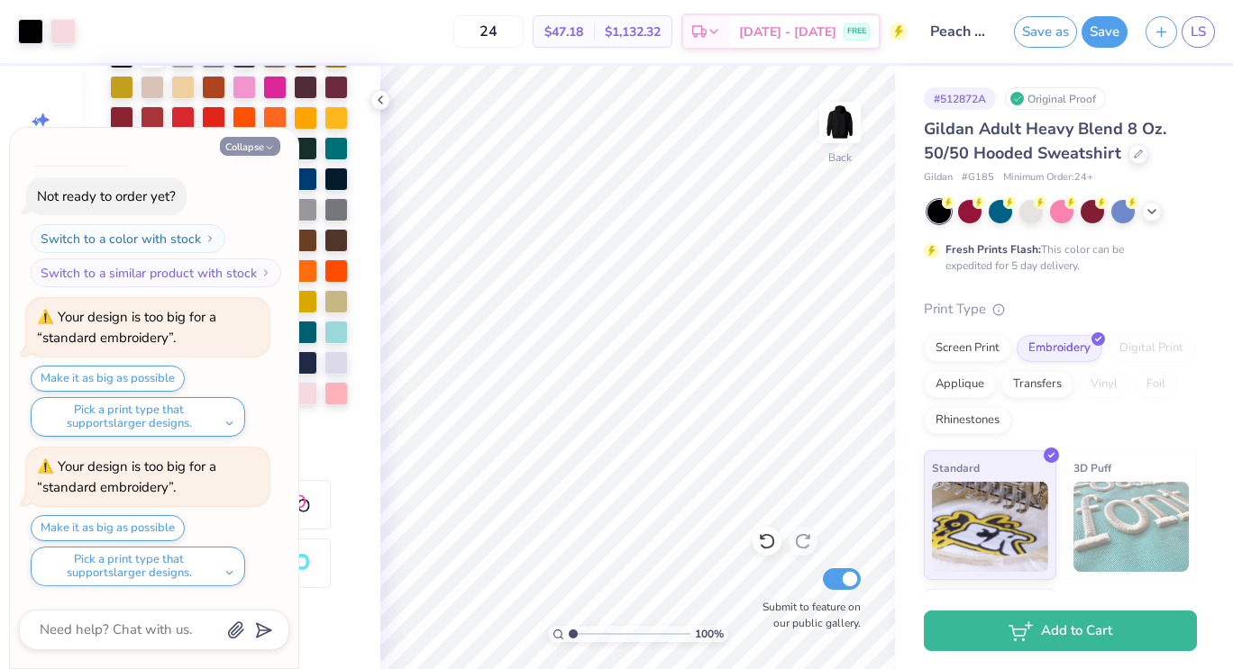
click at [242, 150] on button "Collapse" at bounding box center [250, 146] width 60 height 19
type textarea "x"
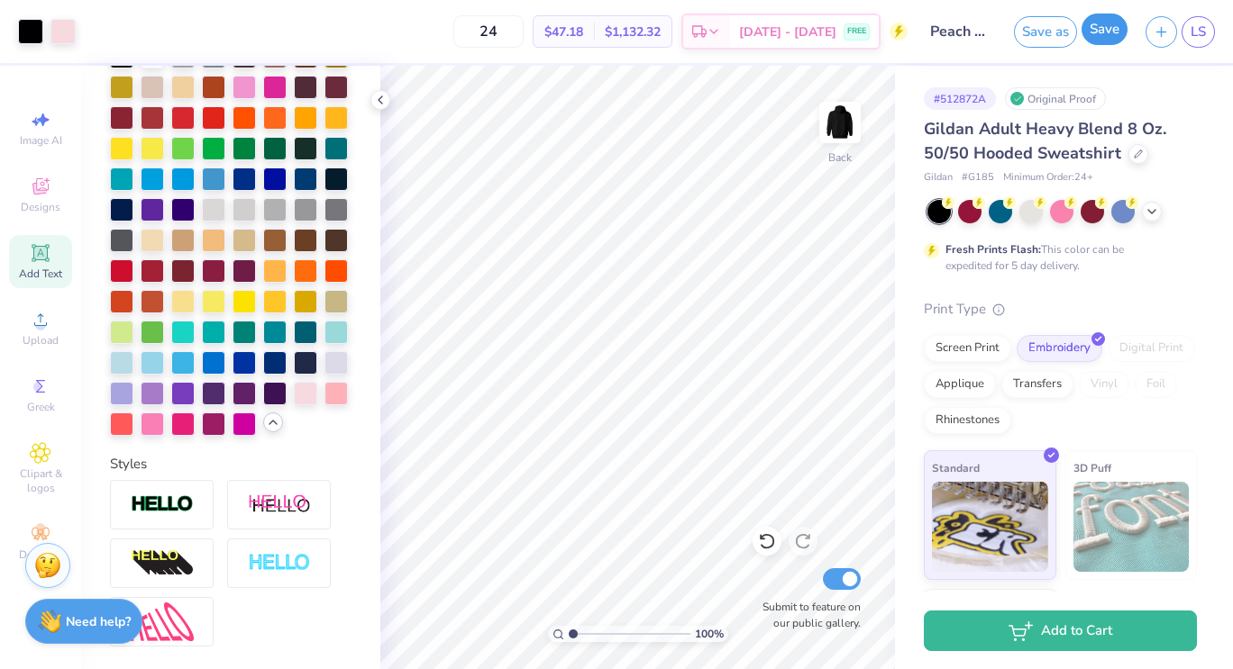
click at [1099, 32] on button "Save" at bounding box center [1104, 30] width 46 height 32
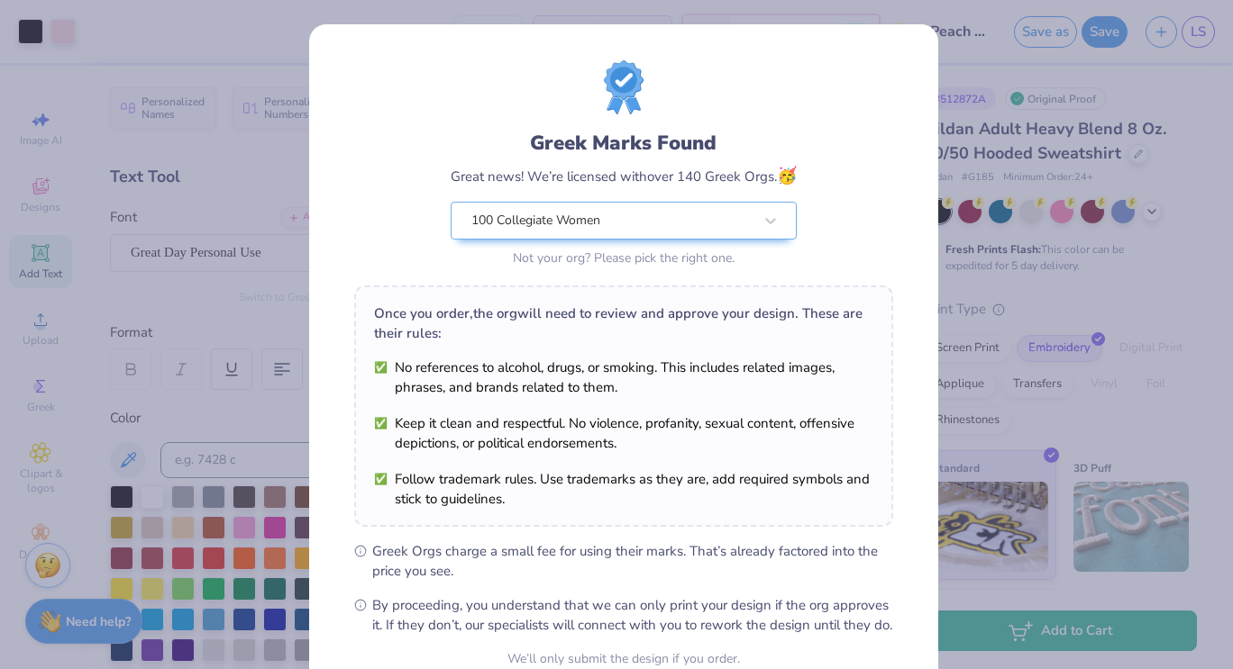
scroll to position [174, 0]
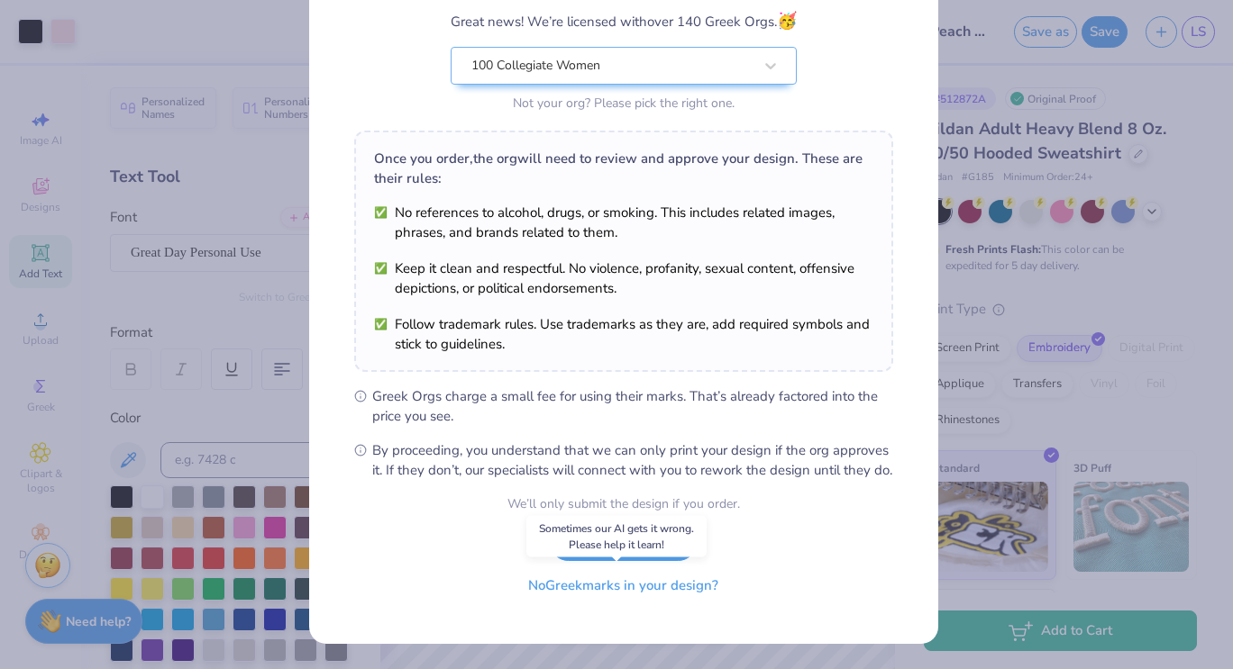
click at [600, 593] on button "No Greek marks in your design?" at bounding box center [623, 586] width 221 height 37
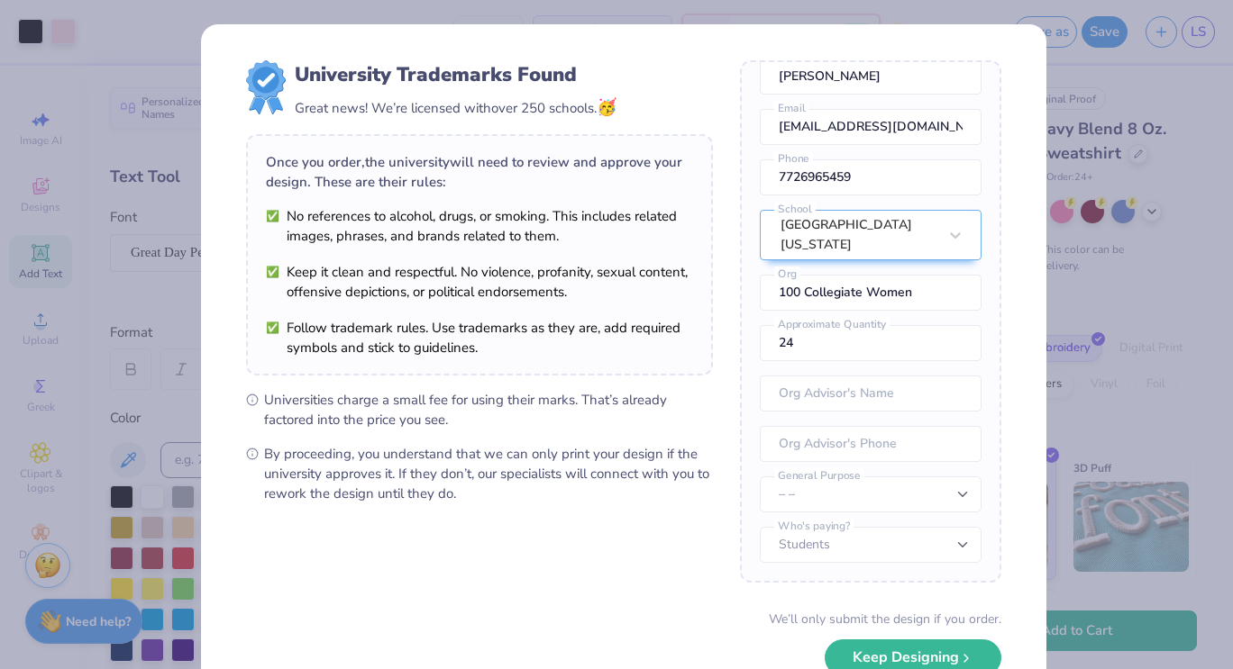
scroll to position [114, 0]
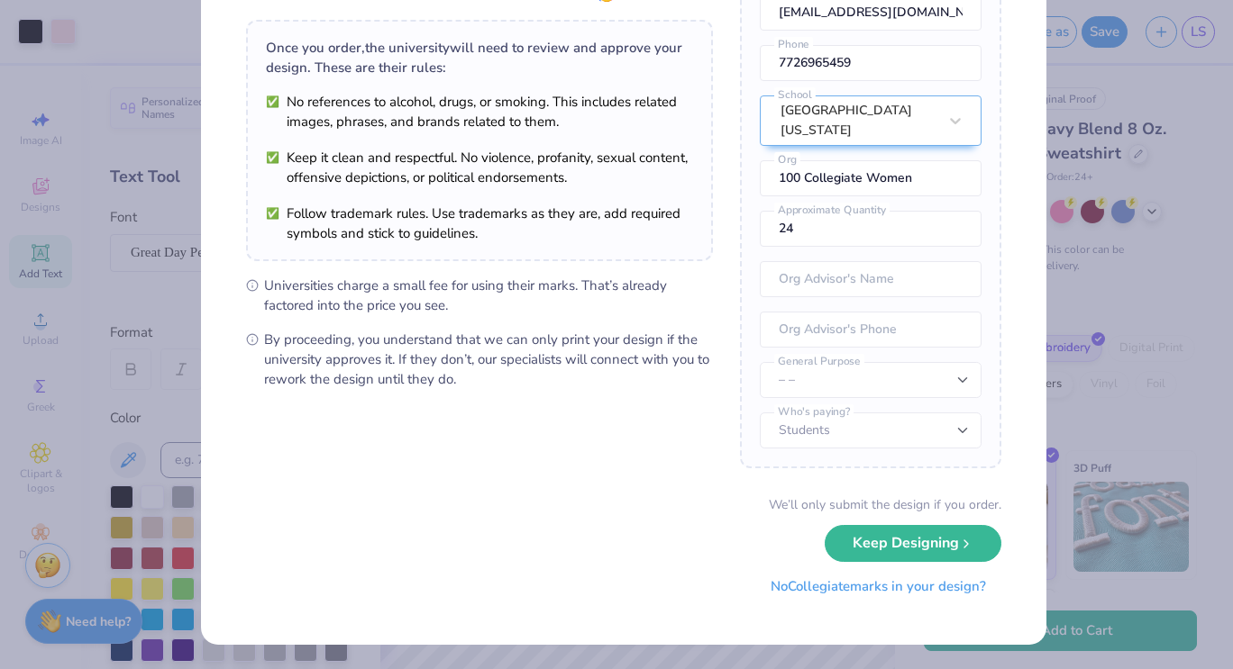
click at [791, 589] on button "No Collegiate marks in your design?" at bounding box center [878, 587] width 246 height 37
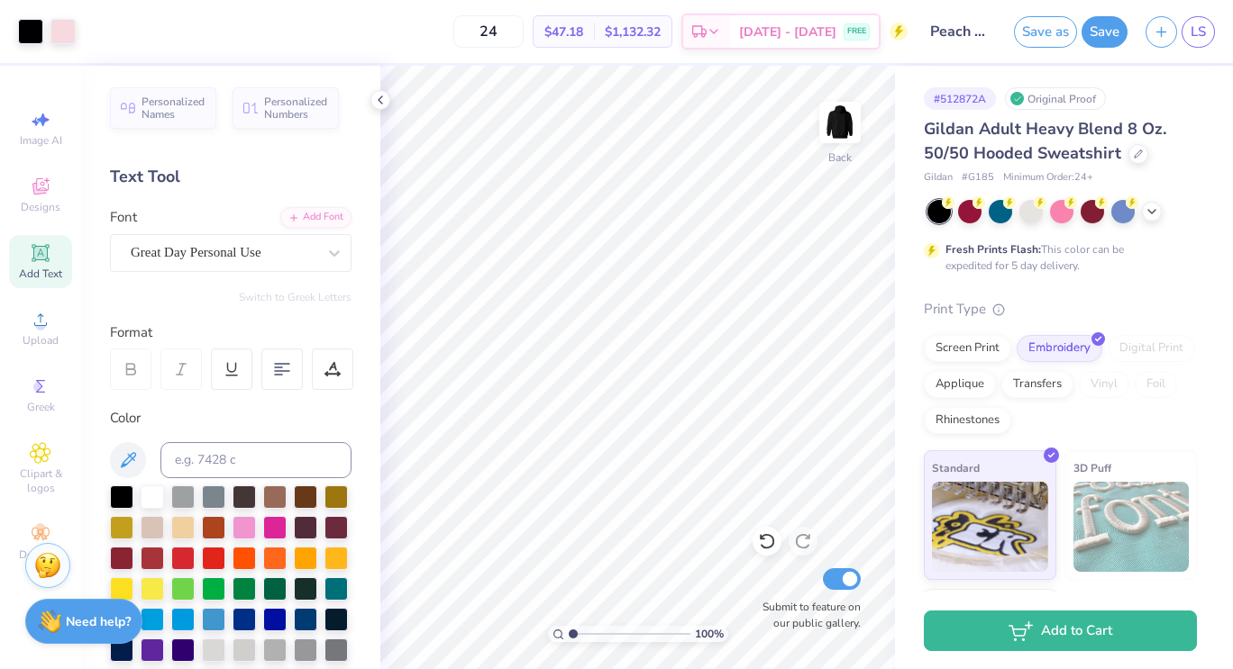
scroll to position [0, 0]
click at [384, 103] on icon at bounding box center [380, 100] width 14 height 14
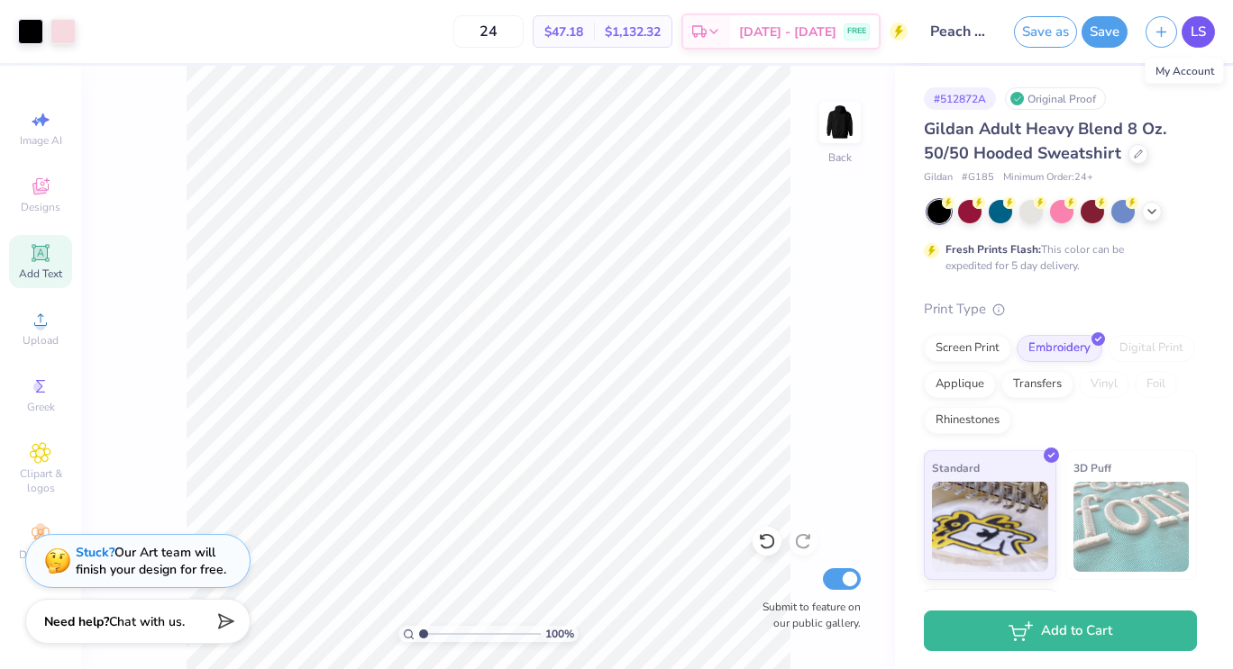
click at [1190, 37] on span "LS" at bounding box center [1197, 32] width 15 height 21
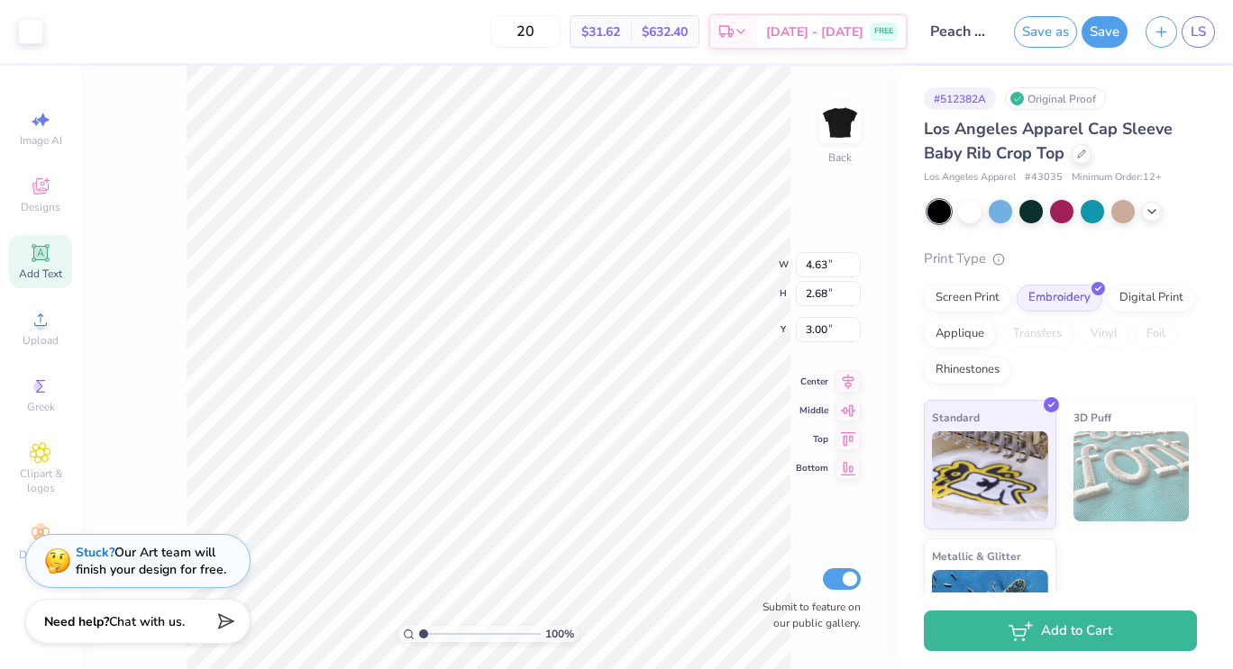
click at [42, 256] on icon at bounding box center [40, 253] width 14 height 14
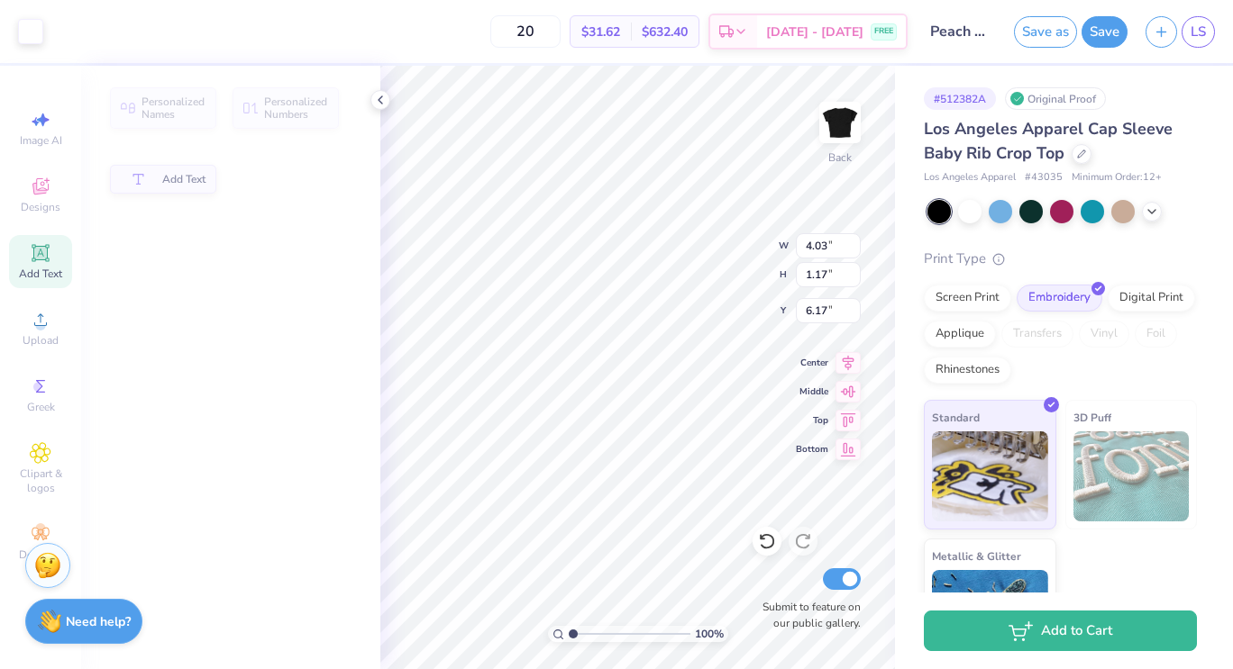
type input "4.03"
type input "1.17"
type input "6.17"
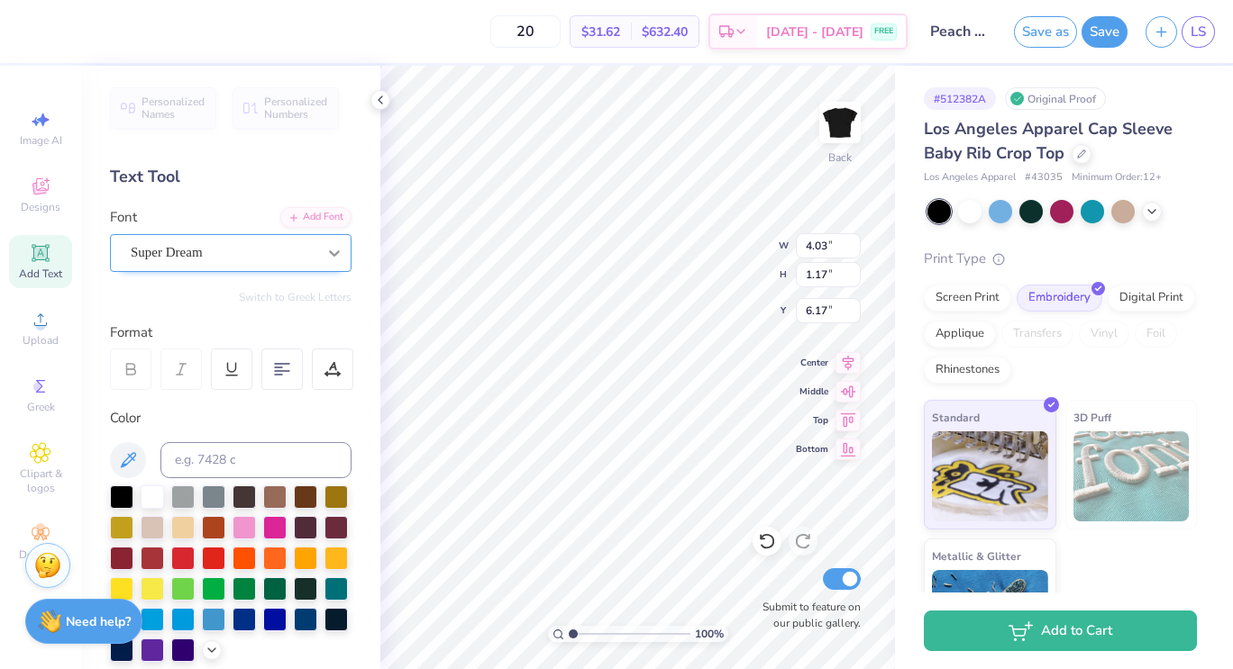
click at [318, 248] on div at bounding box center [334, 253] width 32 height 32
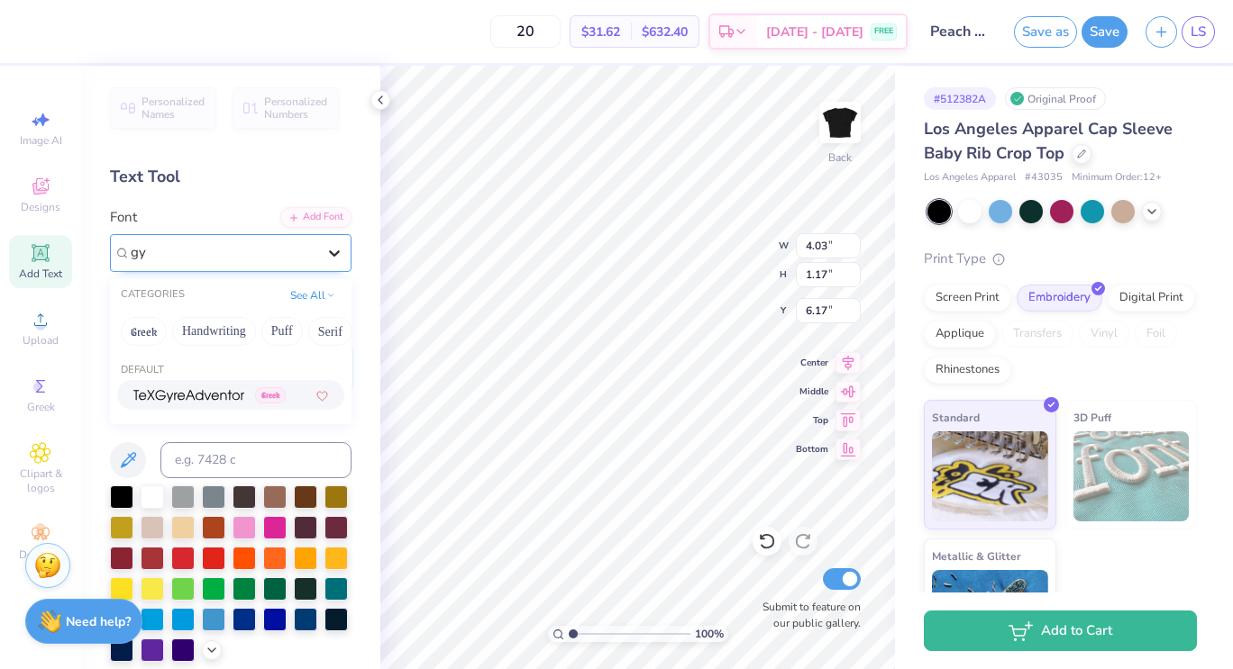
type input "g"
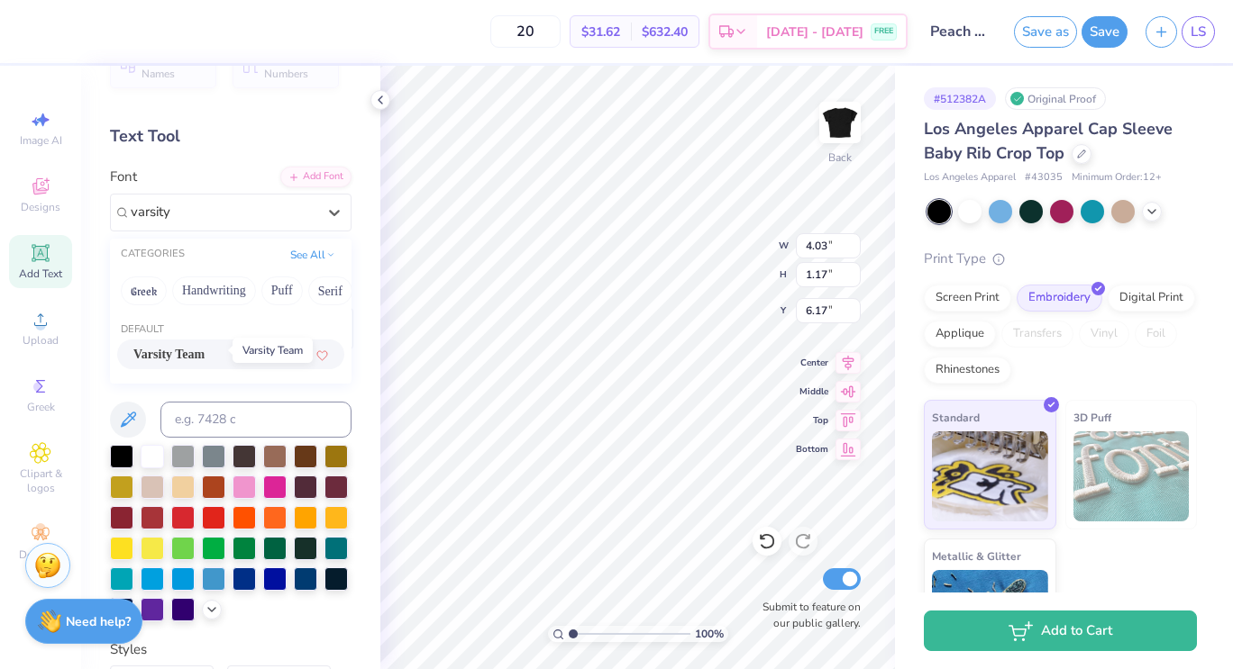
scroll to position [46, 0]
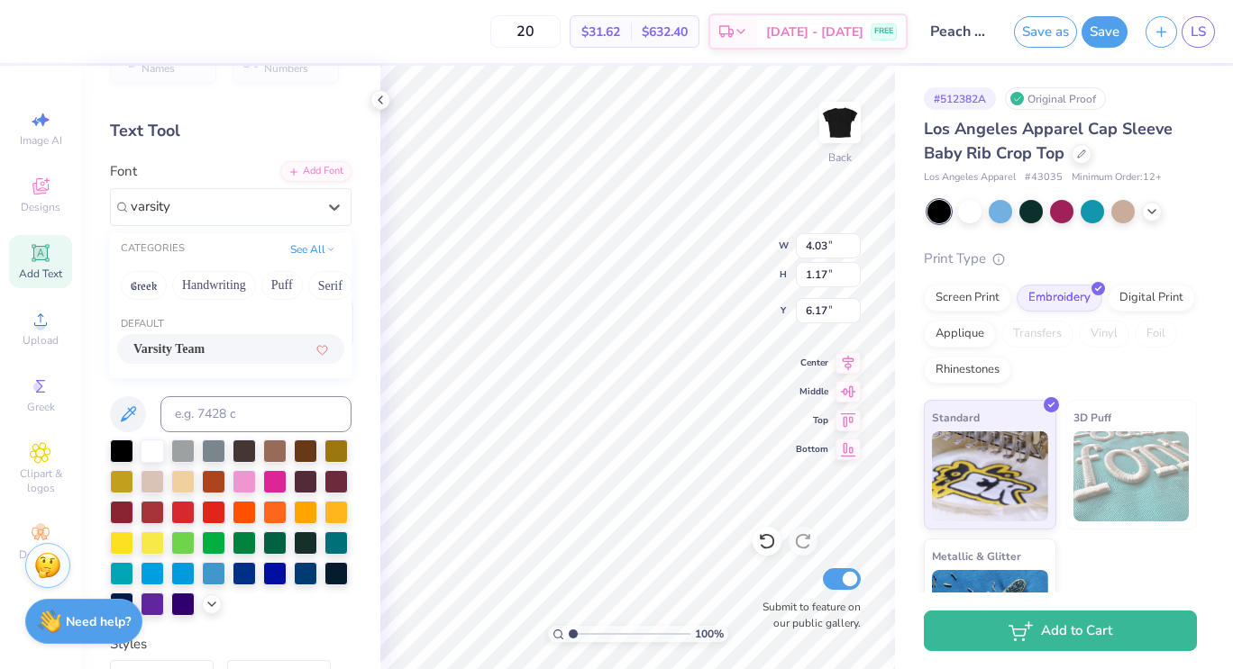
click at [194, 351] on span "Varsity Team" at bounding box center [168, 349] width 71 height 19
type input "varsity"
type input "4.00"
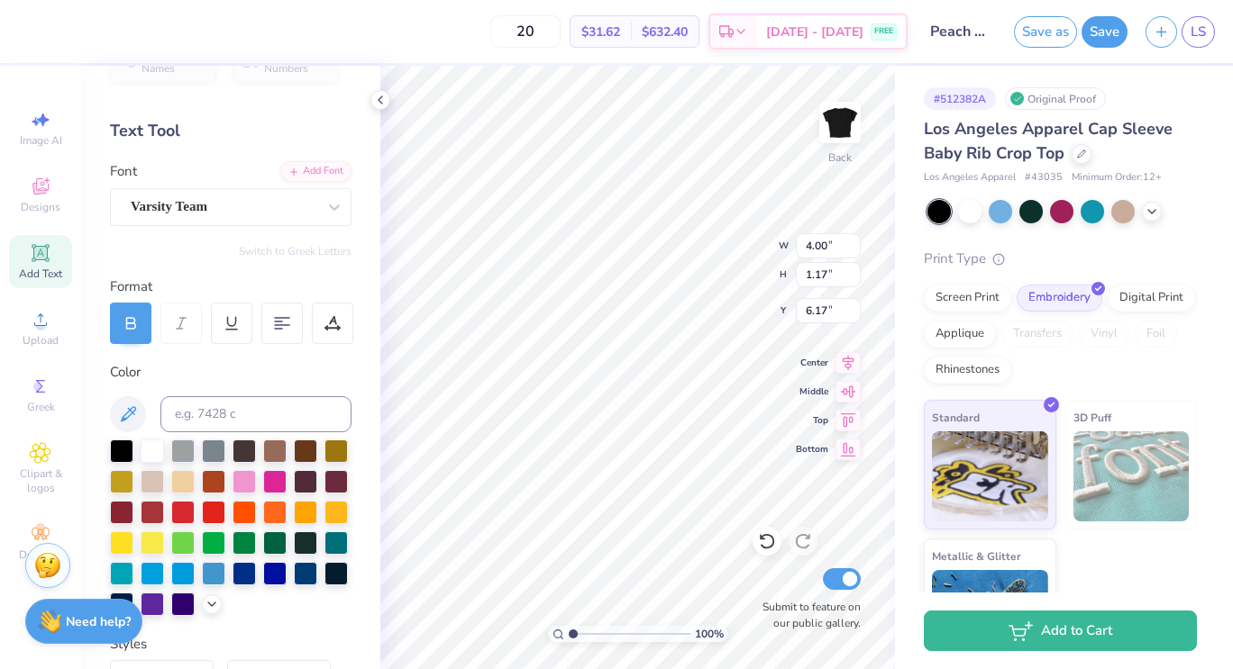
scroll to position [14, 2]
type textarea "T"
type textarea "Peach"
type input "4.63"
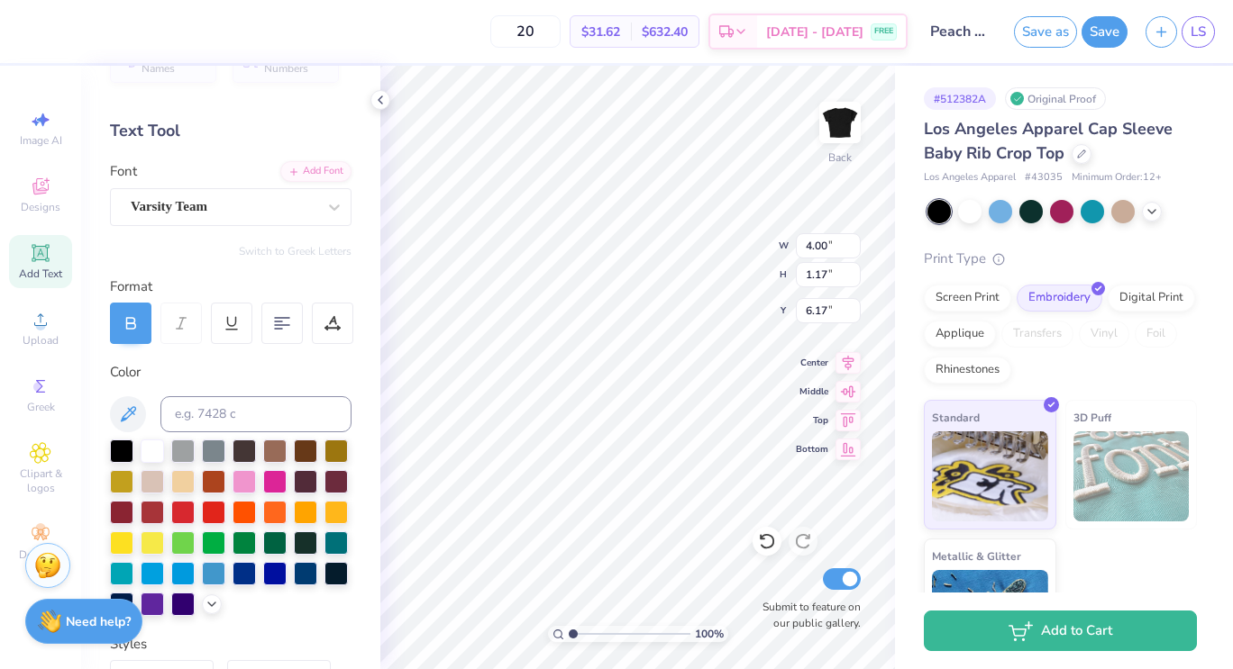
type input "2.68"
type input "3.00"
type input "2.67"
type input "0.66"
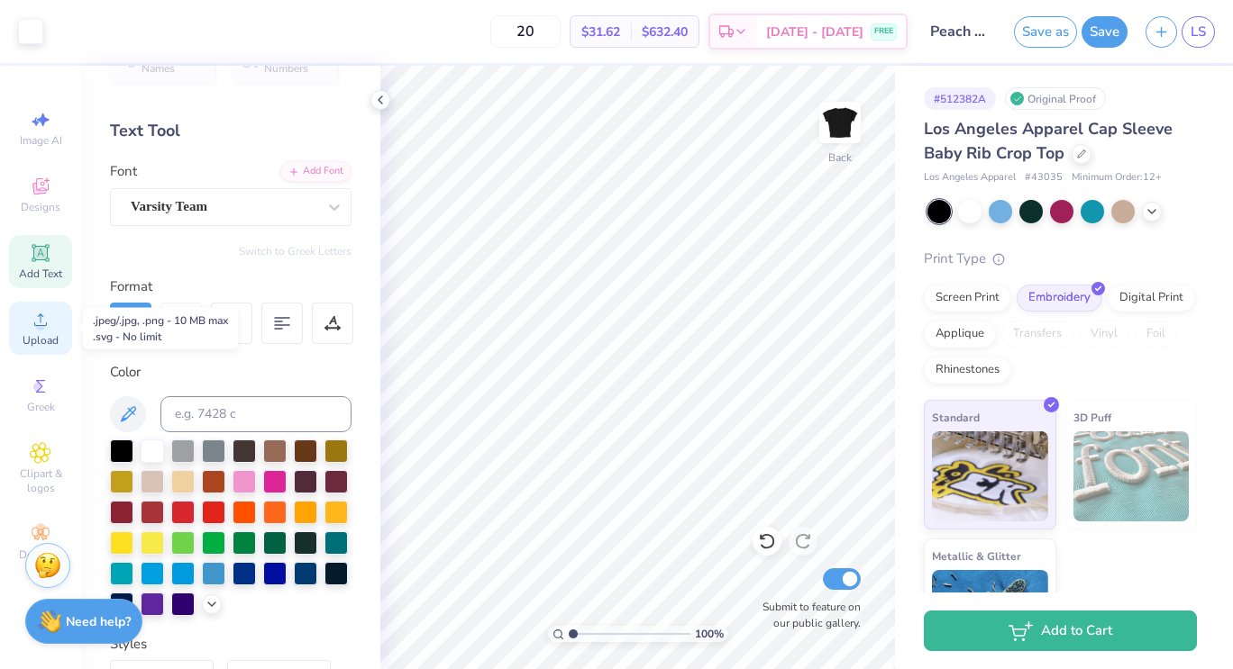
click at [39, 341] on span "Upload" at bounding box center [41, 340] width 36 height 14
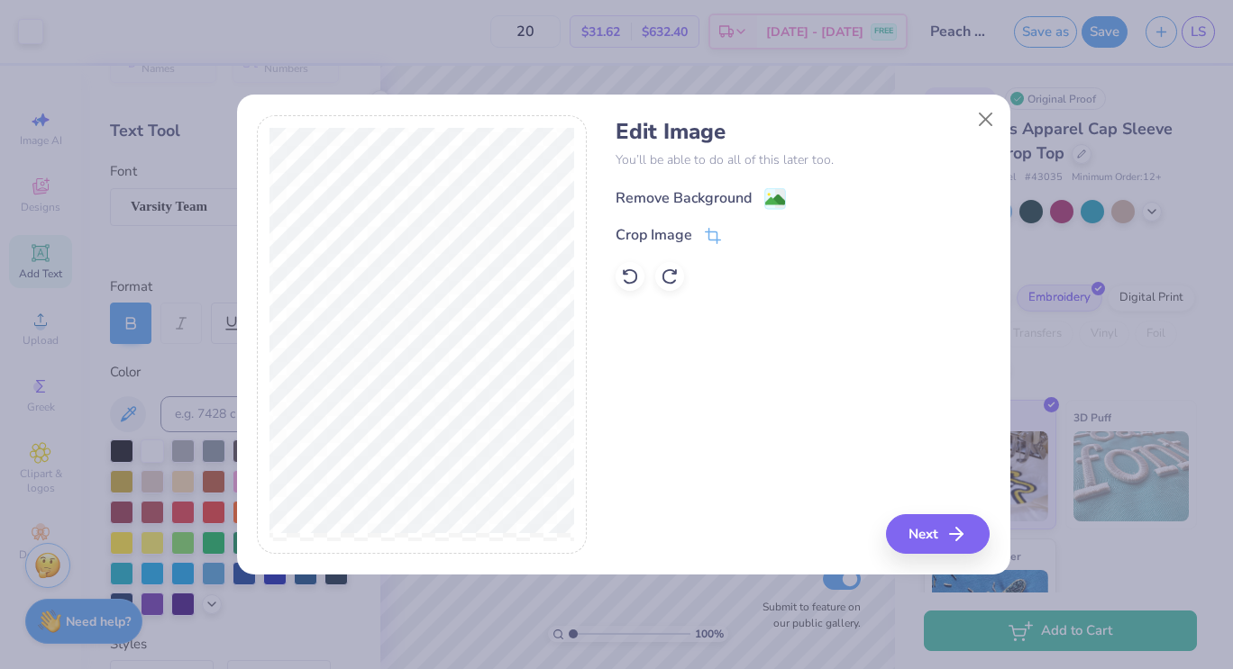
click at [693, 202] on div "Remove Background" at bounding box center [683, 198] width 136 height 22
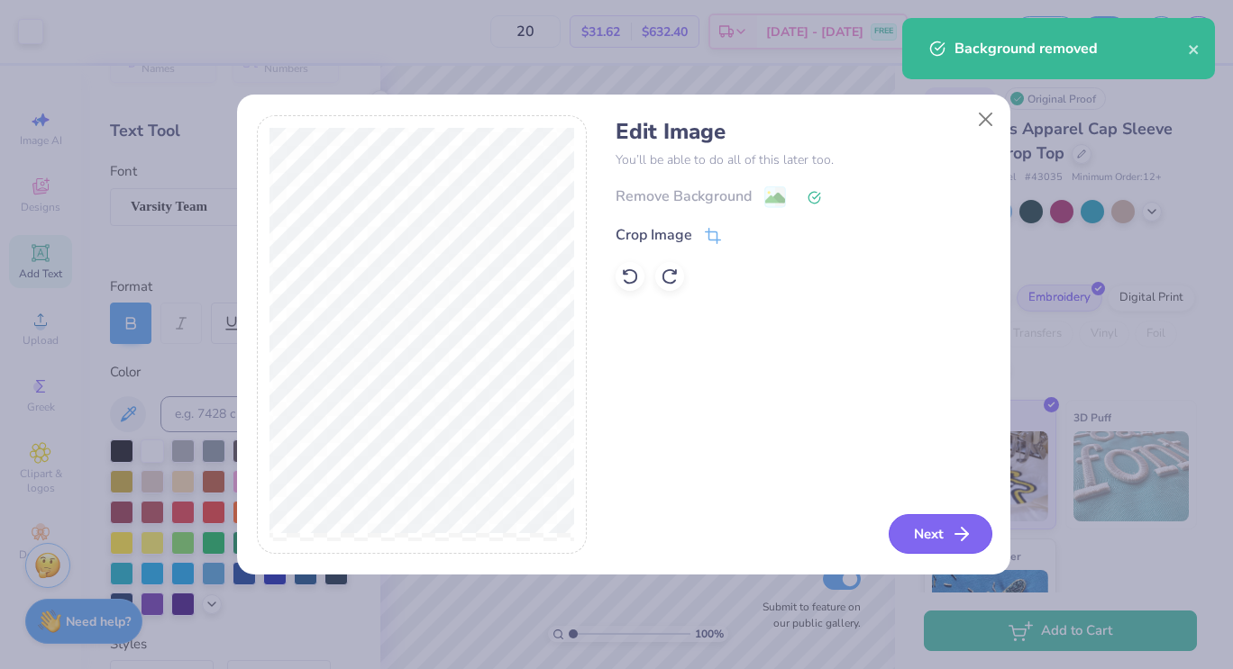
click at [947, 537] on button "Next" at bounding box center [940, 534] width 104 height 40
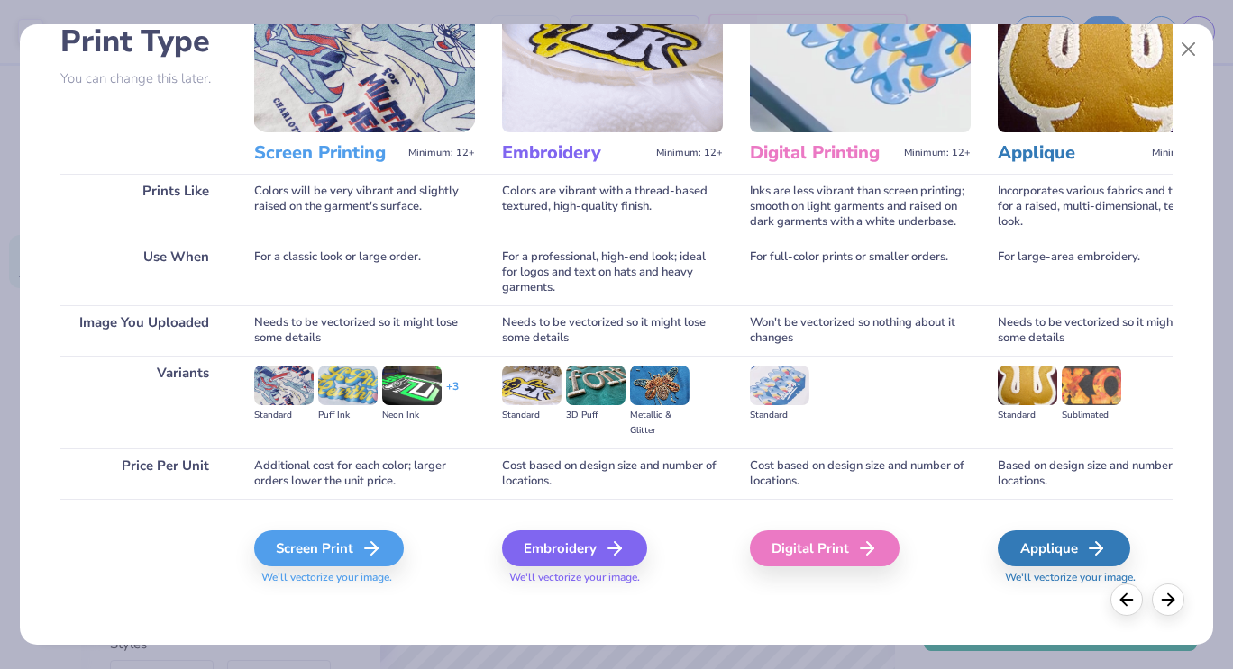
scroll to position [139, 0]
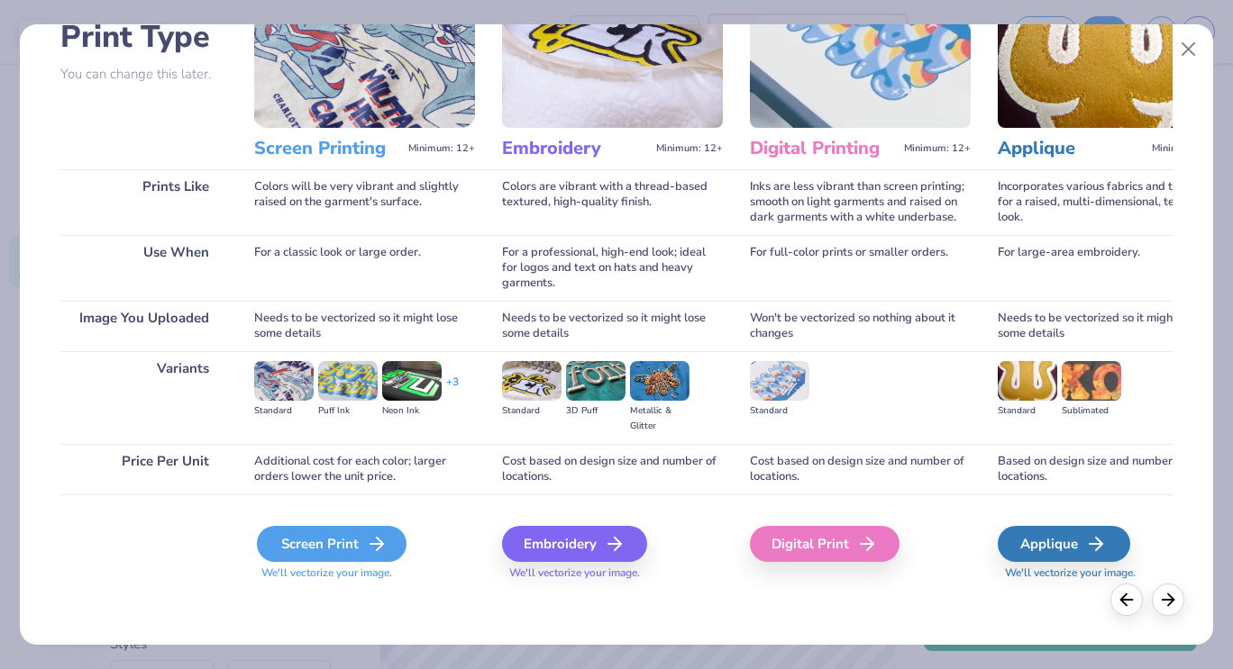
click at [332, 537] on div "Screen Print" at bounding box center [332, 544] width 150 height 36
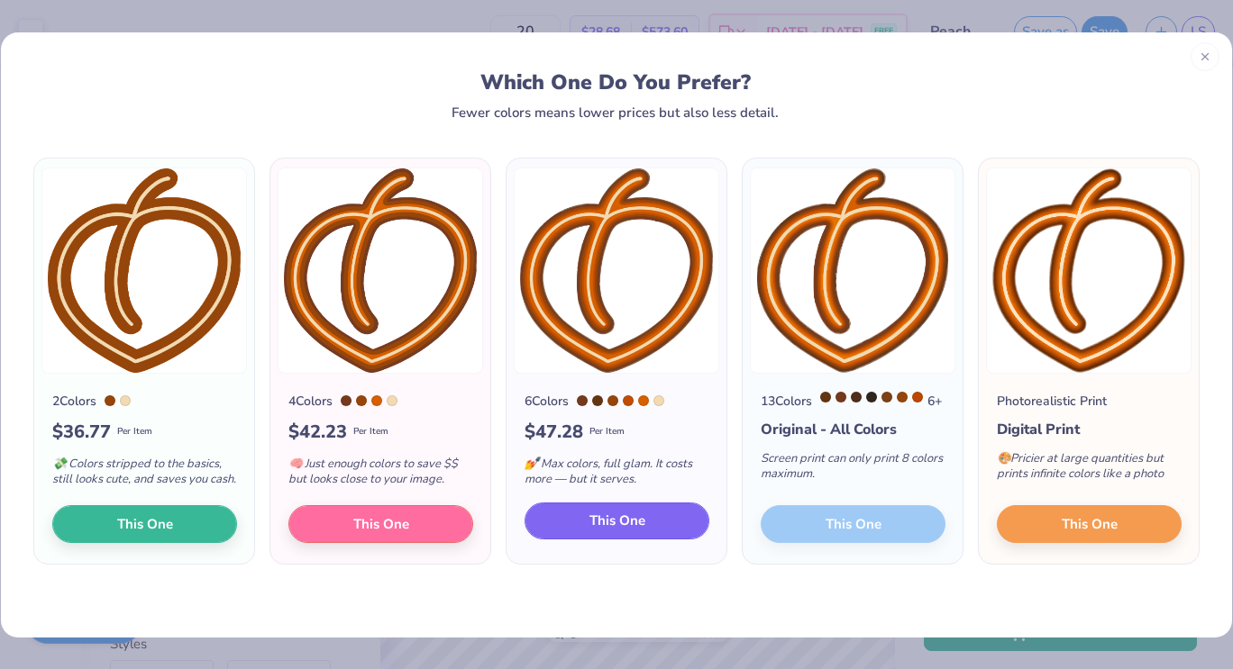
click at [649, 533] on button "This One" at bounding box center [616, 522] width 185 height 38
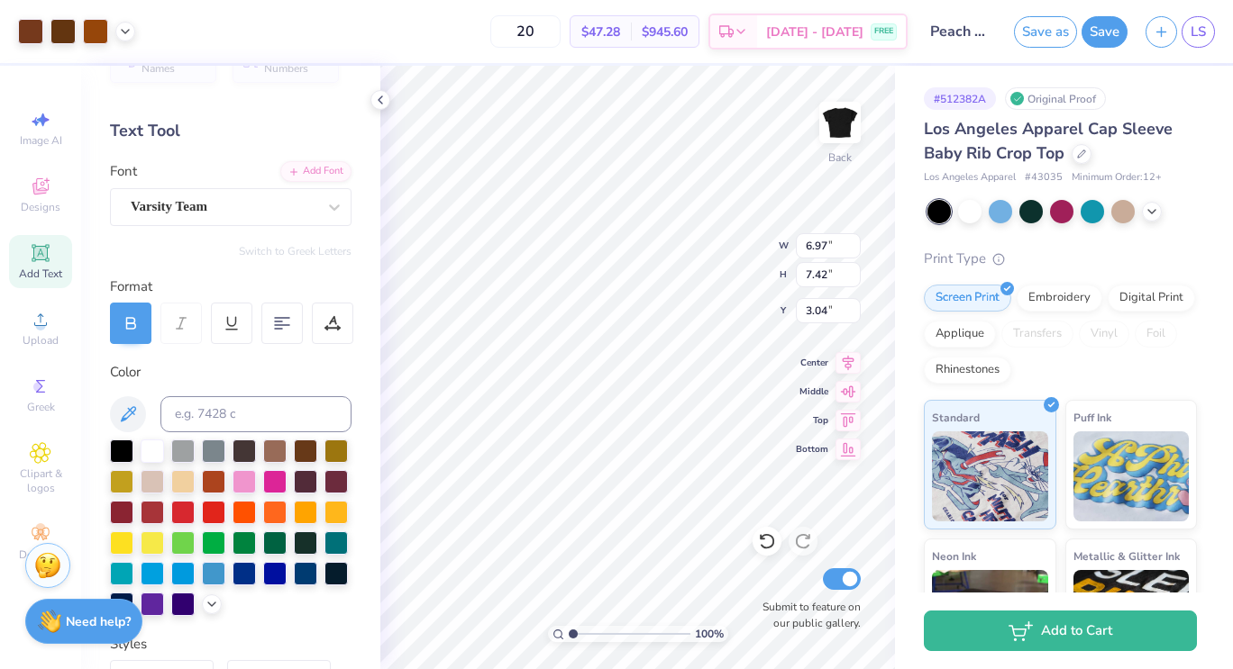
click at [1047, 292] on div at bounding box center [616, 334] width 1233 height 669
click at [1060, 296] on div "Embroidery" at bounding box center [1059, 295] width 86 height 27
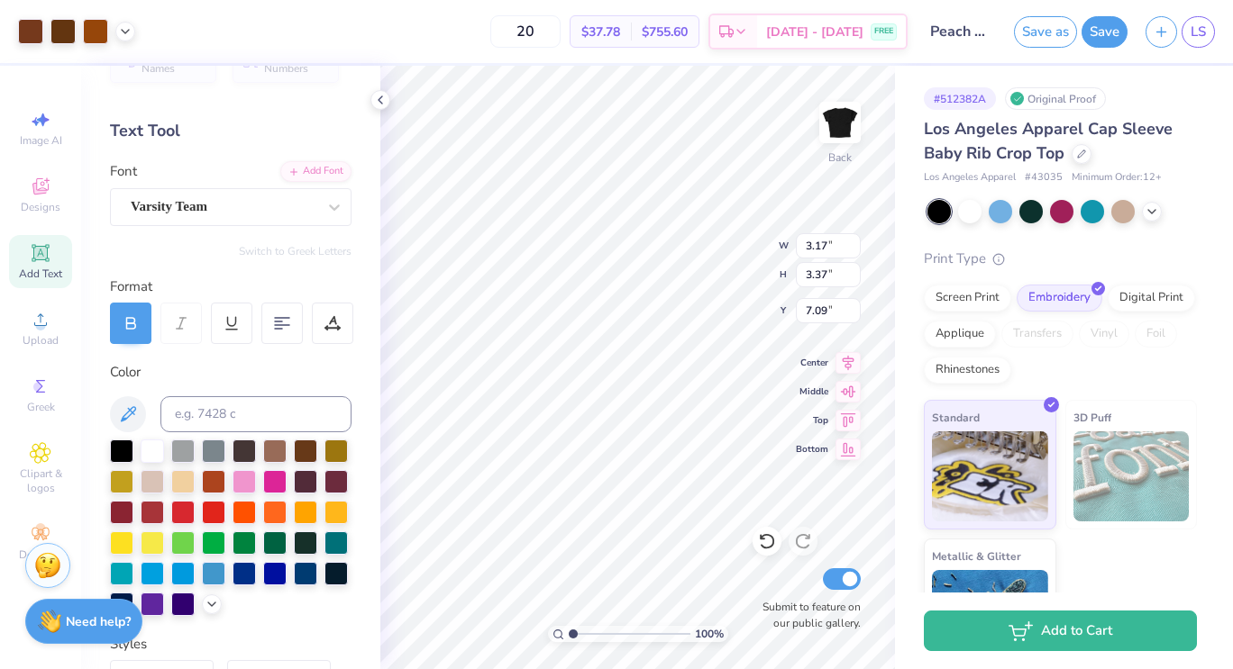
type input "3.17"
type input "3.37"
type input "7.09"
type input "0.83"
type input "0.88"
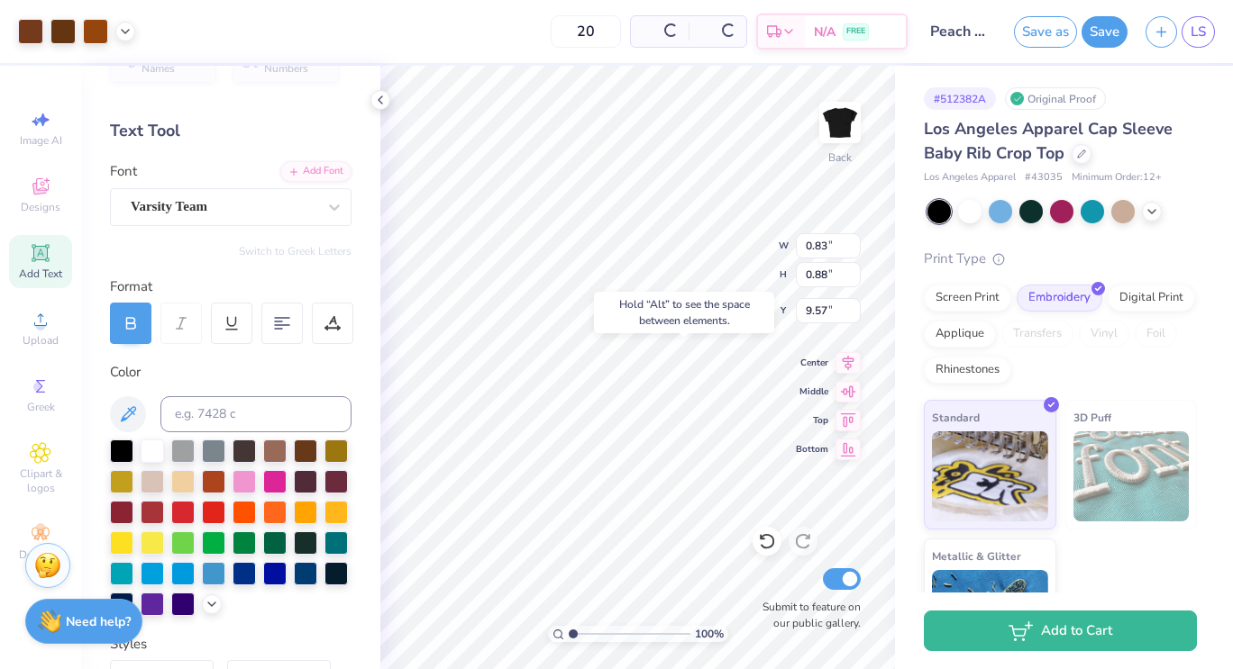
type input "3.96"
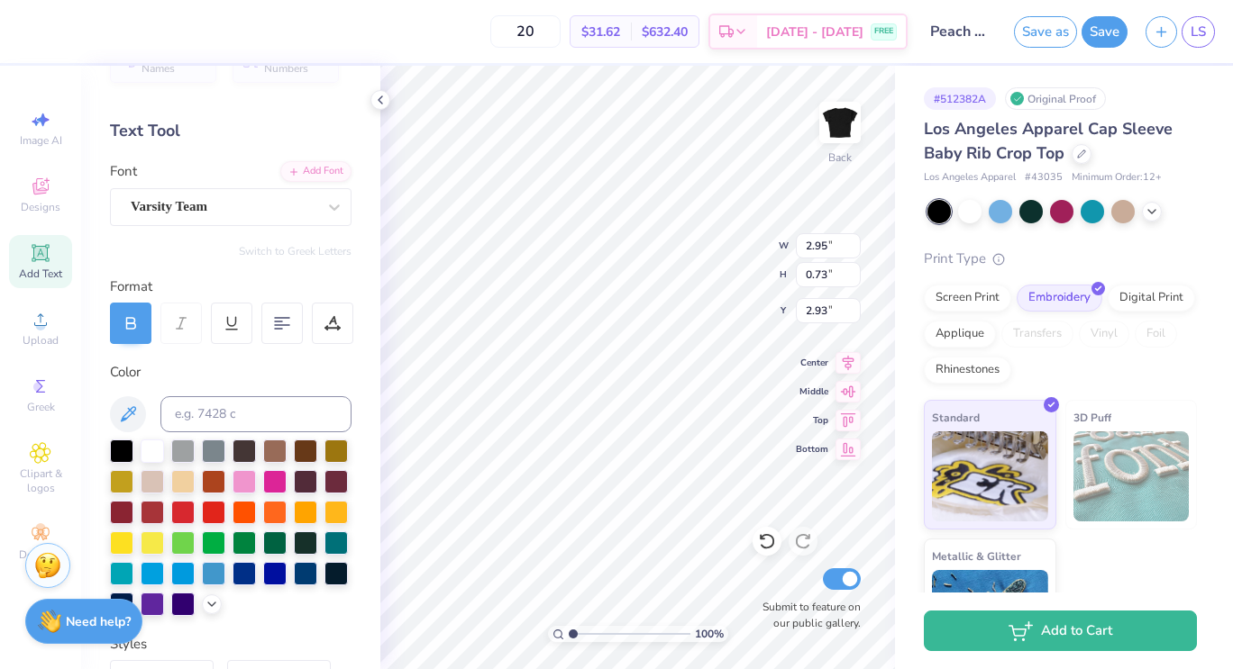
type input "2.95"
type input "0.73"
type input "2.93"
click at [721, 251] on div "100 % Back W 2.95 2.95 " H 0.73 0.73 " Y 2.93 2.93 " Center Middle Top Bottom S…" at bounding box center [637, 368] width 514 height 604
click at [715, 236] on div "100 % Back W 2.95 2.95 " H 0.73 0.73 " Y 2.93 2.93 " Center Middle Top Bottom S…" at bounding box center [637, 368] width 514 height 604
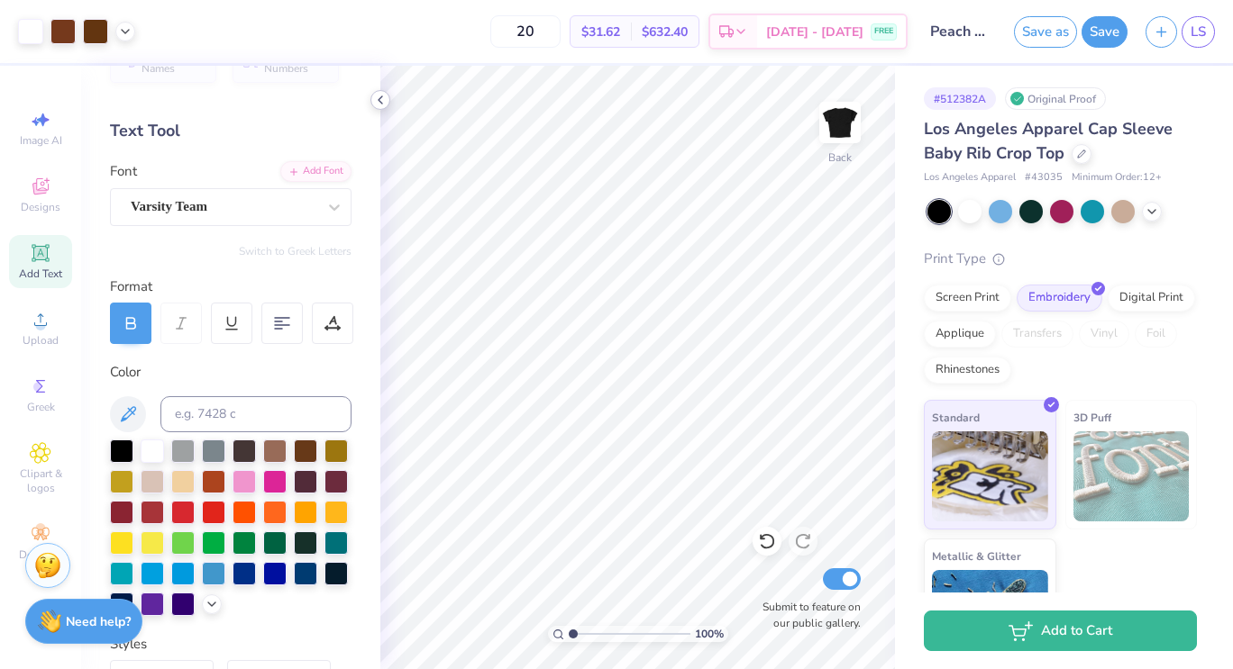
click at [378, 101] on icon at bounding box center [380, 100] width 14 height 14
type input "3.00"
type input "0.83"
type input "0.88"
type input "3.00"
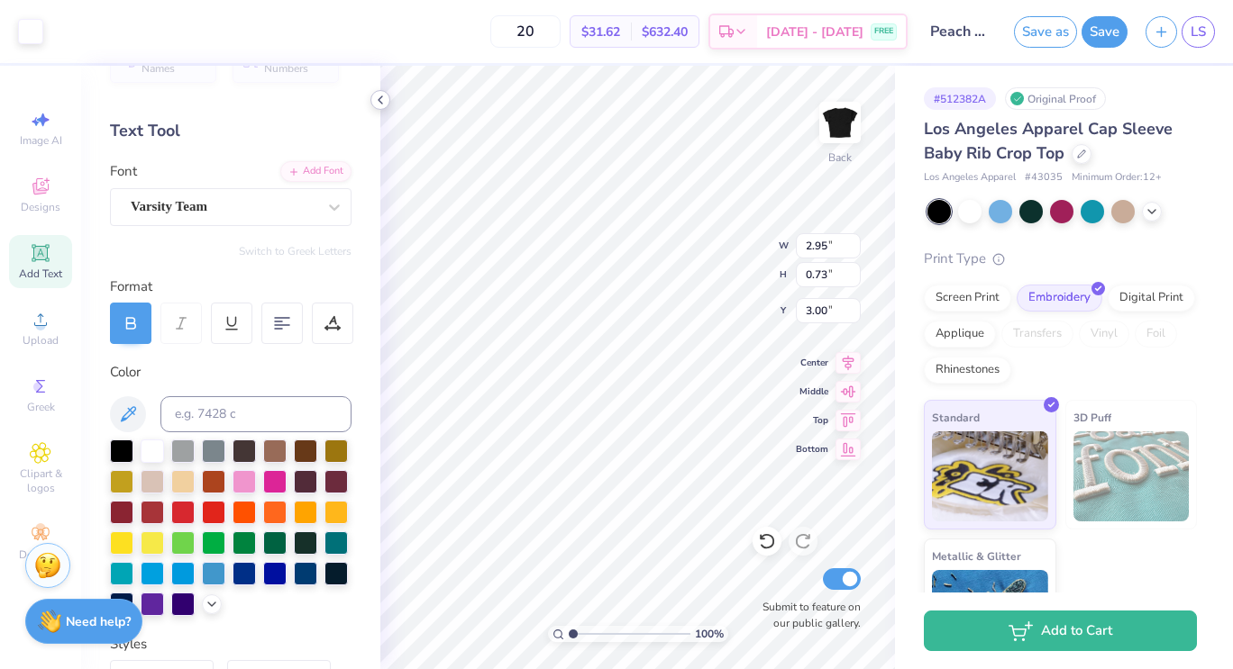
type input "2.95"
type input "0.73"
type input "3.00"
click at [327, 205] on icon at bounding box center [334, 207] width 18 height 18
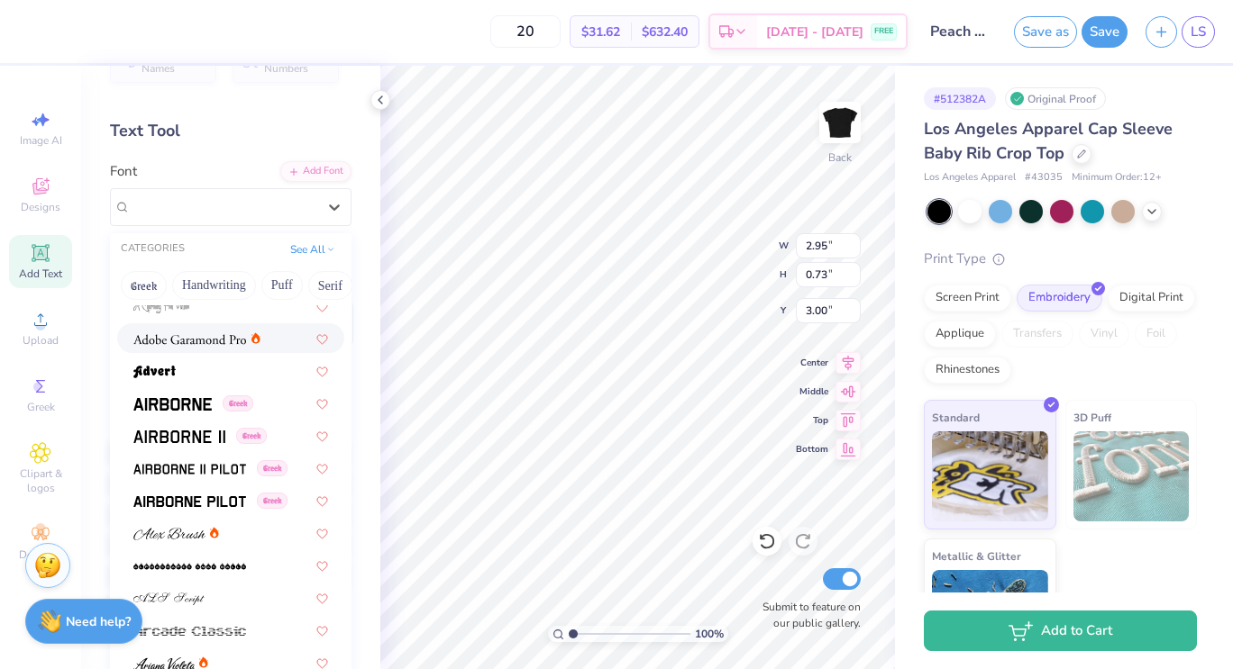
scroll to position [240, 0]
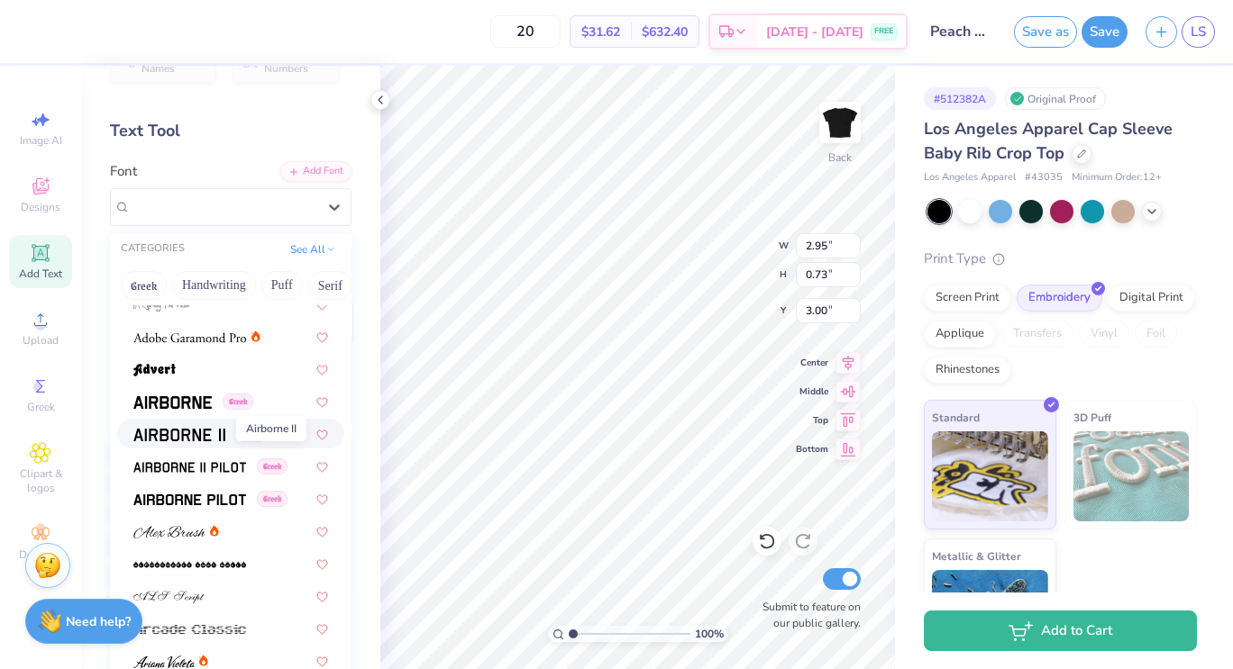
click at [187, 437] on img at bounding box center [179, 435] width 92 height 13
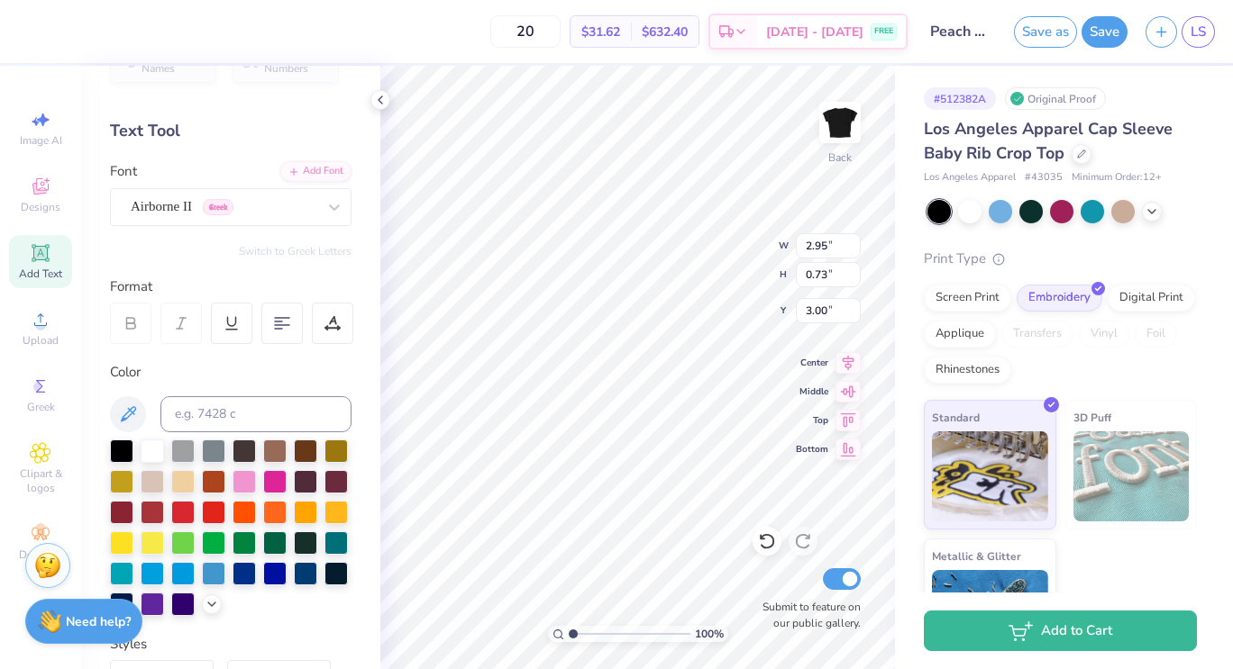
type input "3.11"
type input "0.76"
type input "2.98"
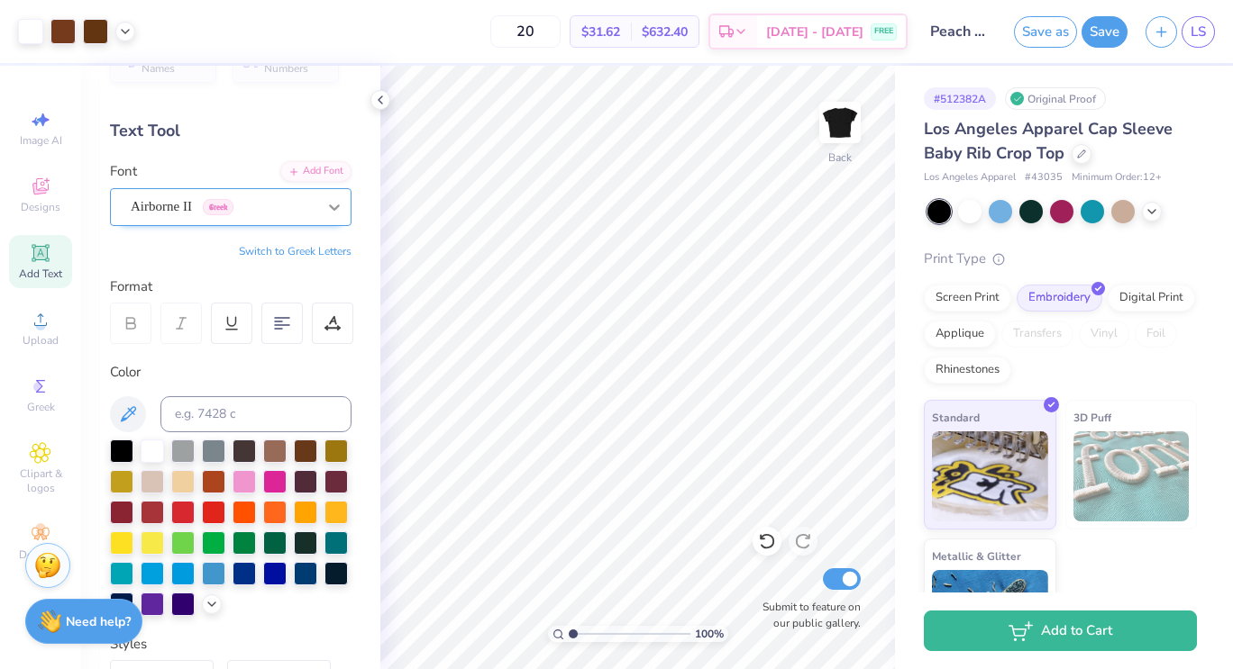
click at [318, 205] on div at bounding box center [334, 207] width 32 height 32
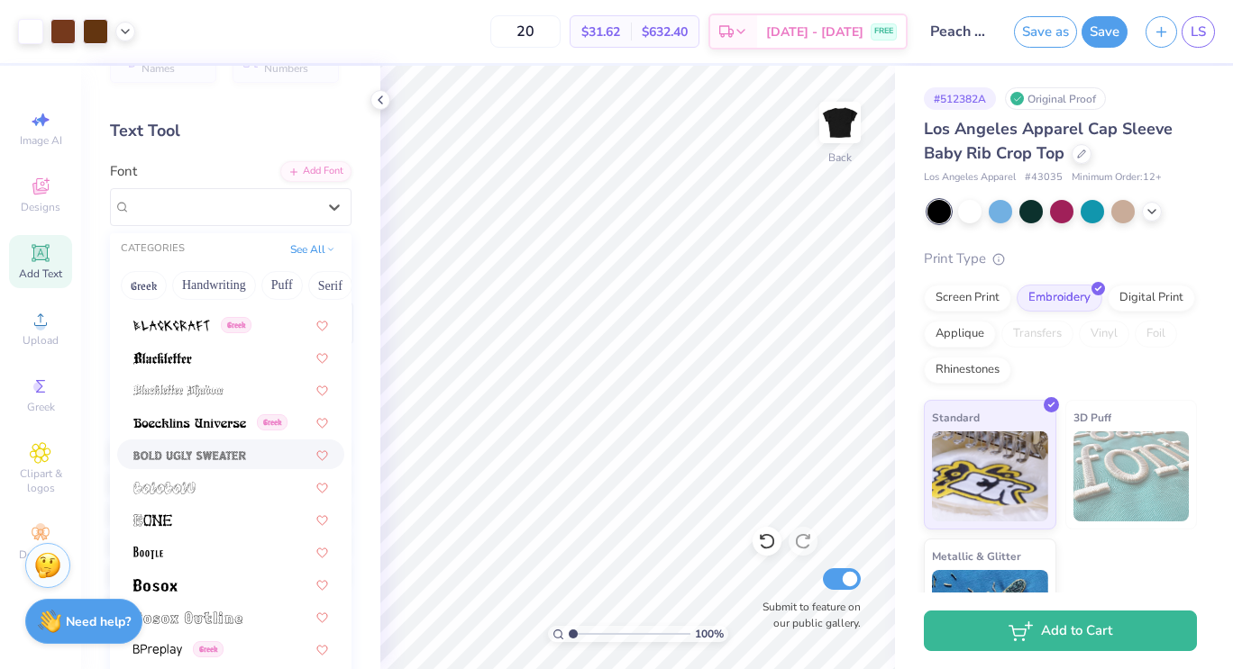
scroll to position [993, 0]
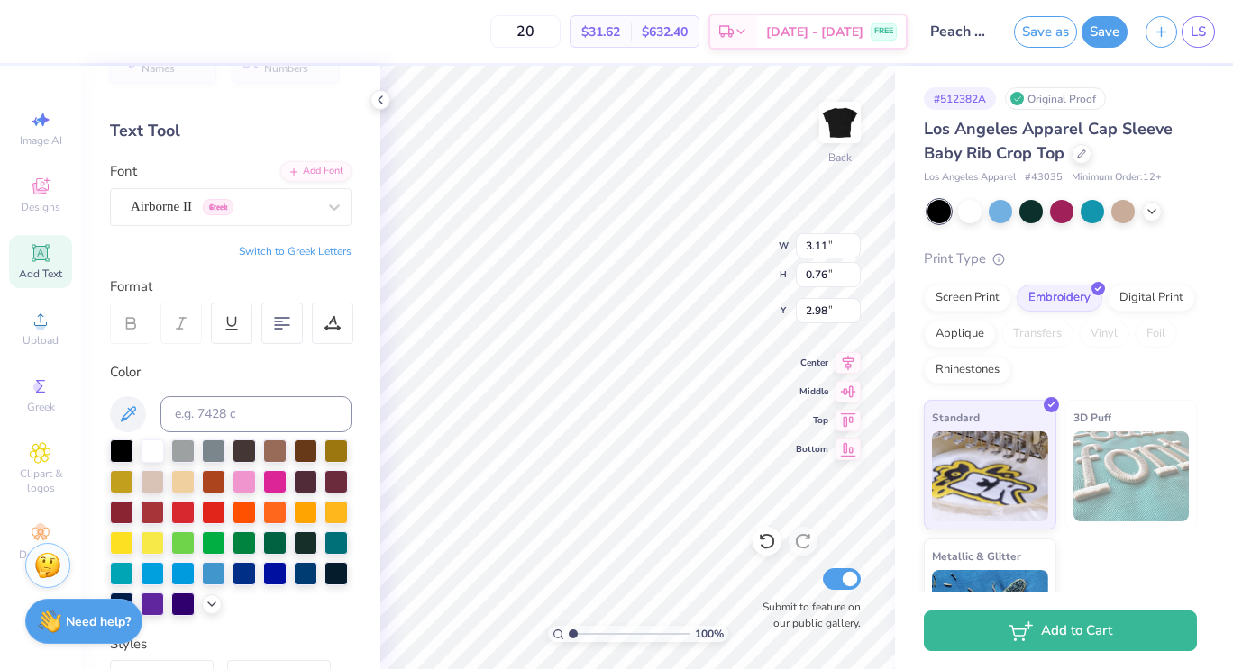
click at [731, 229] on div "100 % Back W 3.11 3.11 " H 0.76 0.76 " Y 2.98 2.98 " Center Middle Top Bottom S…" at bounding box center [637, 368] width 514 height 604
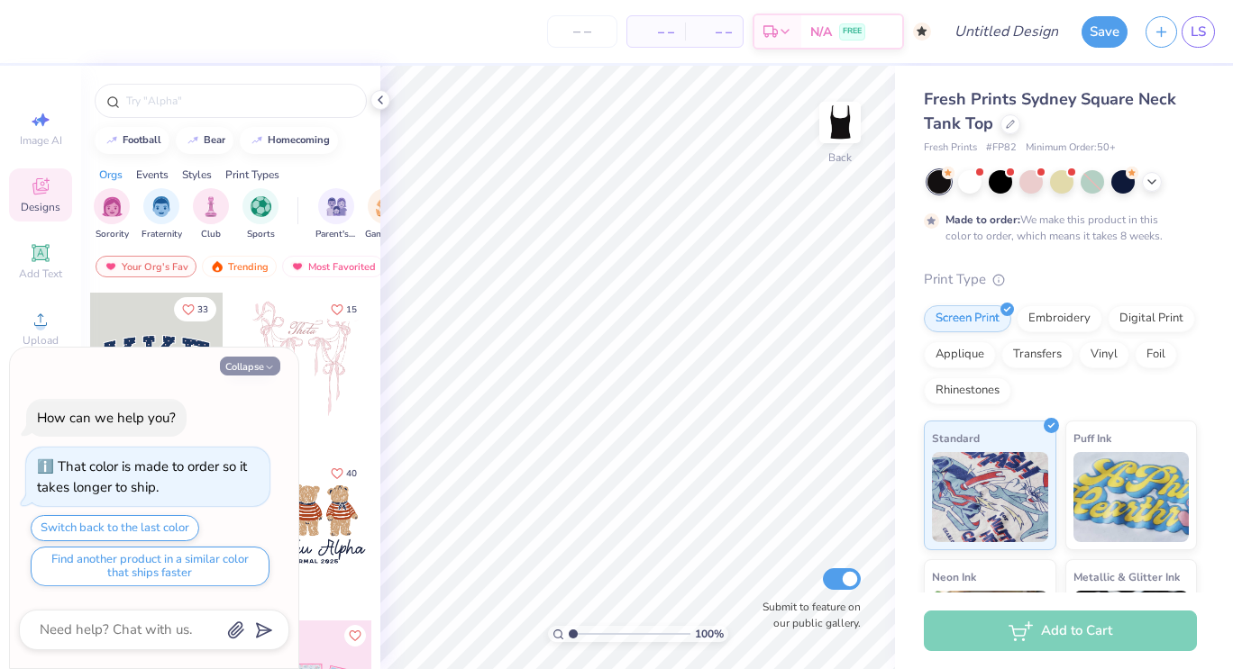
click at [253, 366] on button "Collapse" at bounding box center [250, 366] width 60 height 19
type textarea "x"
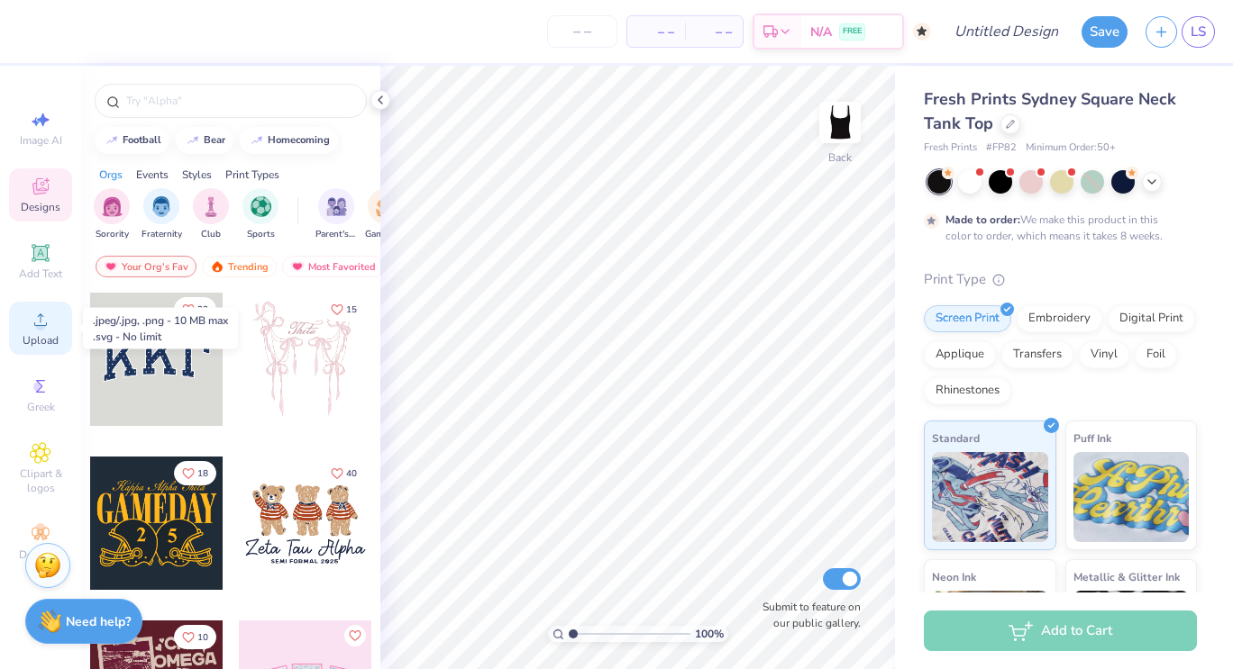
click at [32, 312] on icon at bounding box center [41, 320] width 22 height 22
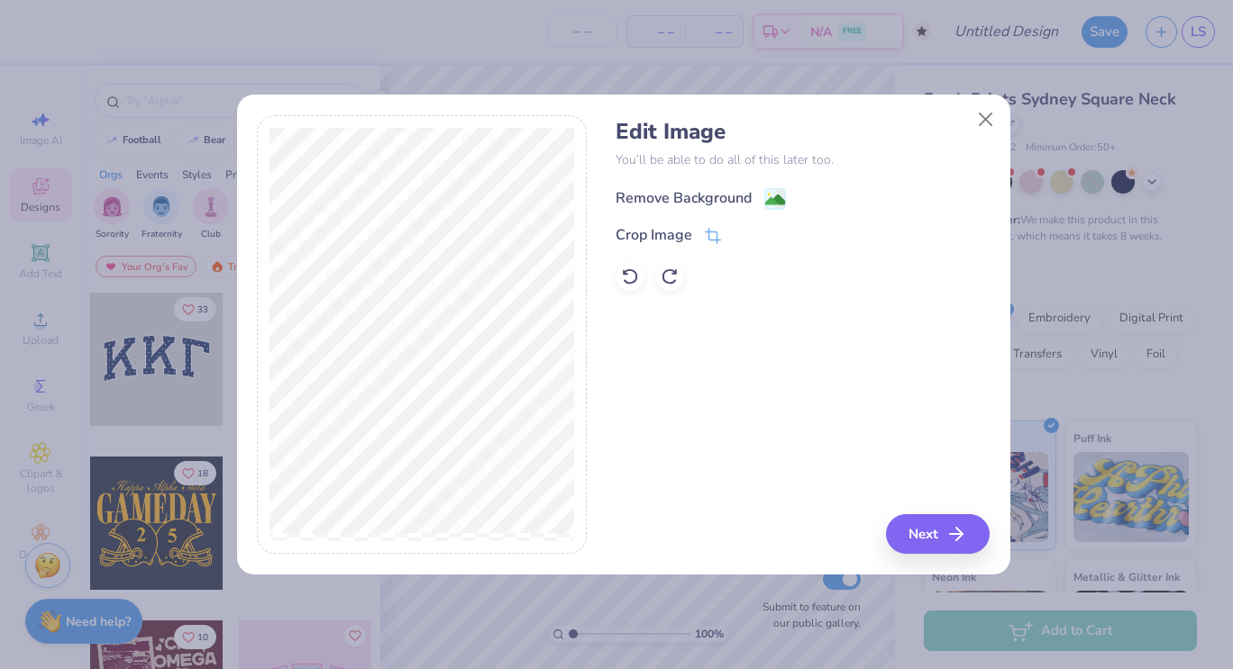
click at [705, 196] on div "Remove Background" at bounding box center [683, 198] width 136 height 22
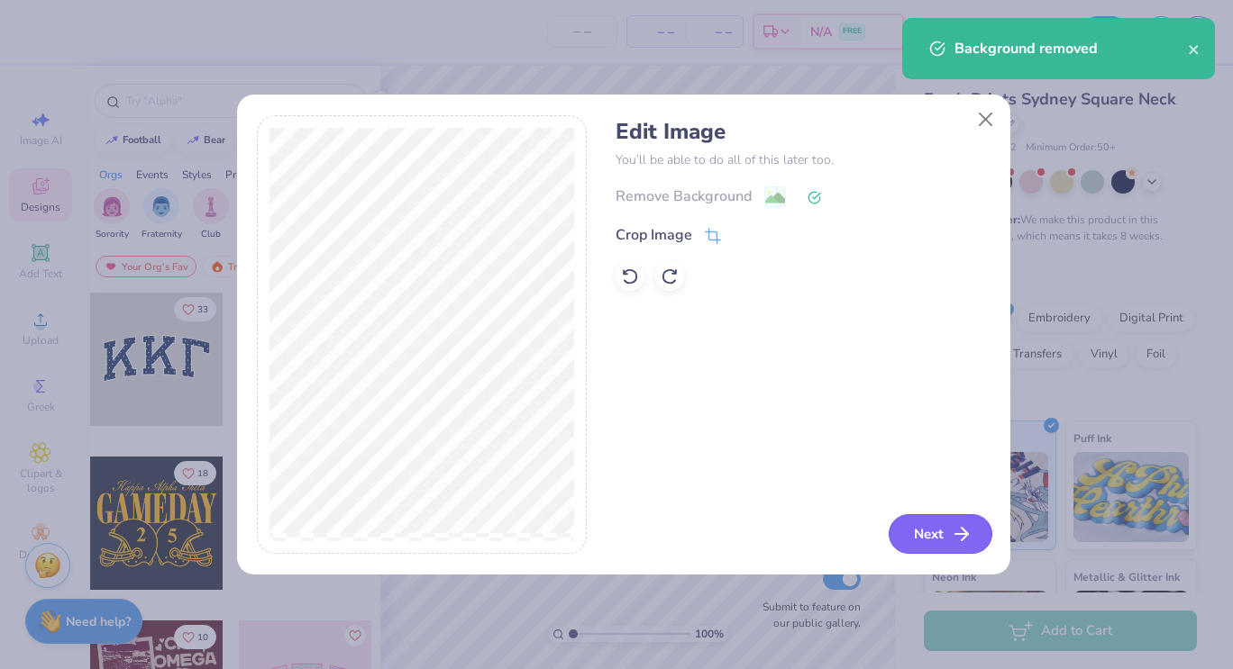
click at [940, 550] on button "Next" at bounding box center [940, 534] width 104 height 40
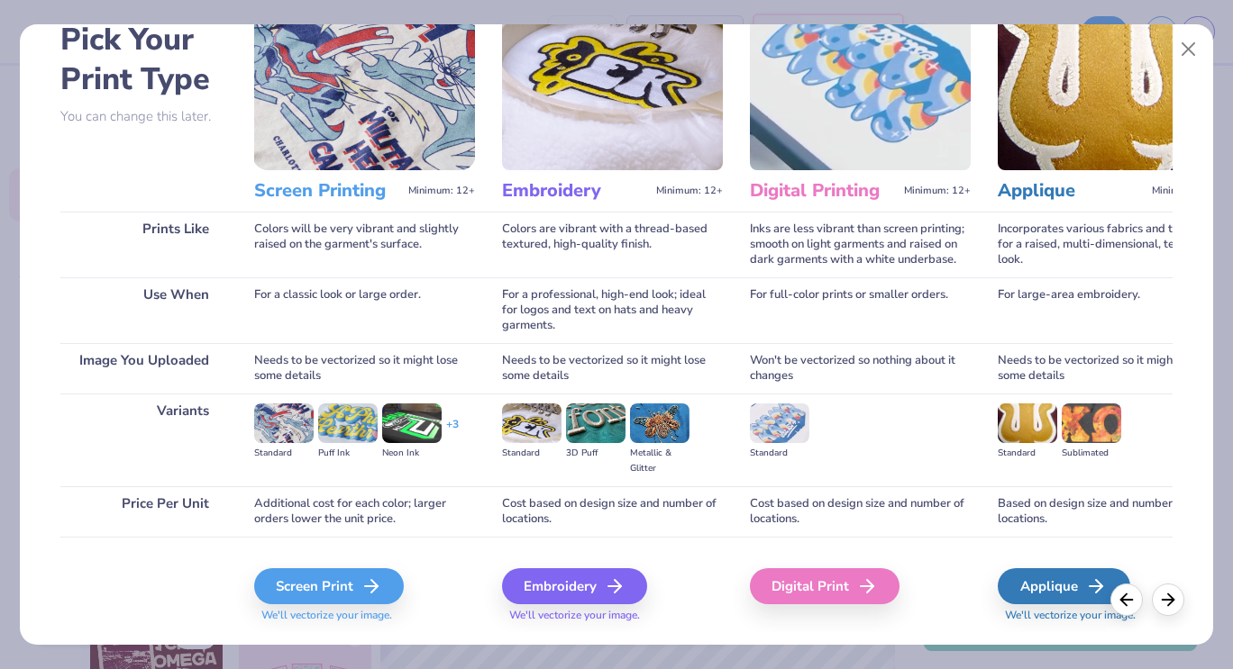
scroll to position [139, 0]
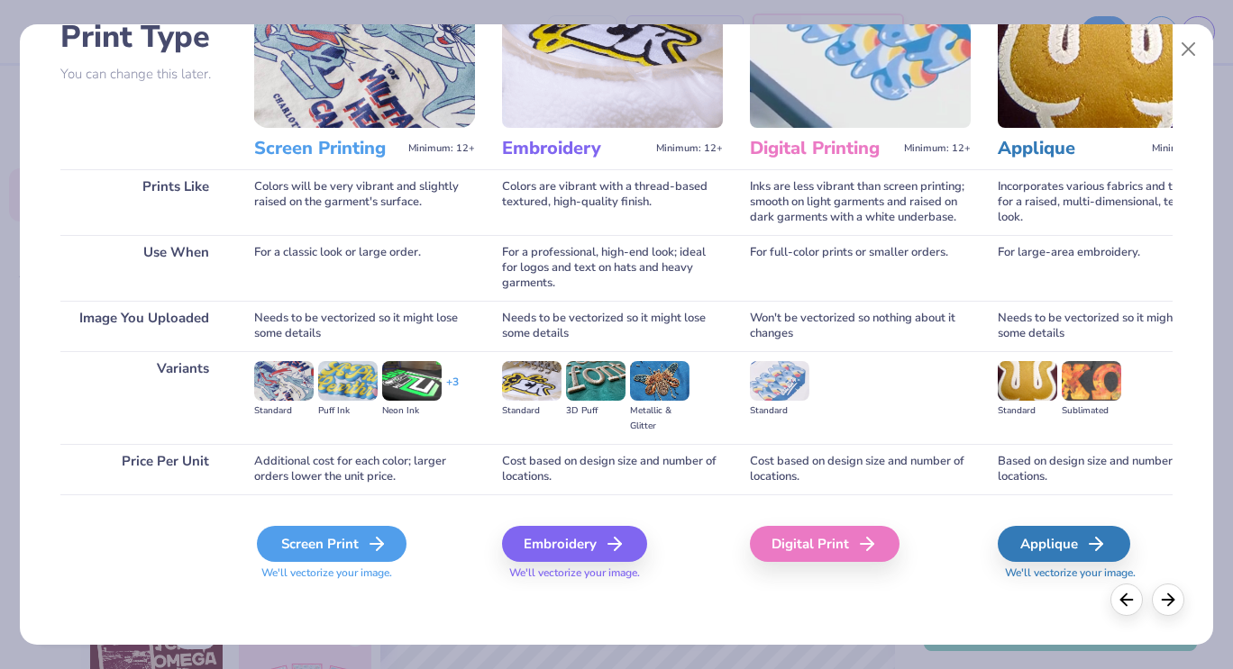
click at [315, 545] on div "Screen Print" at bounding box center [332, 544] width 150 height 36
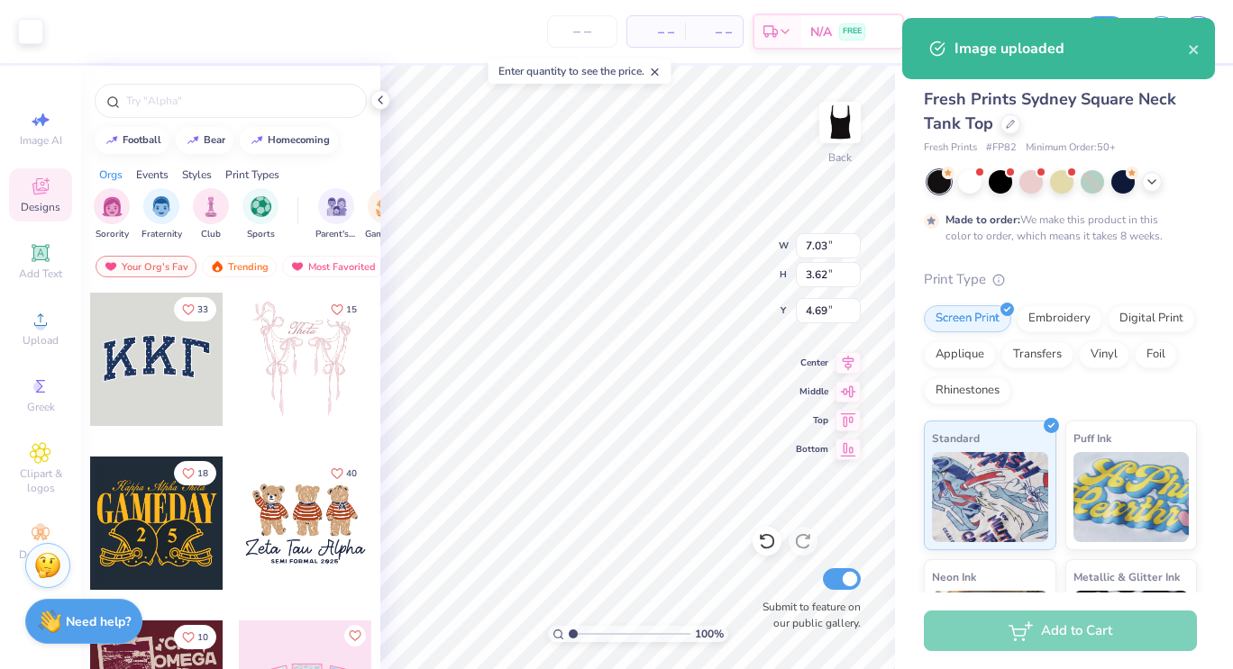
type input "3.66"
type input "1.88"
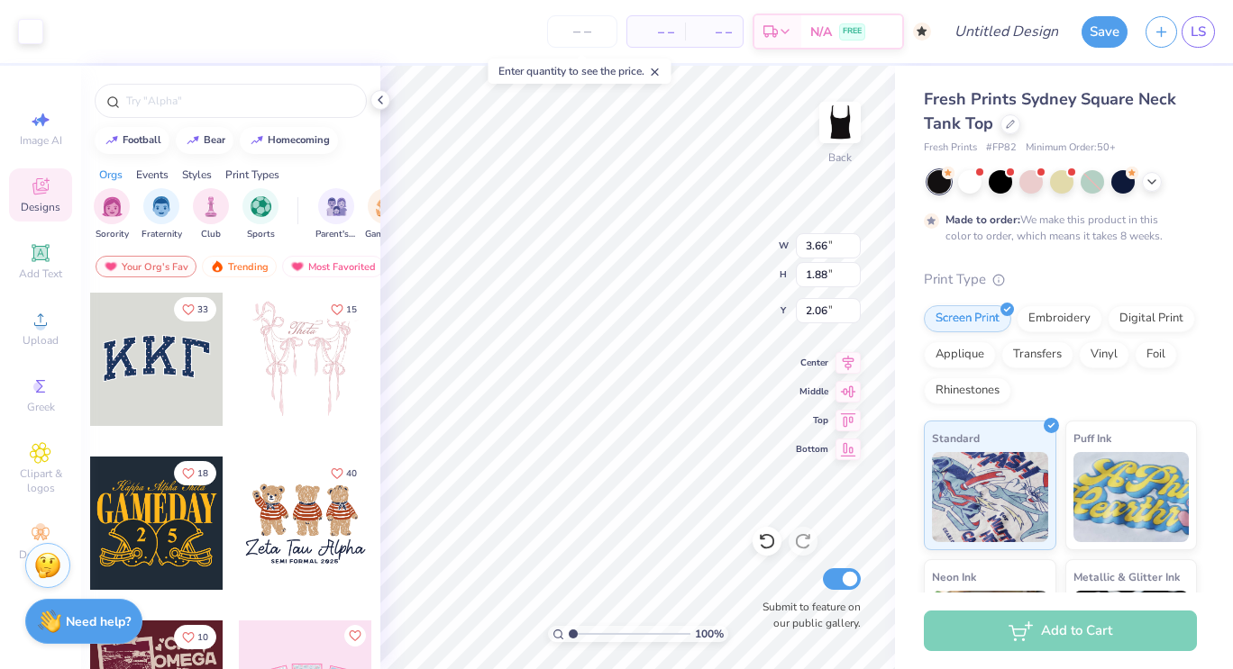
type input "2.06"
click at [702, 248] on div "100 % Back W 3.66 H 1.88 Y 2.06 Center Middle Top Bottom Submit to feature on o…" at bounding box center [637, 368] width 514 height 604
type input "3.08"
type input "1.58"
type input "2.21"
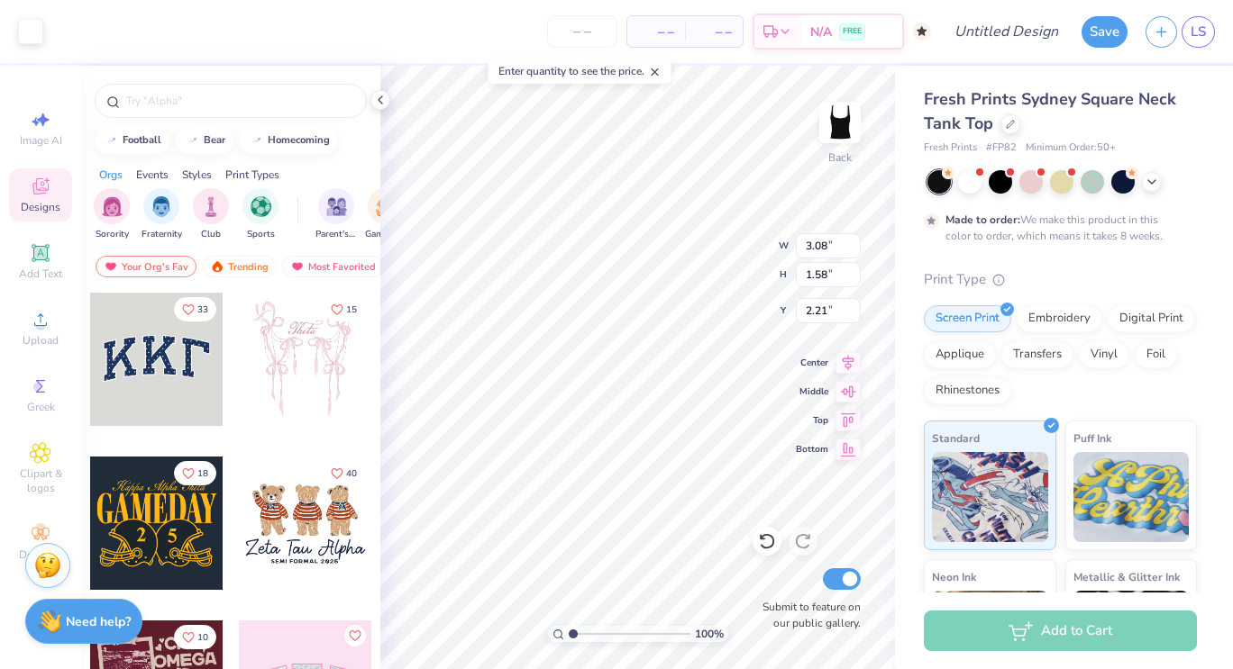
click at [706, 244] on div "100 % Back W 3.08 3.08 " H 1.58 1.58 " Y 2.21 2.21 " Center Middle Top Bottom S…" at bounding box center [637, 368] width 514 height 604
click at [855, 115] on img at bounding box center [840, 122] width 72 height 72
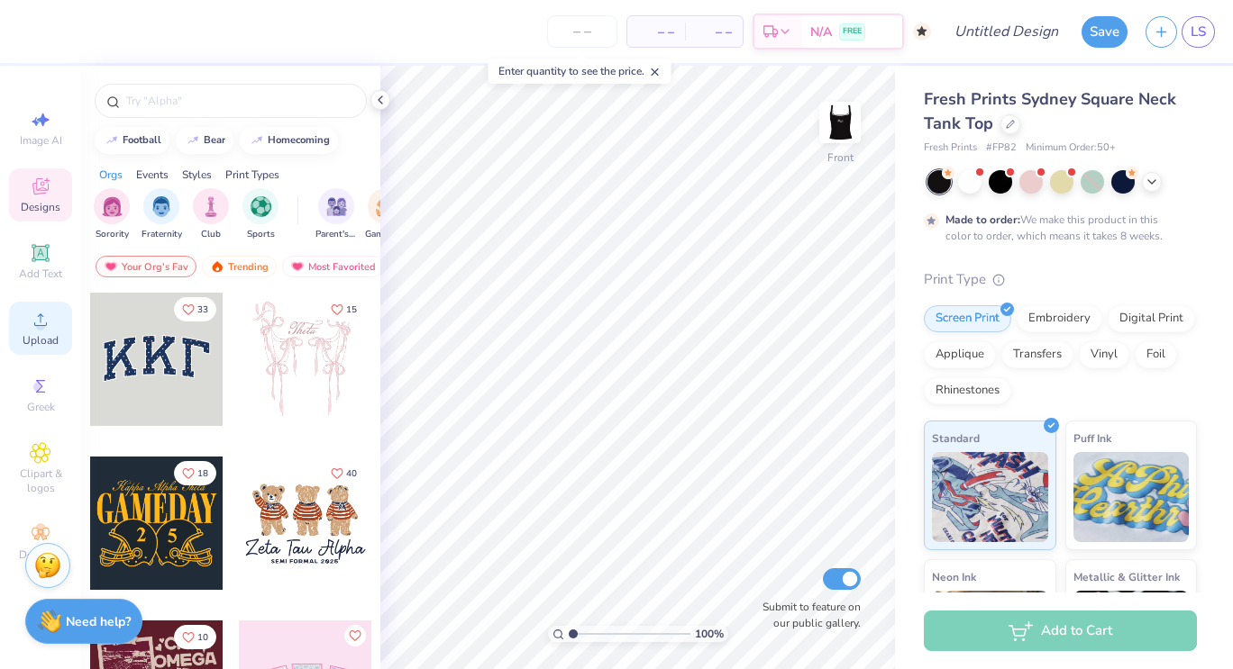
click at [51, 319] on div "Upload" at bounding box center [40, 328] width 63 height 53
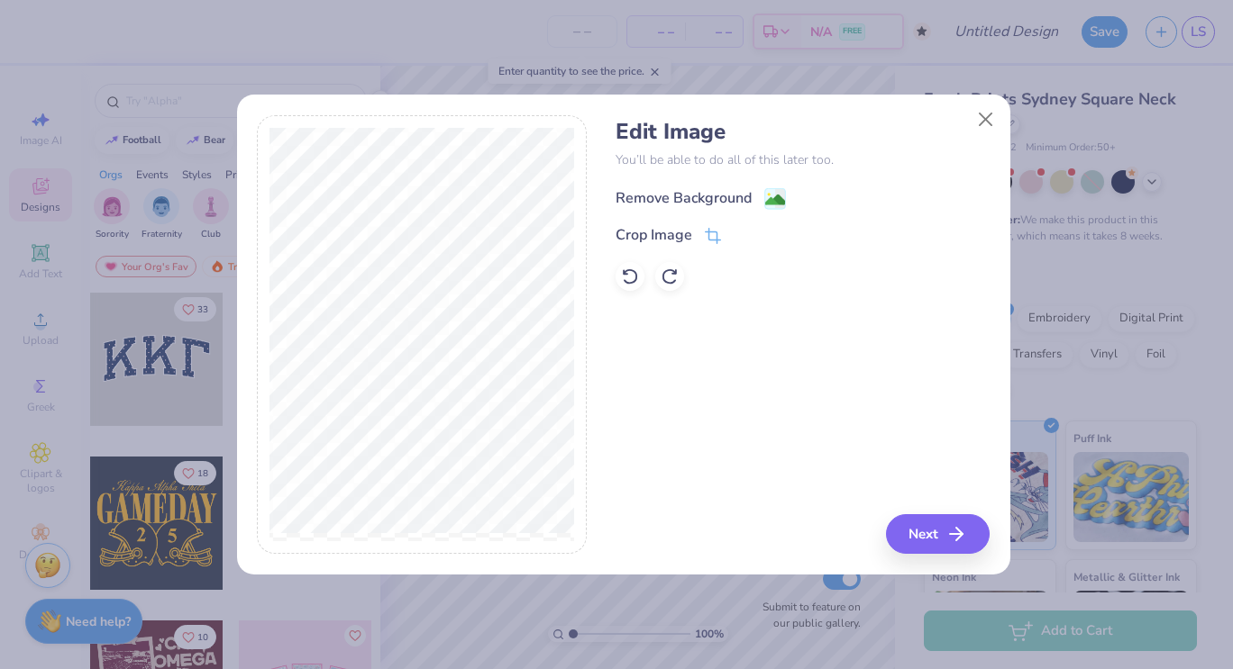
click at [666, 202] on div "Remove Background" at bounding box center [683, 198] width 136 height 22
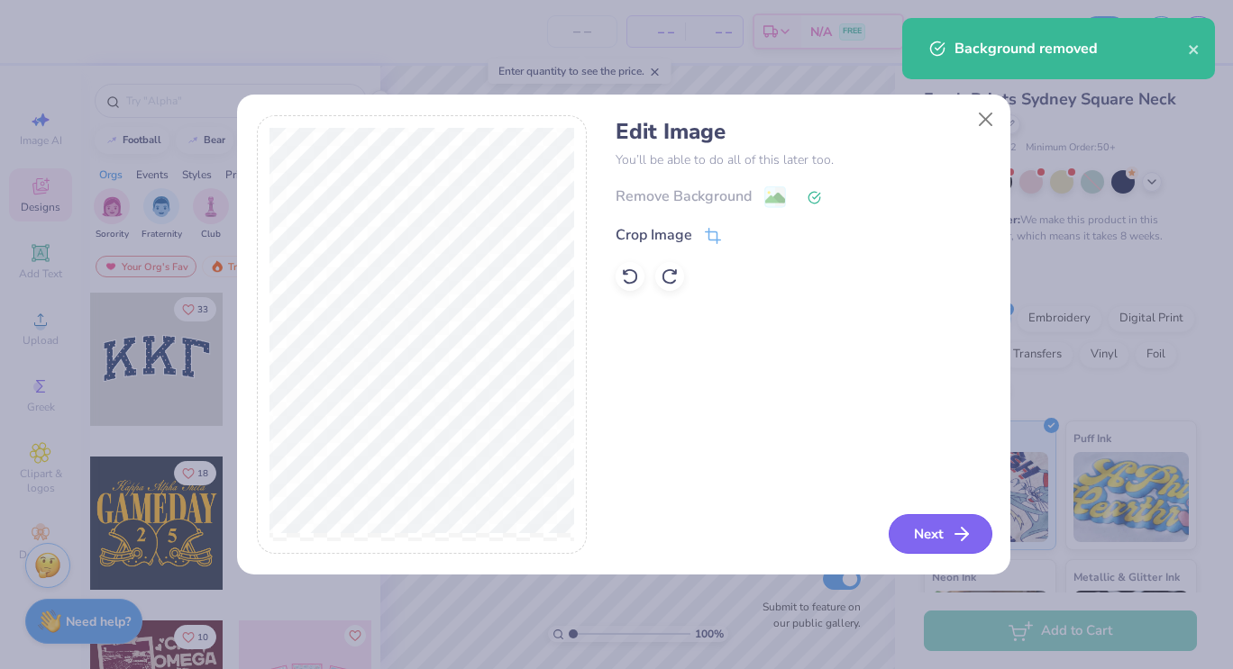
click at [943, 542] on button "Next" at bounding box center [940, 534] width 104 height 40
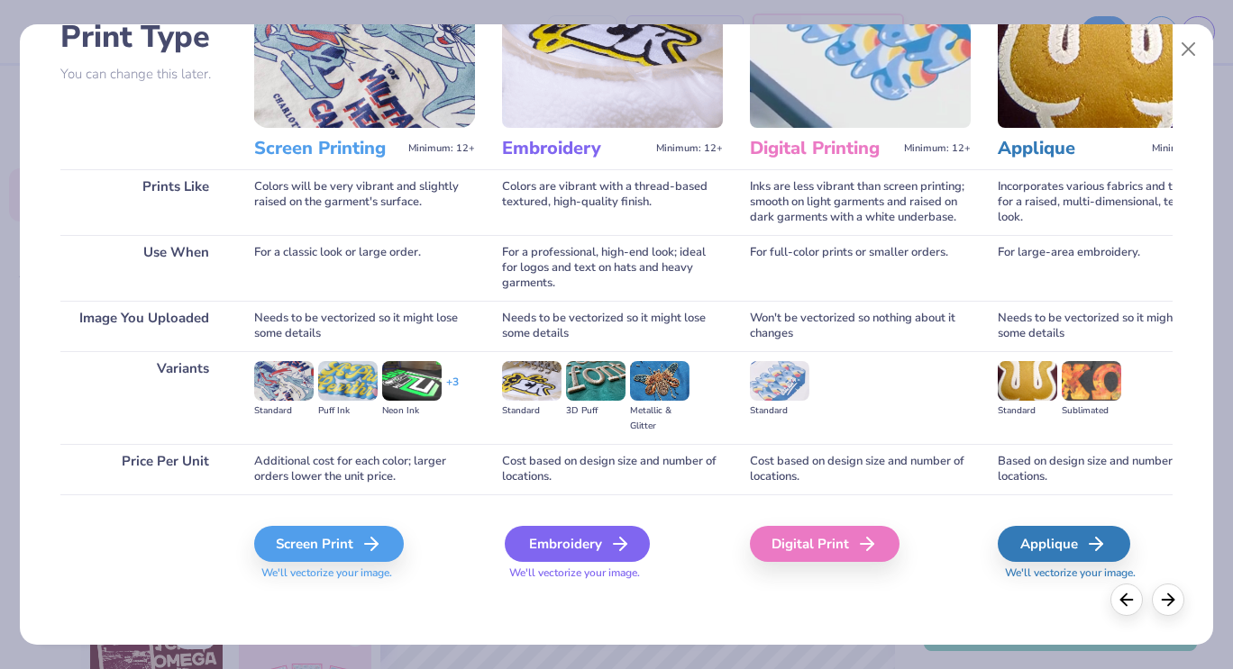
click at [570, 542] on div "Embroidery" at bounding box center [577, 544] width 145 height 36
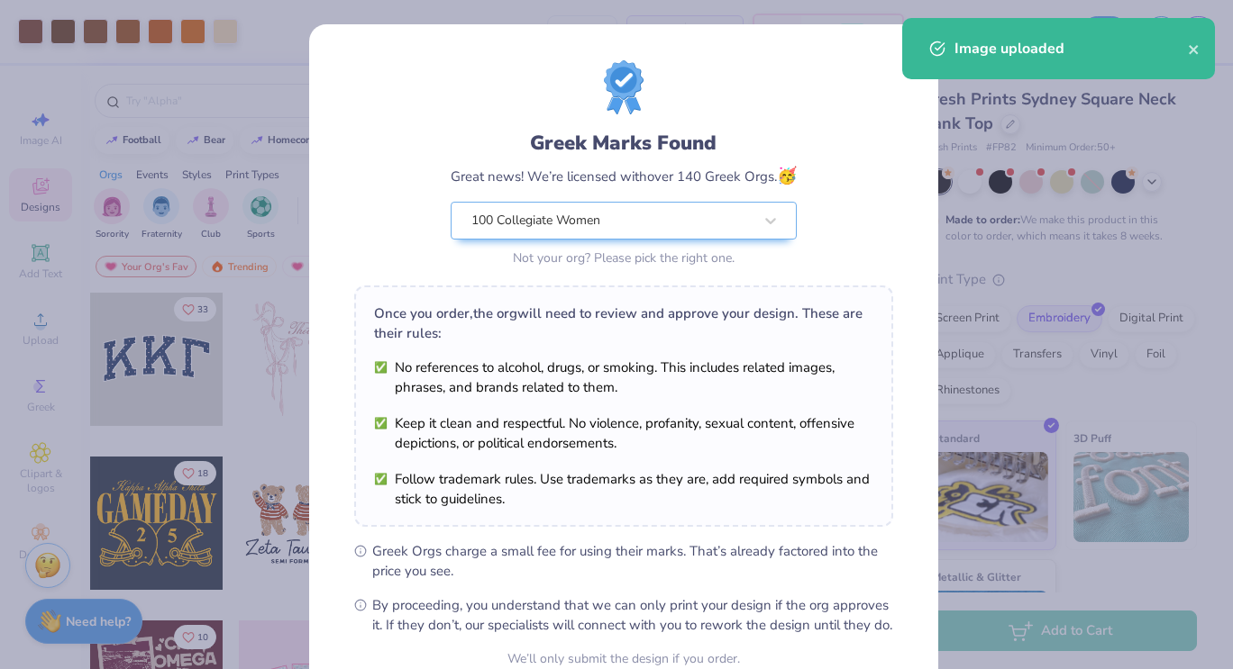
scroll to position [174, 0]
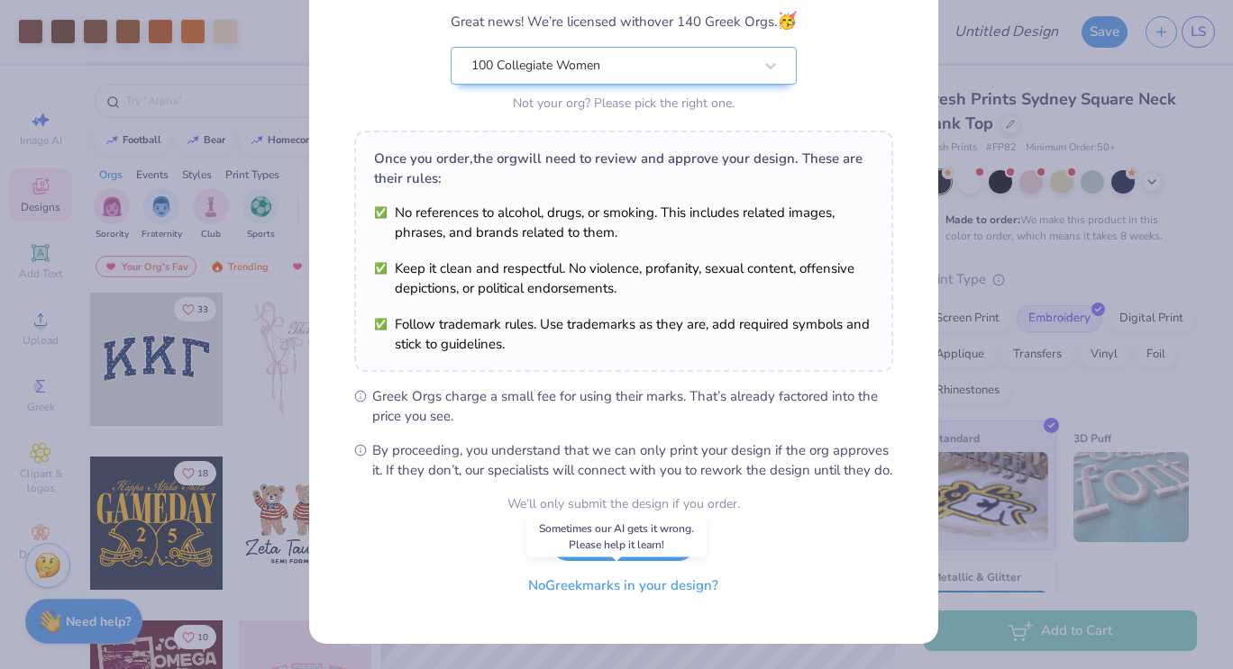
click at [663, 588] on button "No Greek marks in your design?" at bounding box center [623, 586] width 221 height 37
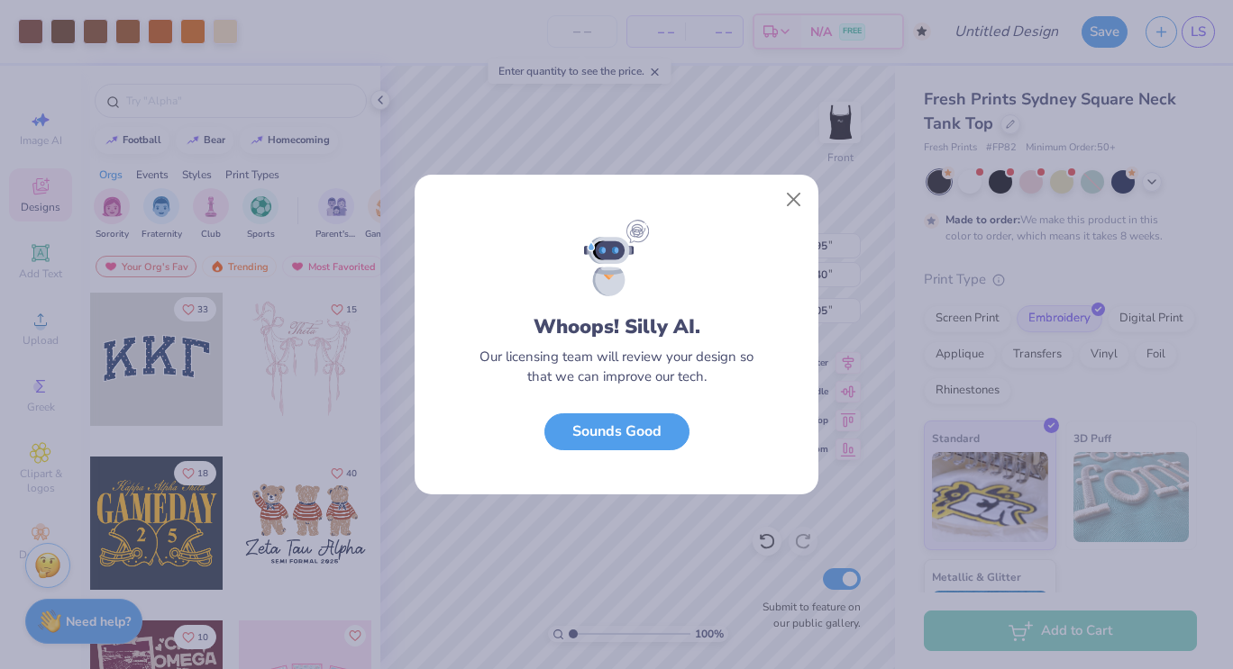
scroll to position [0, 0]
click at [793, 196] on button "Close" at bounding box center [794, 200] width 34 height 34
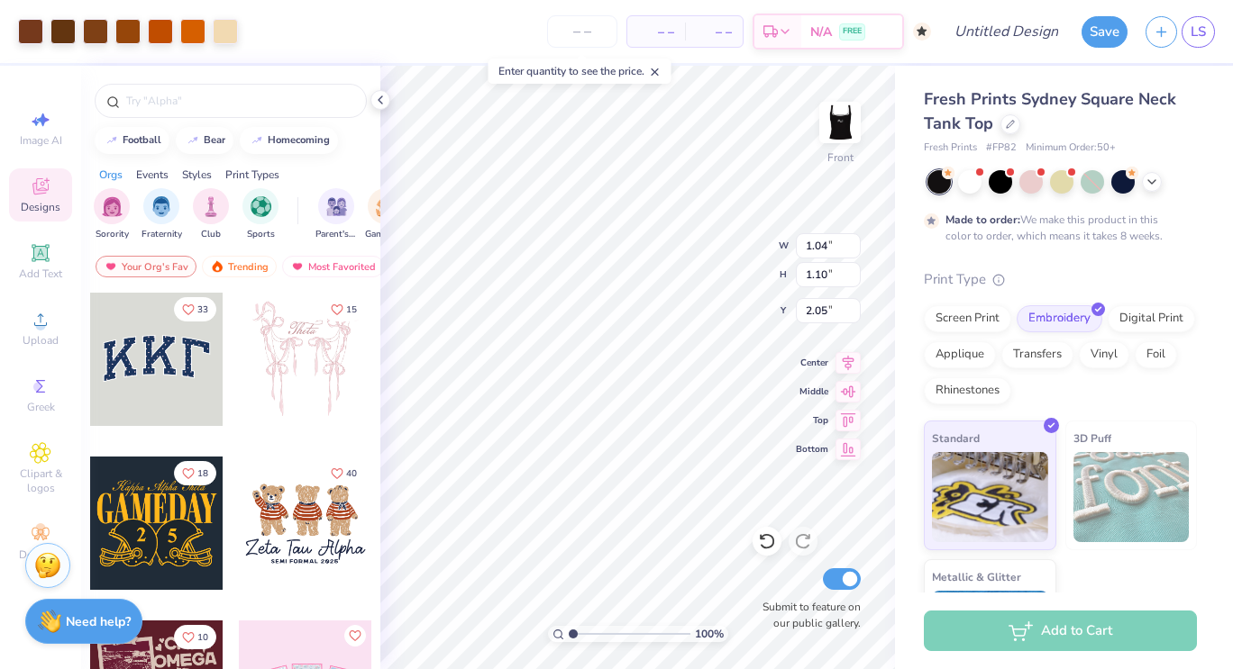
type input "1.04"
type input "1.10"
type input "0.50"
click at [837, 130] on img at bounding box center [840, 122] width 72 height 72
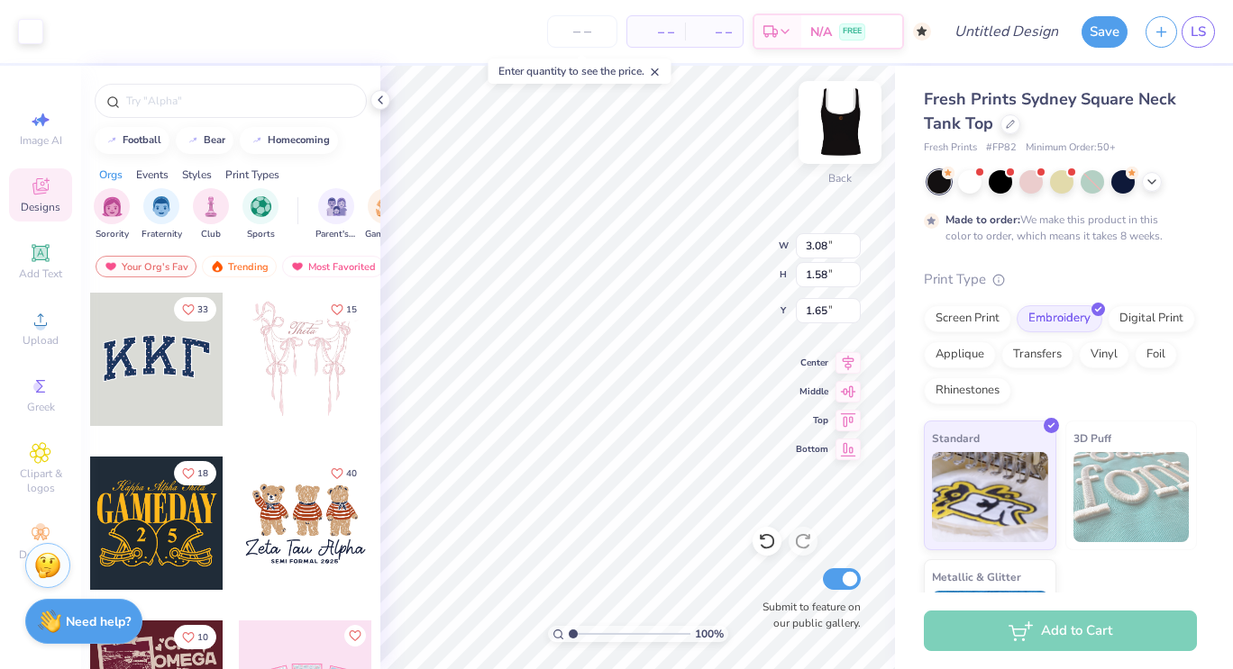
type input "1.65"
click at [383, 101] on icon at bounding box center [380, 100] width 14 height 14
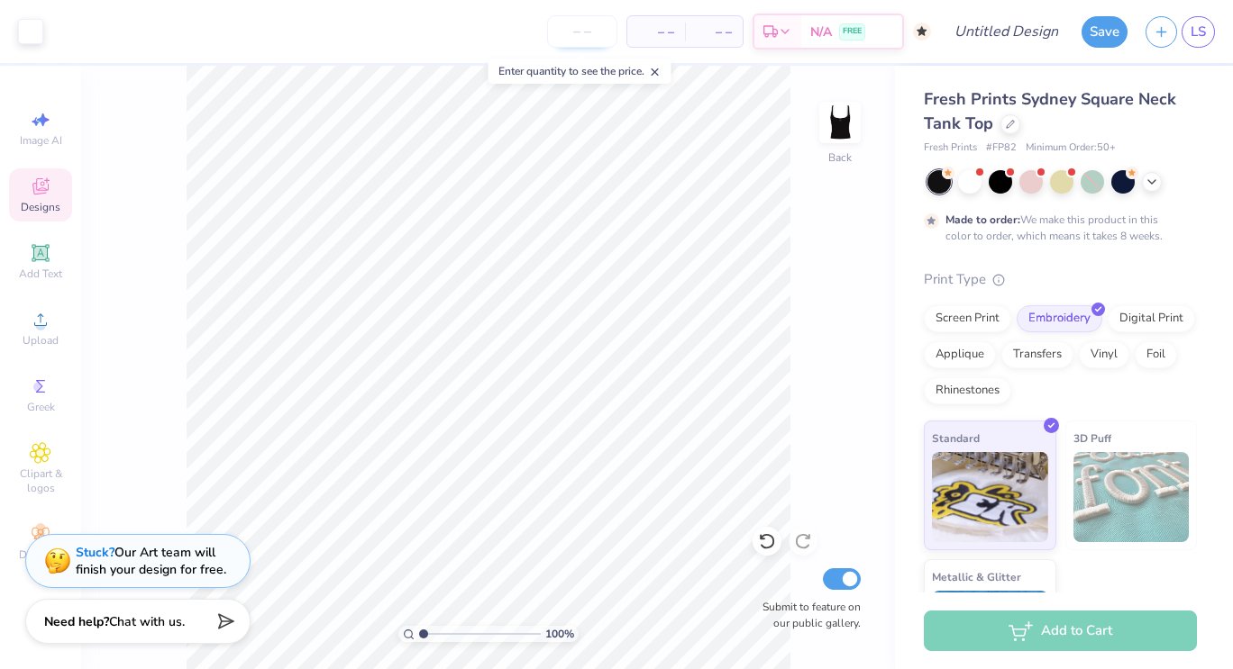
click at [589, 30] on input "number" at bounding box center [582, 31] width 70 height 32
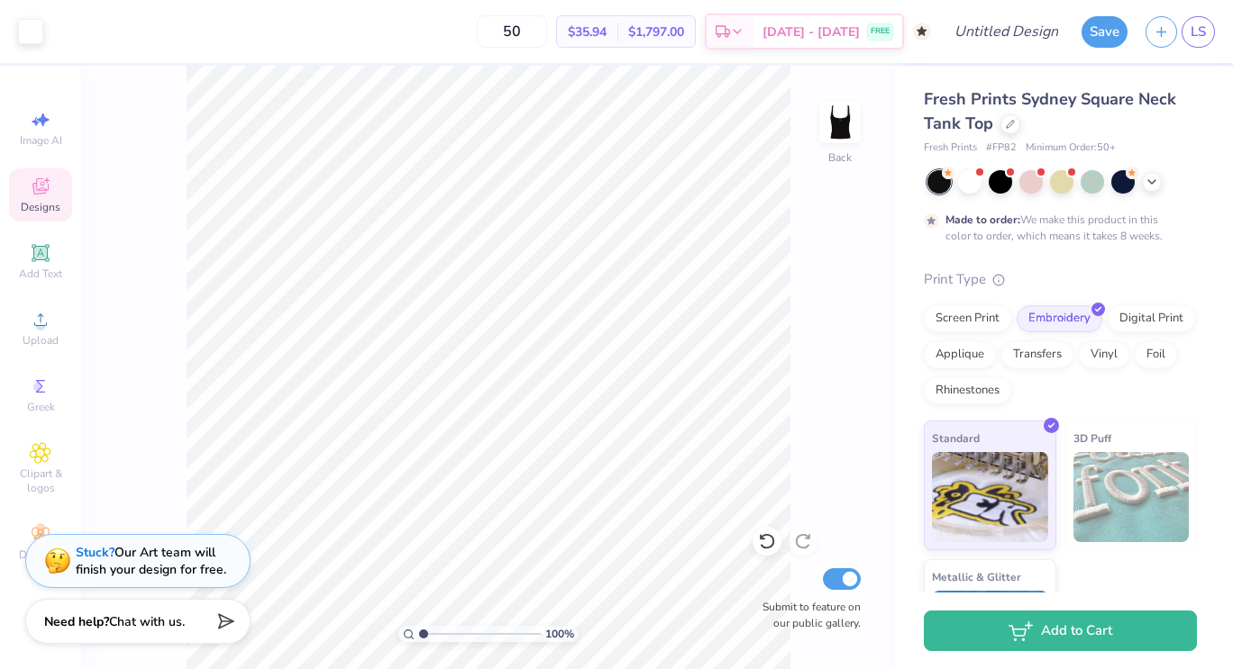
type input "50"
click at [960, 314] on div "Screen Print" at bounding box center [967, 316] width 87 height 27
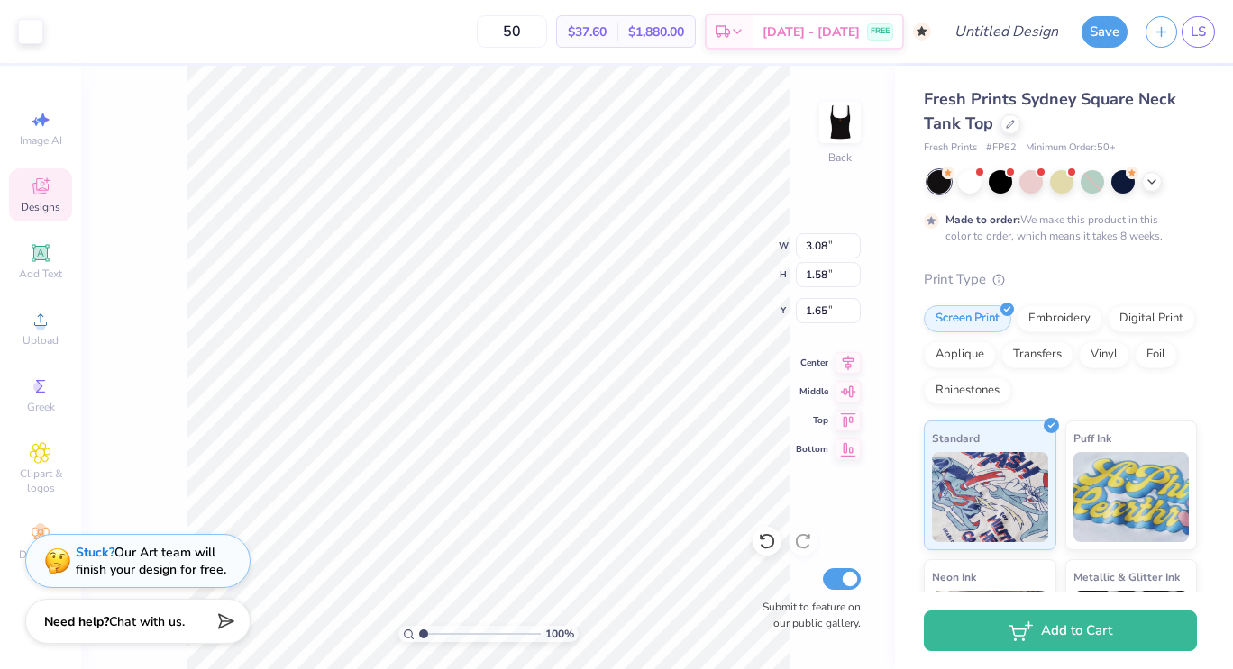
click at [837, 214] on div "100 % Back W 3.08 3.08 " H 1.58 1.58 " Y 1.65 1.65 " Center Middle Top Bottom S…" at bounding box center [488, 368] width 814 height 604
click at [854, 118] on img at bounding box center [840, 122] width 72 height 72
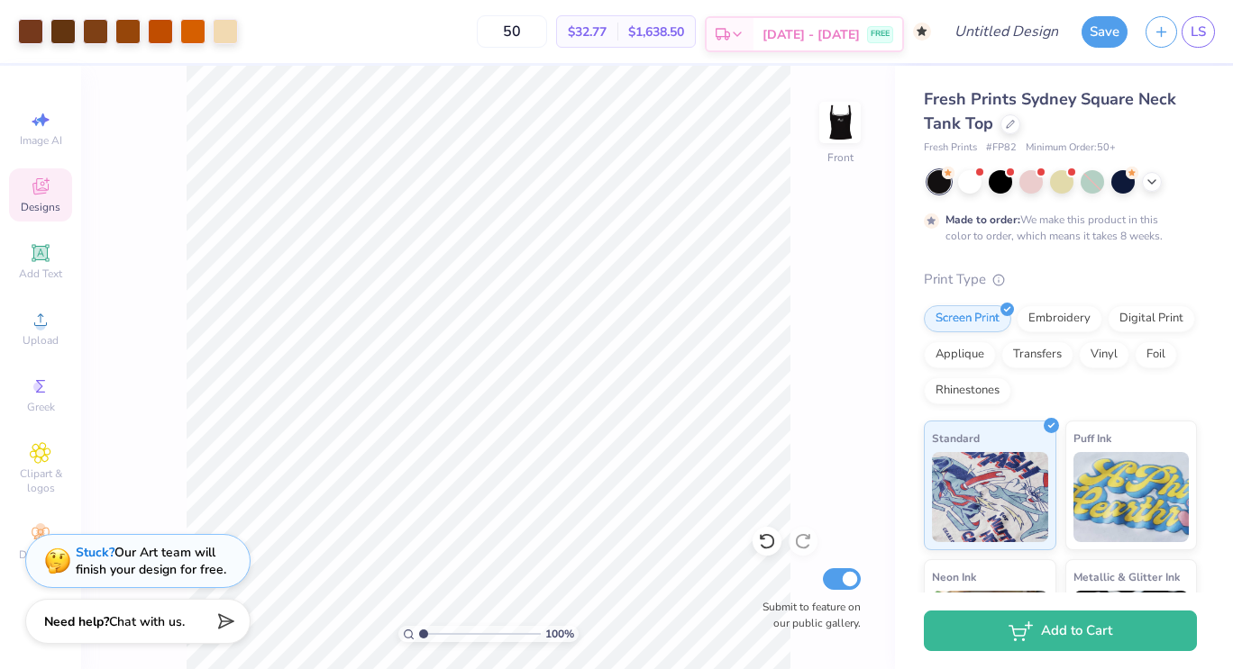
click at [744, 32] on icon at bounding box center [737, 34] width 14 height 14
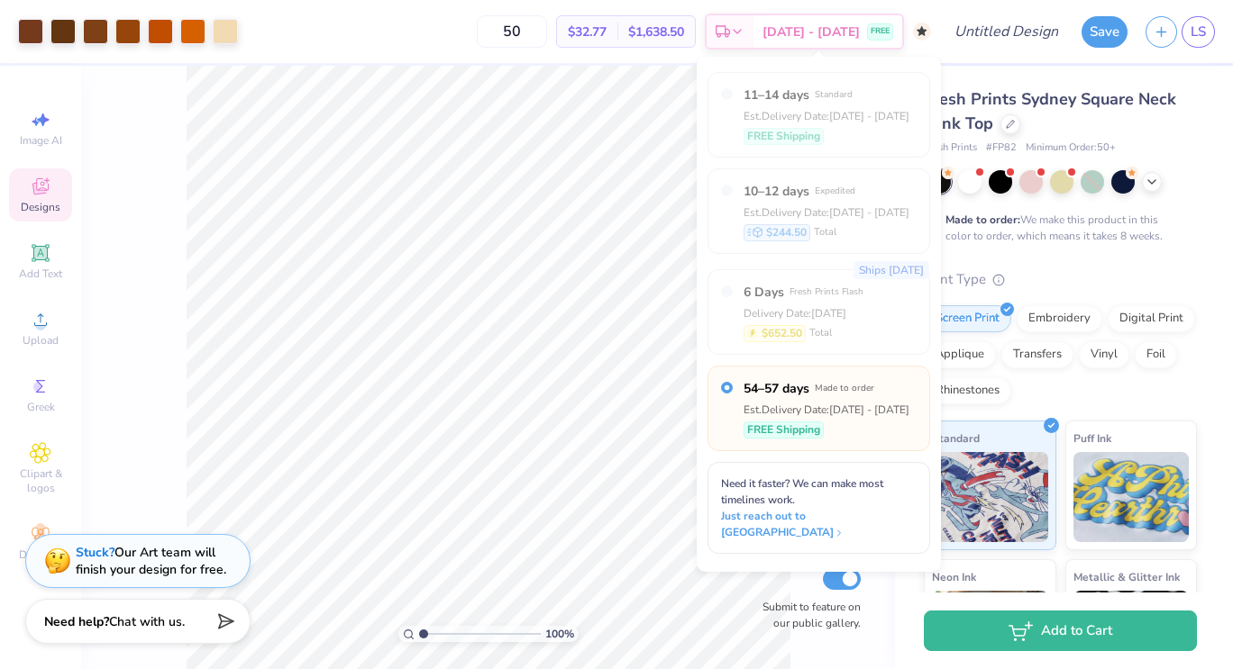
click at [1165, 146] on div "Fresh Prints # FP82 Minimum Order: 50 +" at bounding box center [1060, 148] width 273 height 15
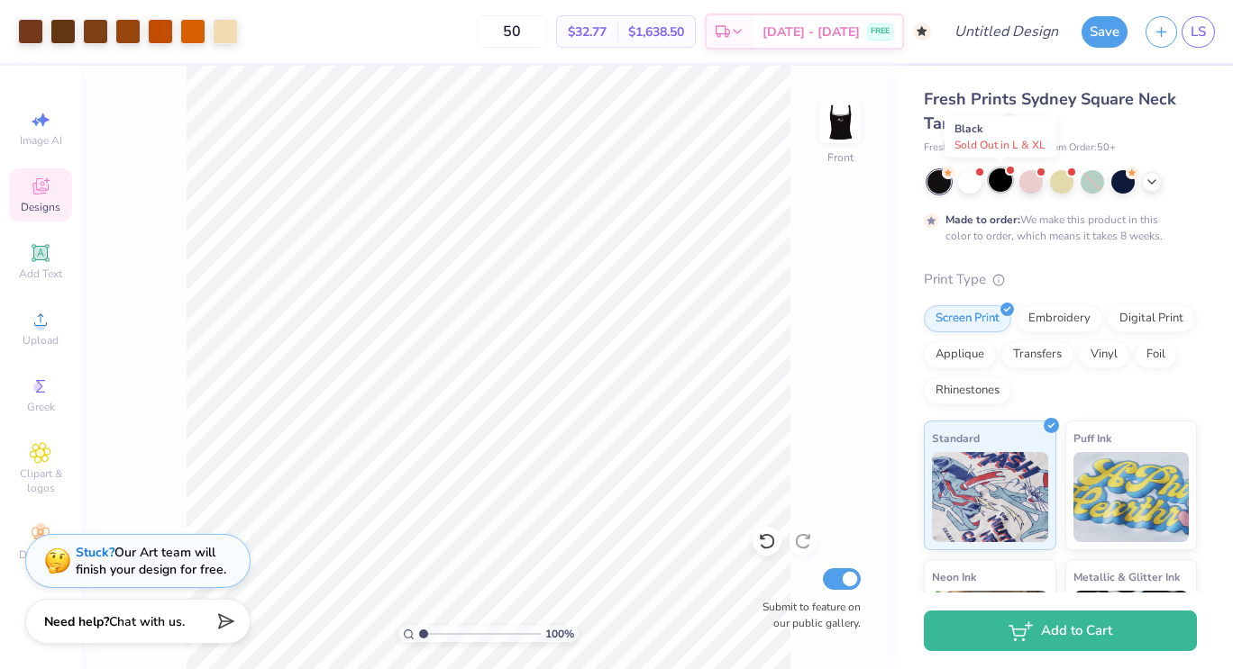
click at [999, 185] on div at bounding box center [999, 179] width 23 height 23
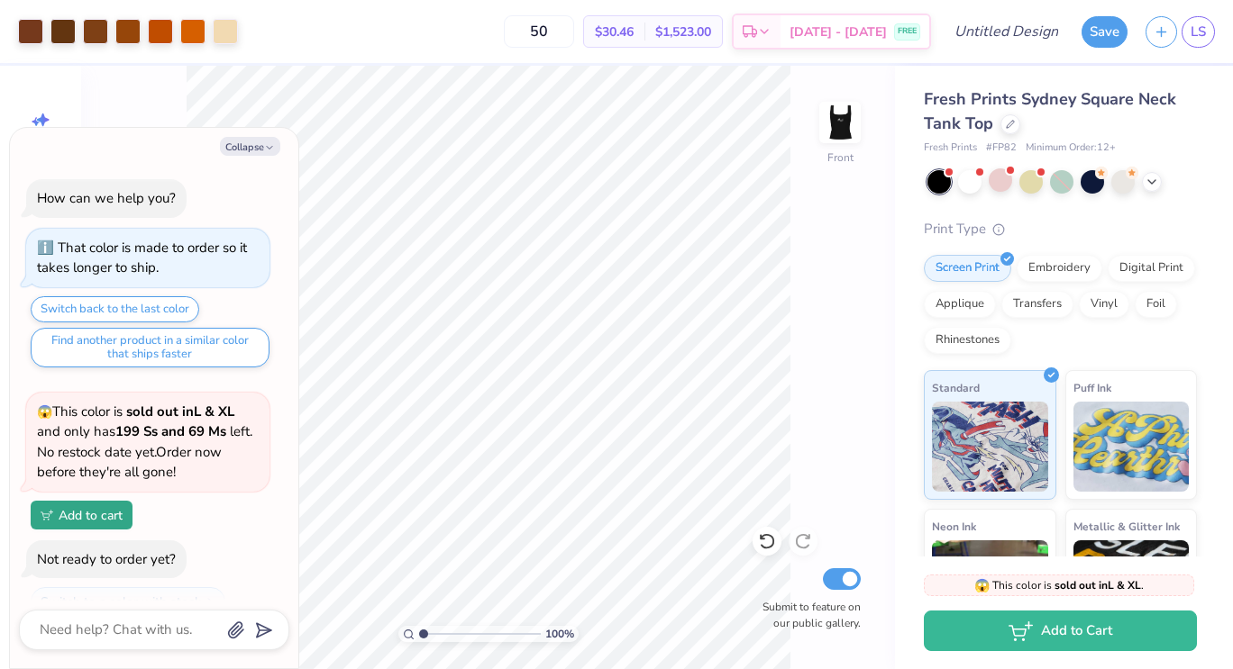
scroll to position [457, 0]
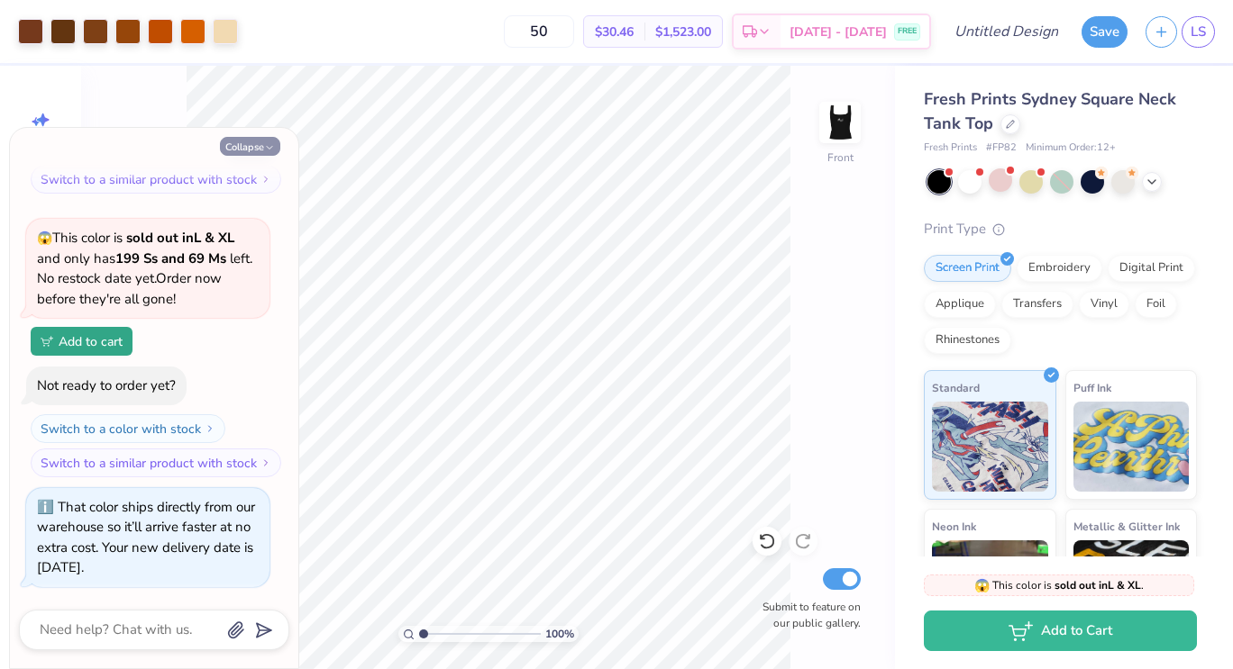
click at [252, 148] on button "Collapse" at bounding box center [250, 146] width 60 height 19
type textarea "x"
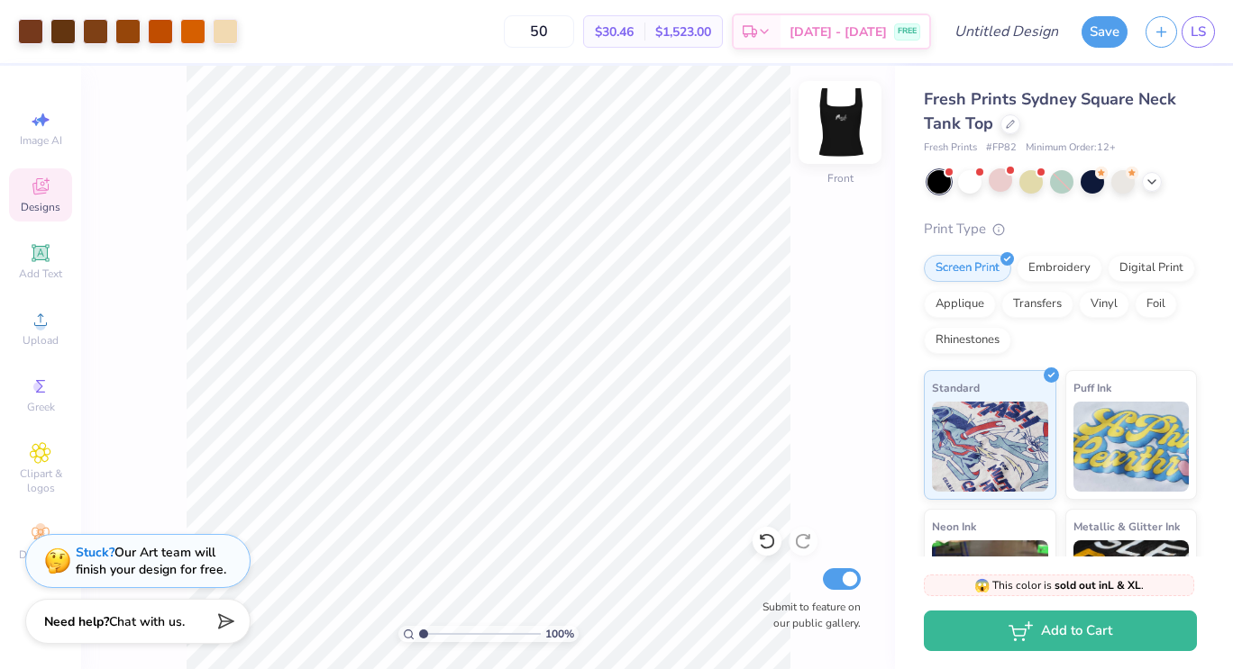
click at [846, 135] on img at bounding box center [840, 122] width 72 height 72
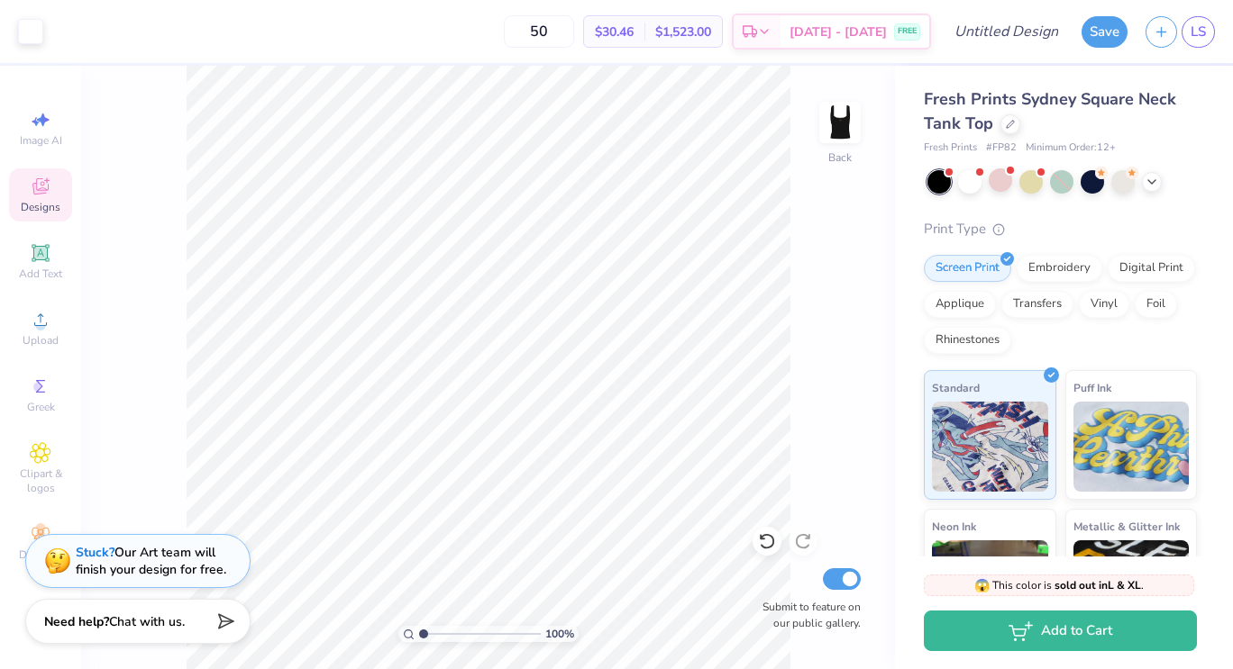
click at [846, 135] on img at bounding box center [840, 123] width 36 height 36
